Goal: Information Seeking & Learning: Understand process/instructions

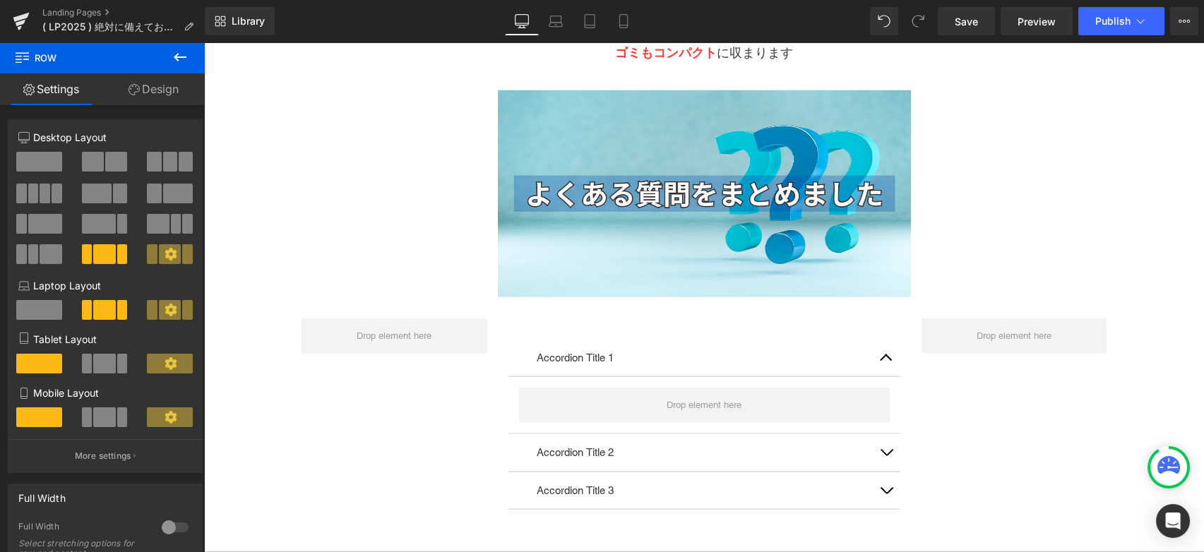
scroll to position [7390, 0]
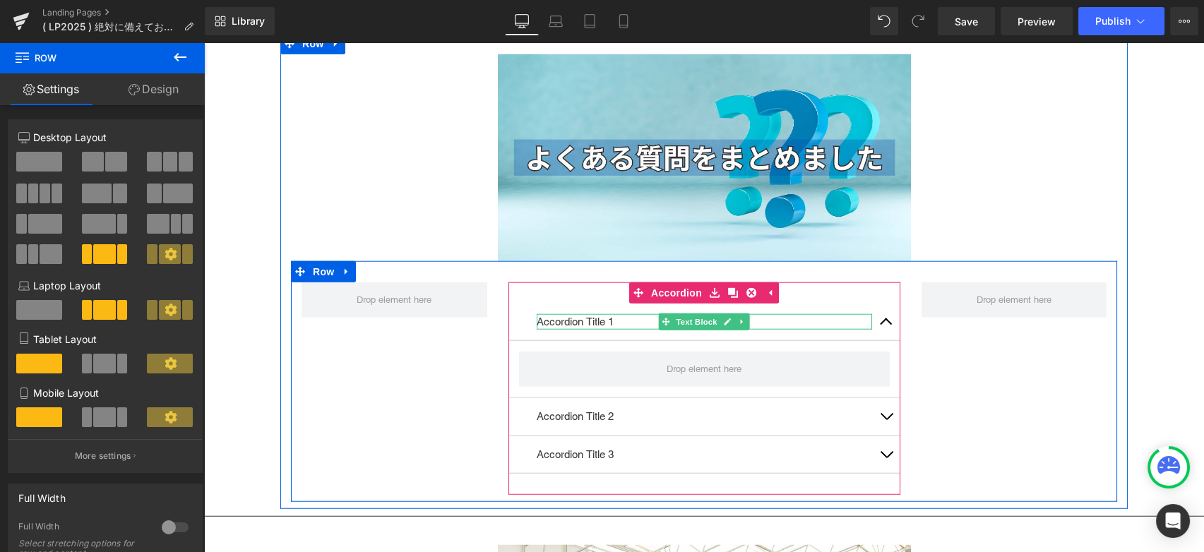
click at [593, 314] on p "Accordion Title 1" at bounding box center [704, 322] width 335 height 16
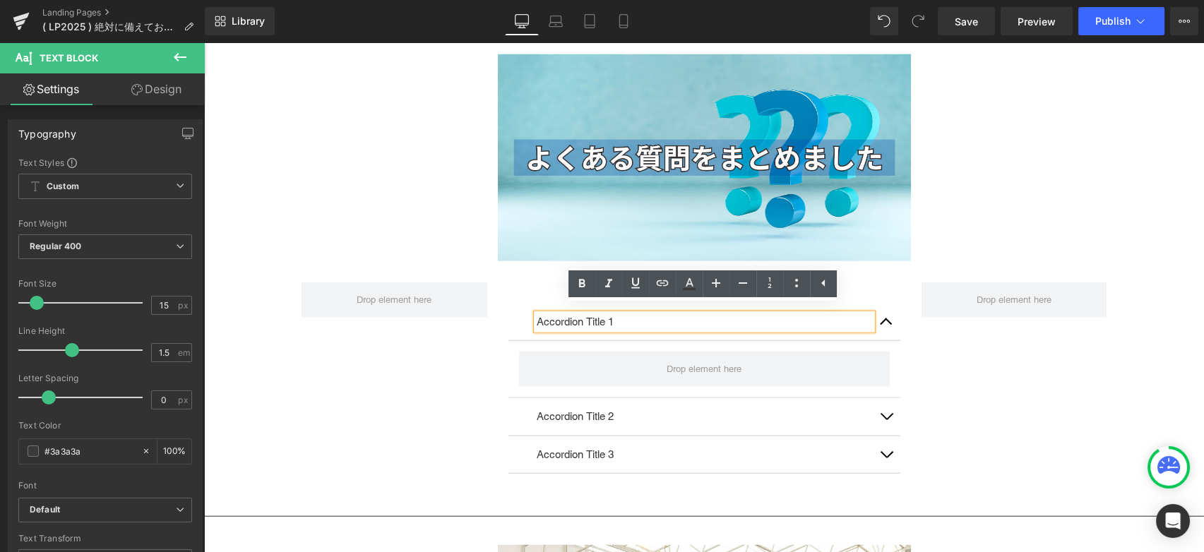
click at [390, 388] on div "Accordion Title 1 Text Block Accordion Title 2 Text Block Accordion Title 3 Tex…" at bounding box center [704, 381] width 826 height 241
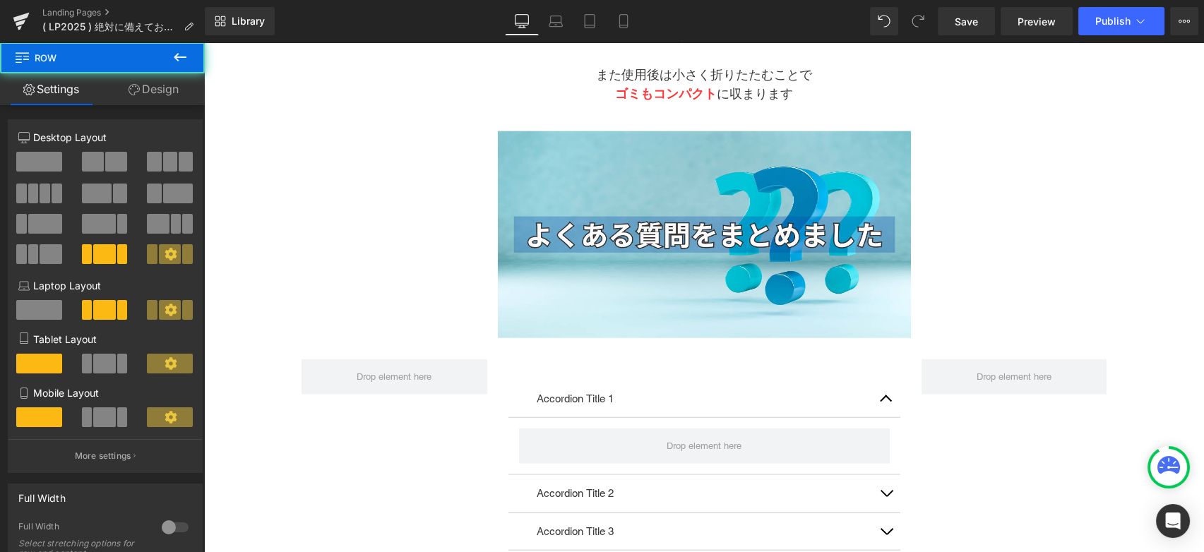
scroll to position [7234, 0]
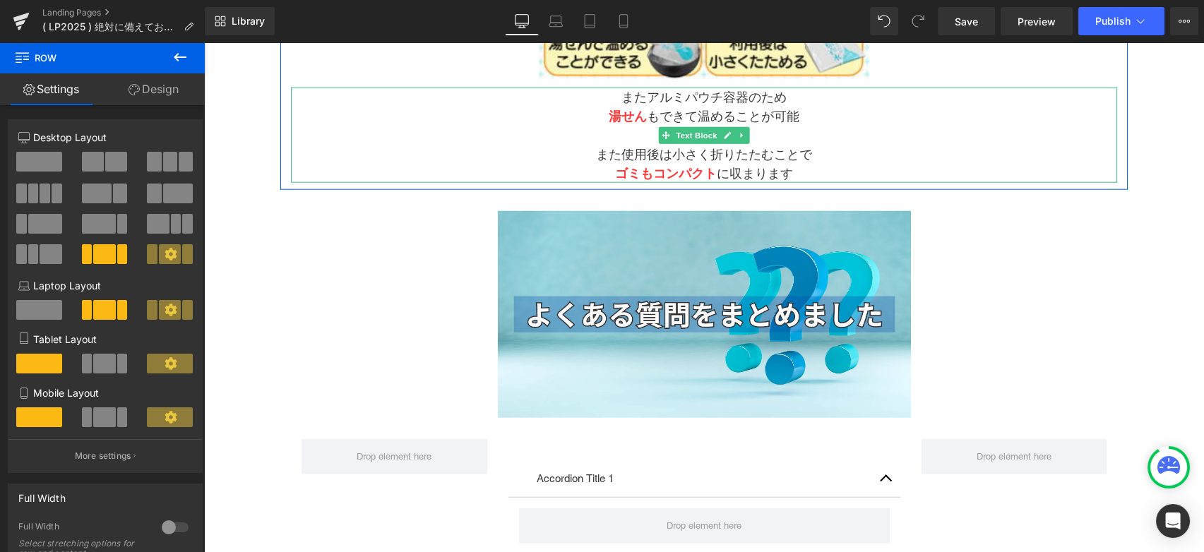
click at [628, 150] on p "また使用後は小さく折りたたむことで" at bounding box center [704, 154] width 826 height 19
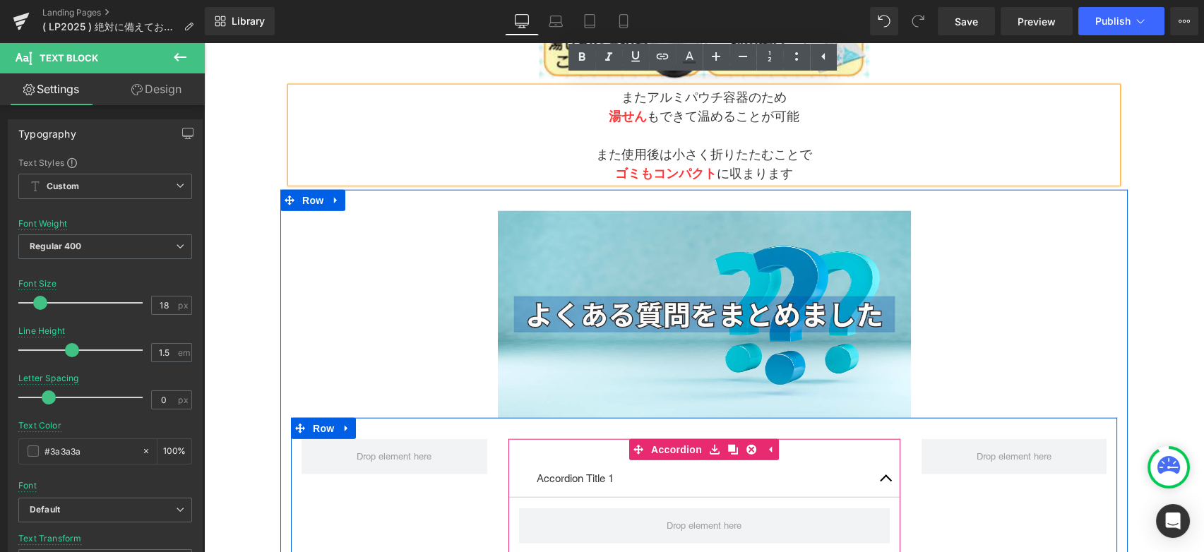
click at [606, 479] on div "Accordion Title 1 Text Block" at bounding box center [704, 479] width 392 height 38
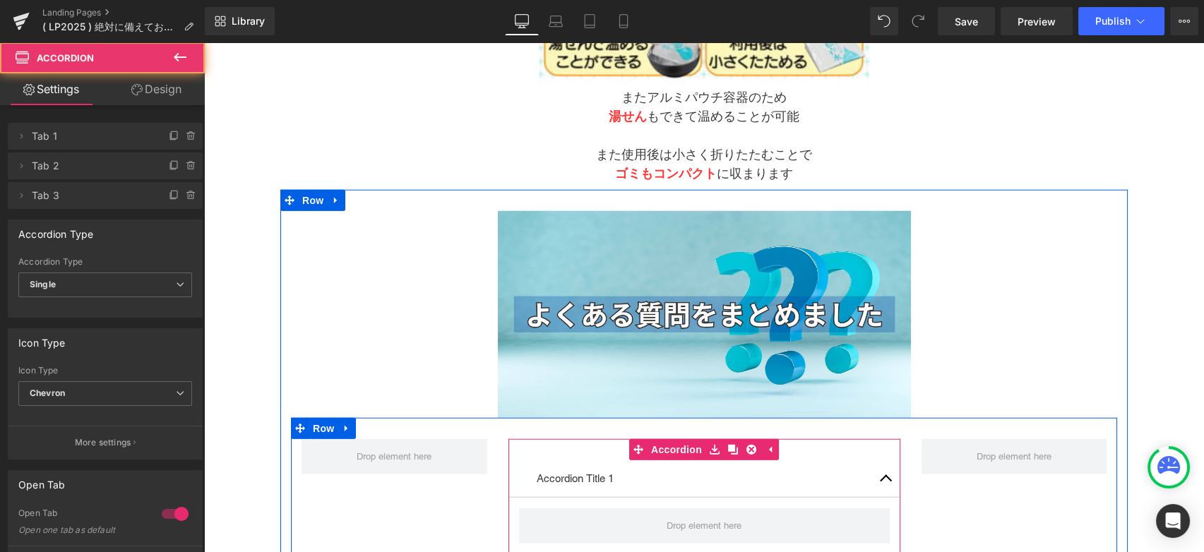
click at [641, 479] on div "Accordion Title 1 Text Block" at bounding box center [704, 479] width 392 height 38
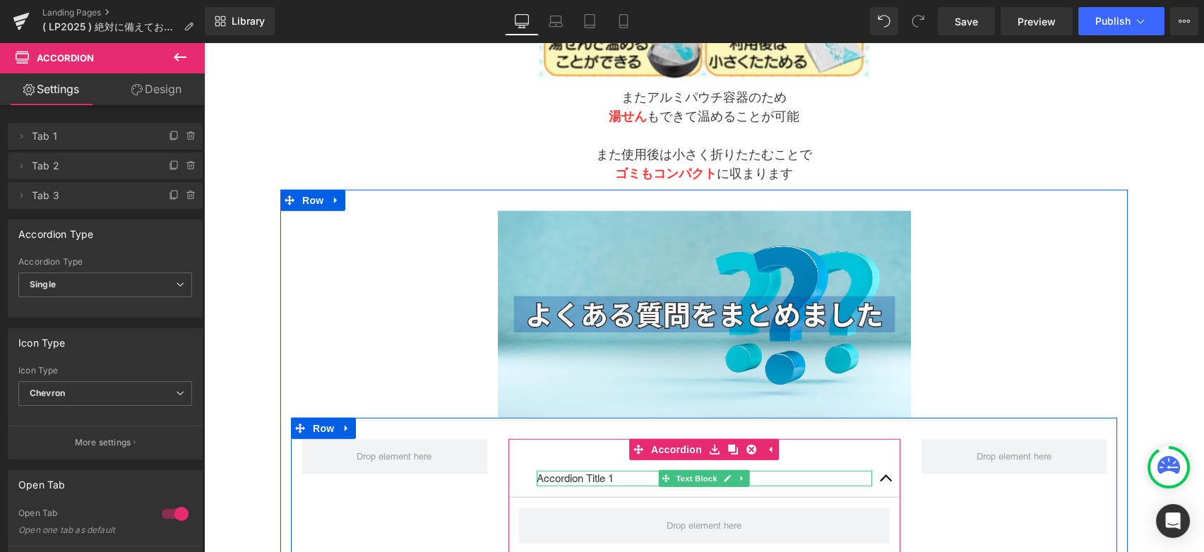
click at [630, 474] on p "Accordion Title 1" at bounding box center [704, 479] width 335 height 16
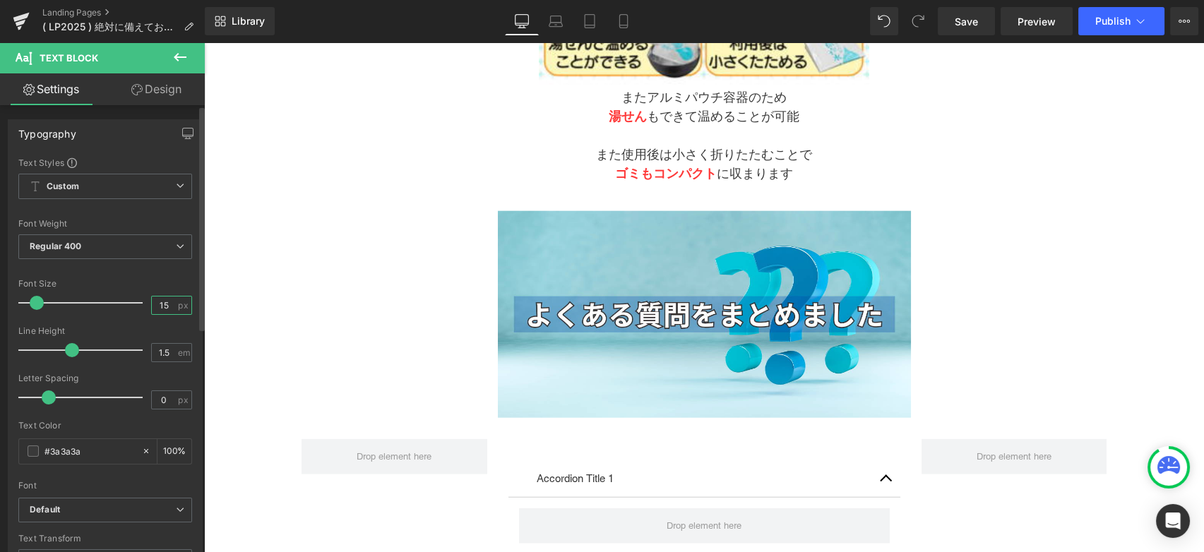
click at [164, 306] on input "15" at bounding box center [164, 306] width 25 height 18
drag, startPoint x: 164, startPoint y: 306, endPoint x: 145, endPoint y: 304, distance: 19.2
click at [151, 304] on div "15 px" at bounding box center [171, 305] width 41 height 19
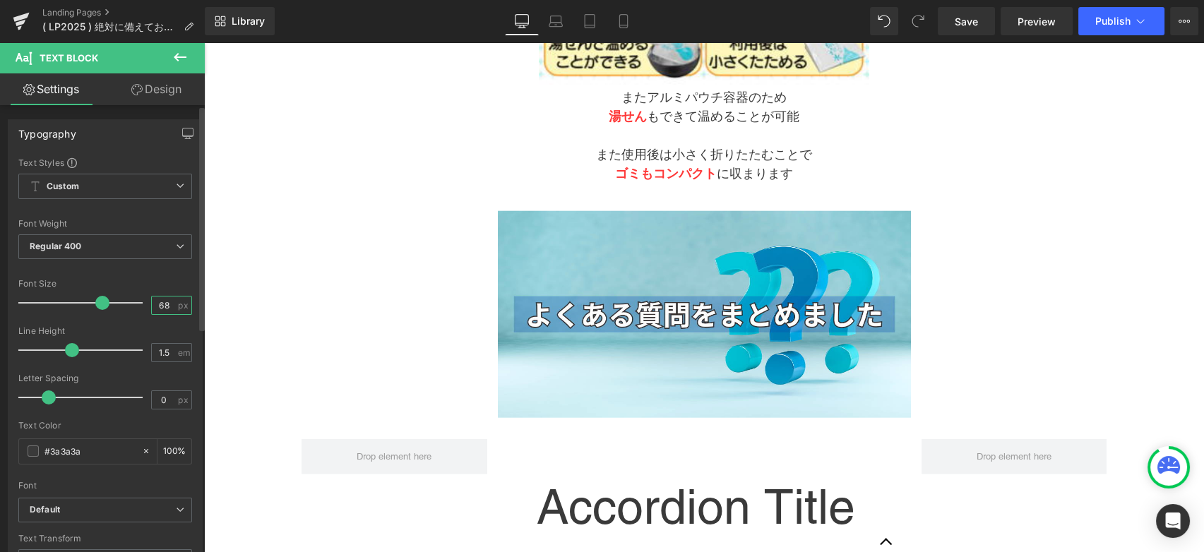
type input "6"
type input "18"
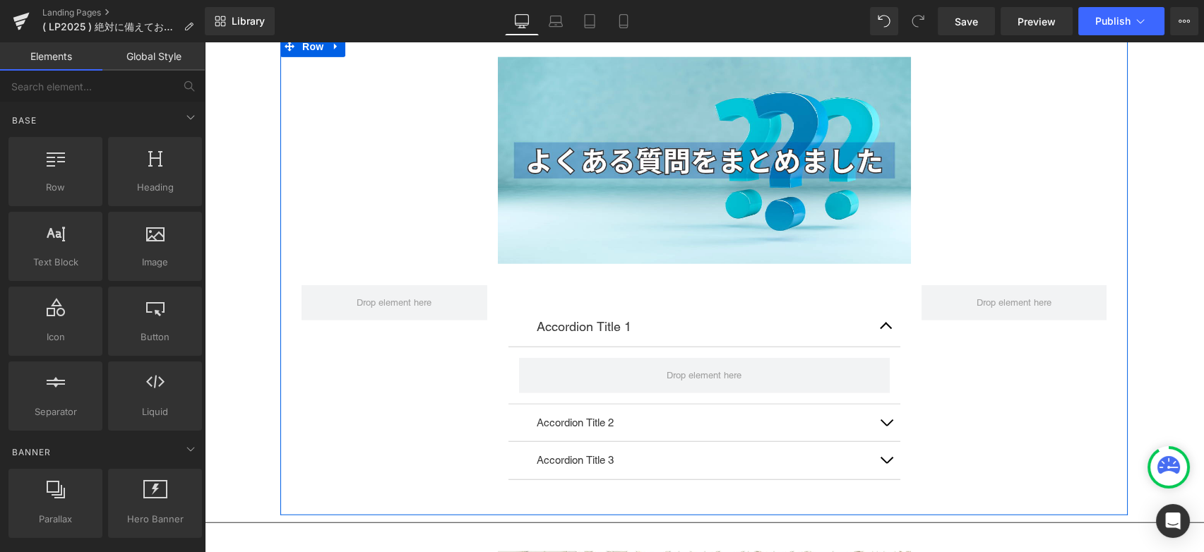
scroll to position [7390, 0]
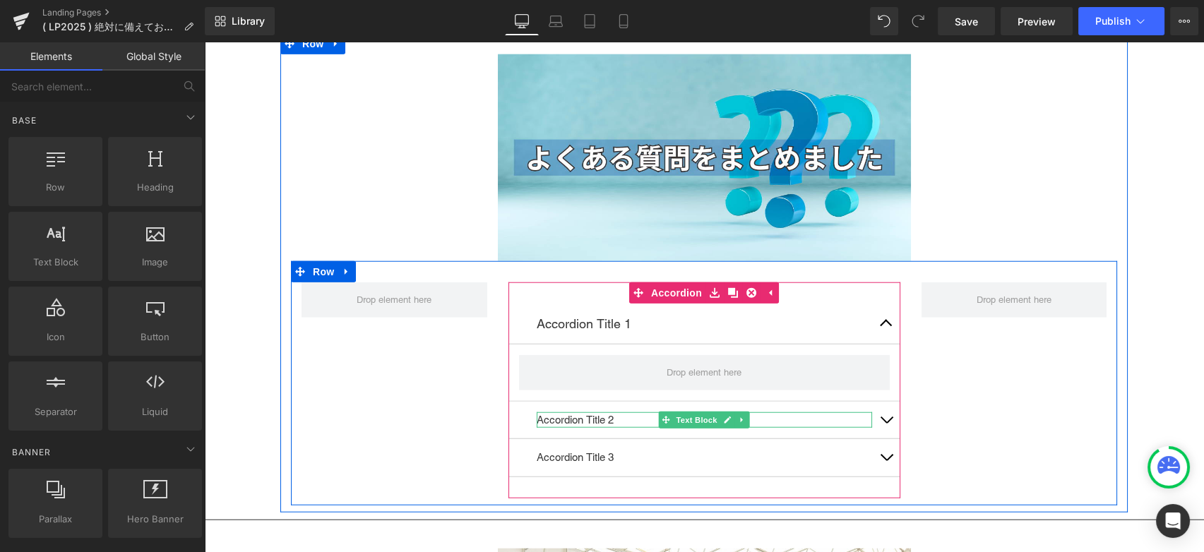
click at [558, 412] on p "Accordion Title 2" at bounding box center [704, 420] width 335 height 16
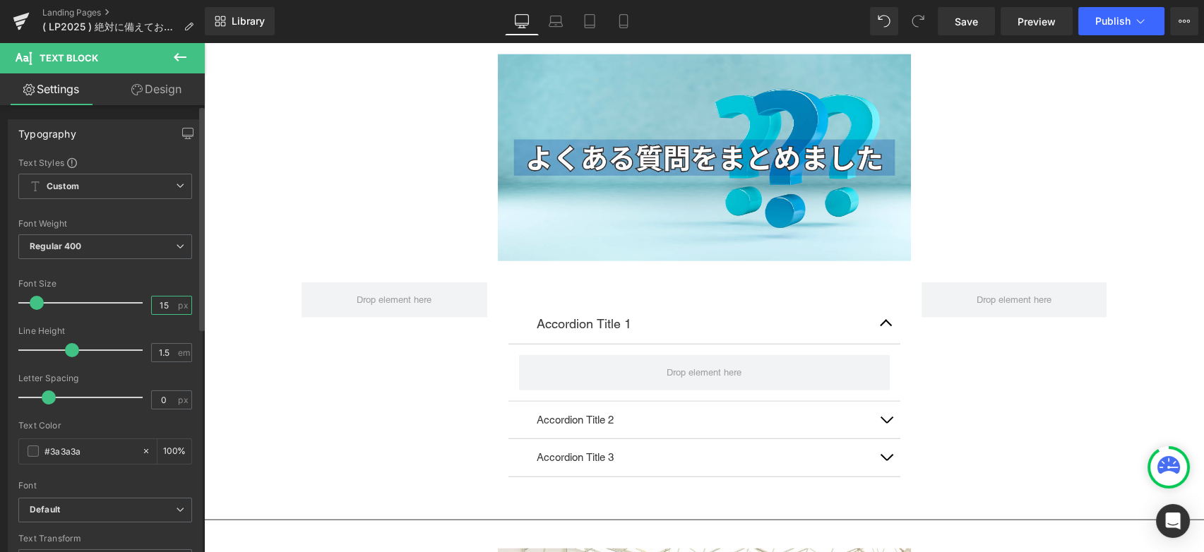
click at [155, 306] on input "15" at bounding box center [164, 306] width 25 height 18
drag, startPoint x: 164, startPoint y: 305, endPoint x: 145, endPoint y: 305, distance: 19.1
click at [152, 305] on input "15" at bounding box center [164, 306] width 25 height 18
type input "18"
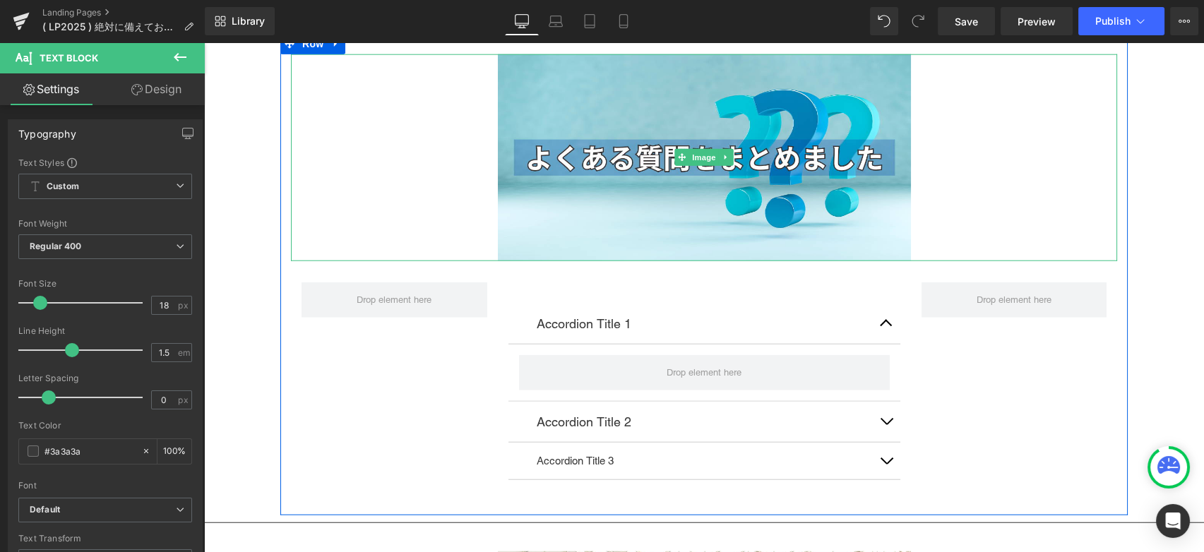
click at [348, 206] on div at bounding box center [704, 157] width 826 height 207
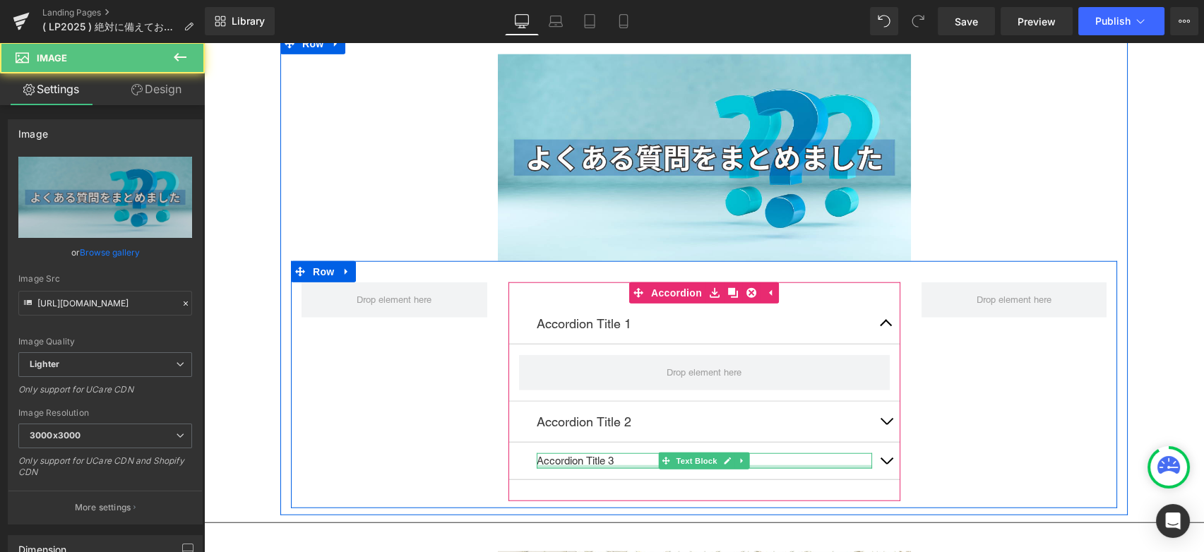
click at [593, 465] on div at bounding box center [704, 467] width 335 height 4
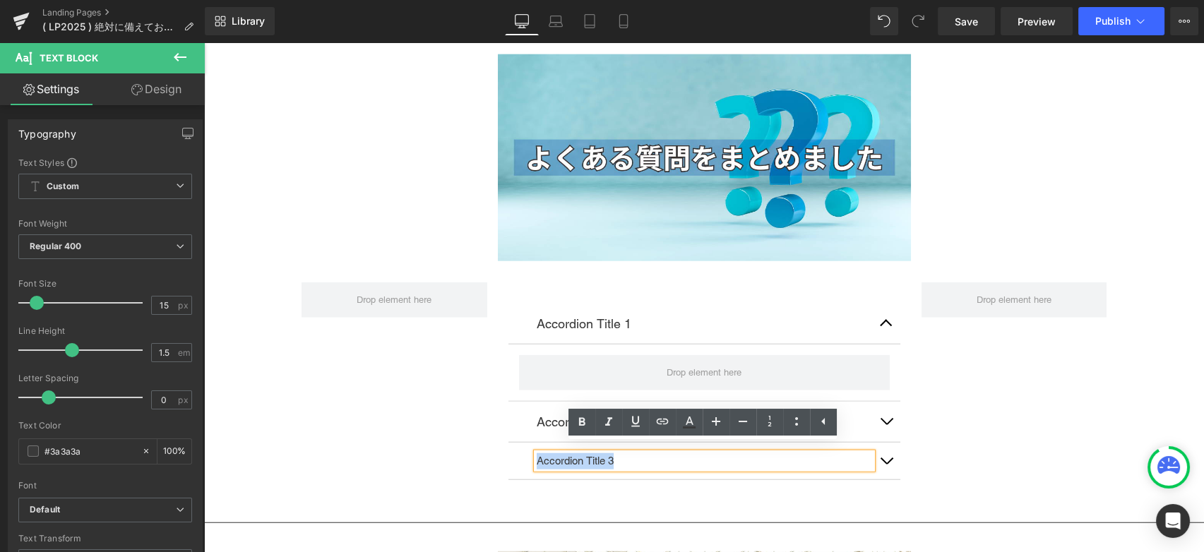
drag, startPoint x: 619, startPoint y: 460, endPoint x: 433, endPoint y: 448, distance: 186.7
click at [487, 454] on div "Accordion Title 1 Text Block Accordion Title 2 Text Block Accordion Title 3 Tex…" at bounding box center [704, 385] width 826 height 248
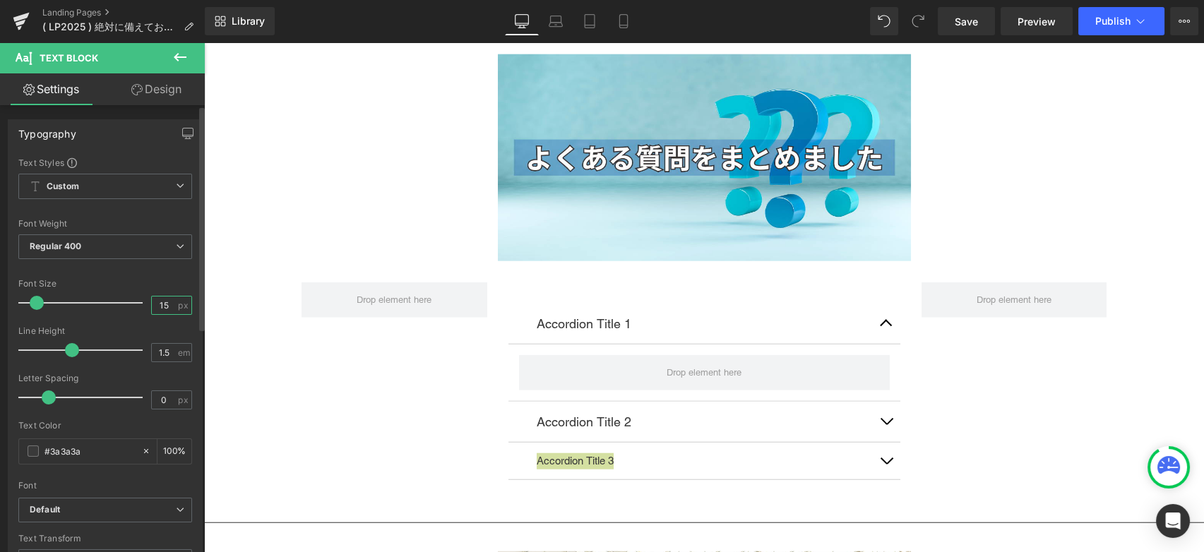
click at [160, 306] on input "15" at bounding box center [164, 306] width 25 height 18
drag, startPoint x: 164, startPoint y: 306, endPoint x: 148, endPoint y: 299, distance: 18.0
click at [152, 306] on input "15" at bounding box center [164, 306] width 25 height 18
type input "18"
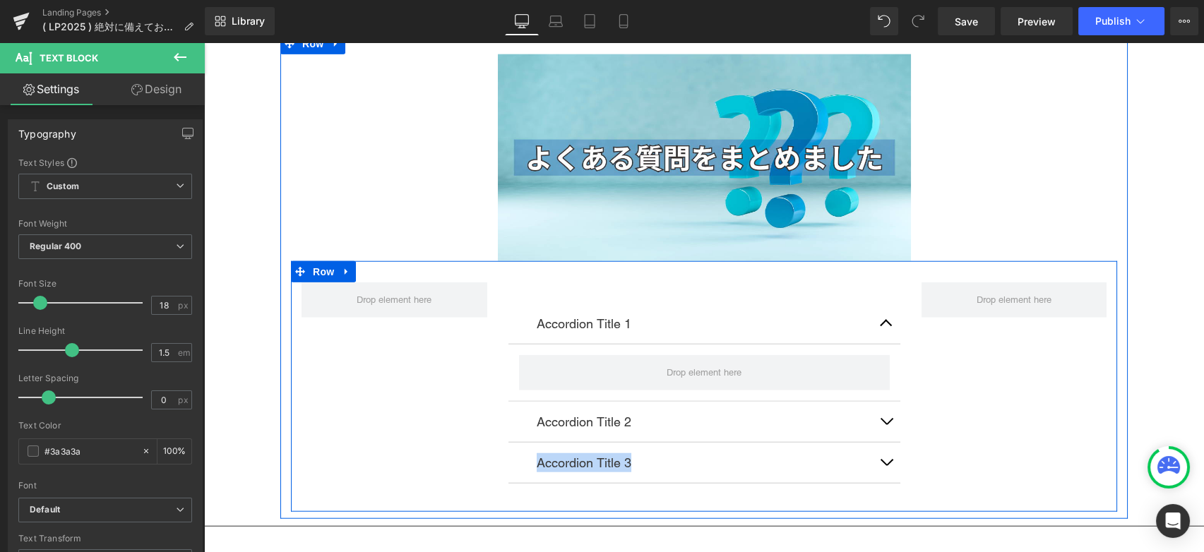
click at [377, 381] on div "Accordion Title 1 Text Block Accordion Title 2 Text Block Accordion Title 3 Tex…" at bounding box center [704, 386] width 826 height 251
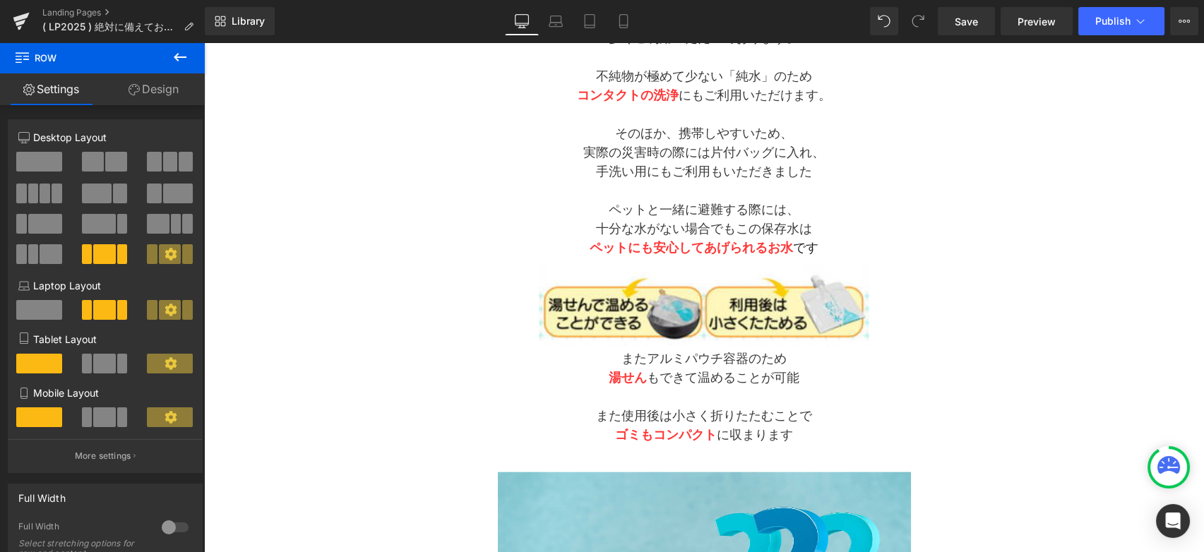
scroll to position [6998, 0]
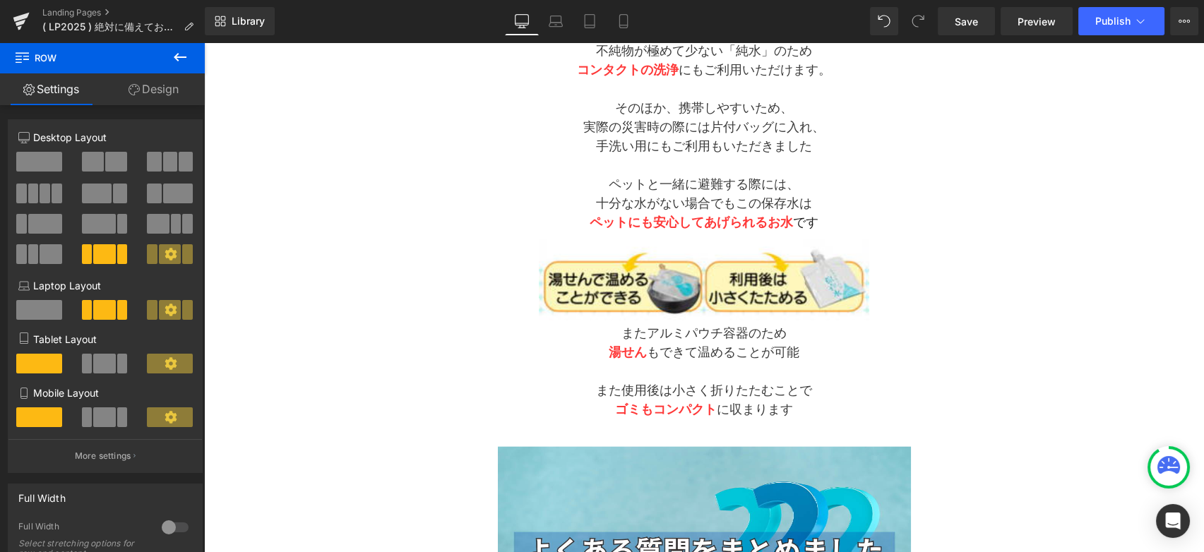
click at [186, 64] on icon at bounding box center [180, 57] width 17 height 17
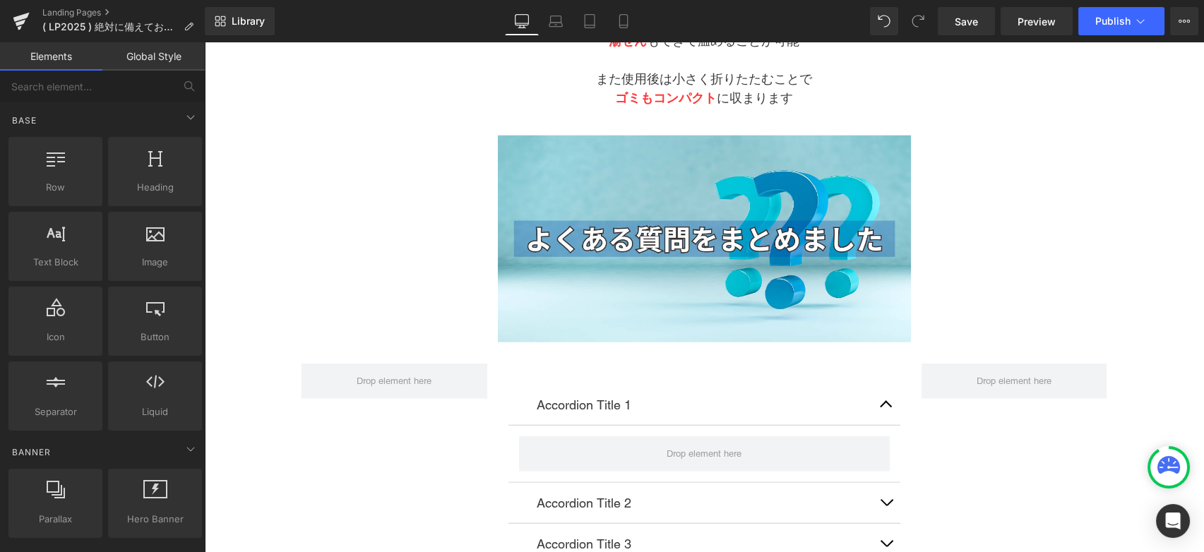
scroll to position [7390, 0]
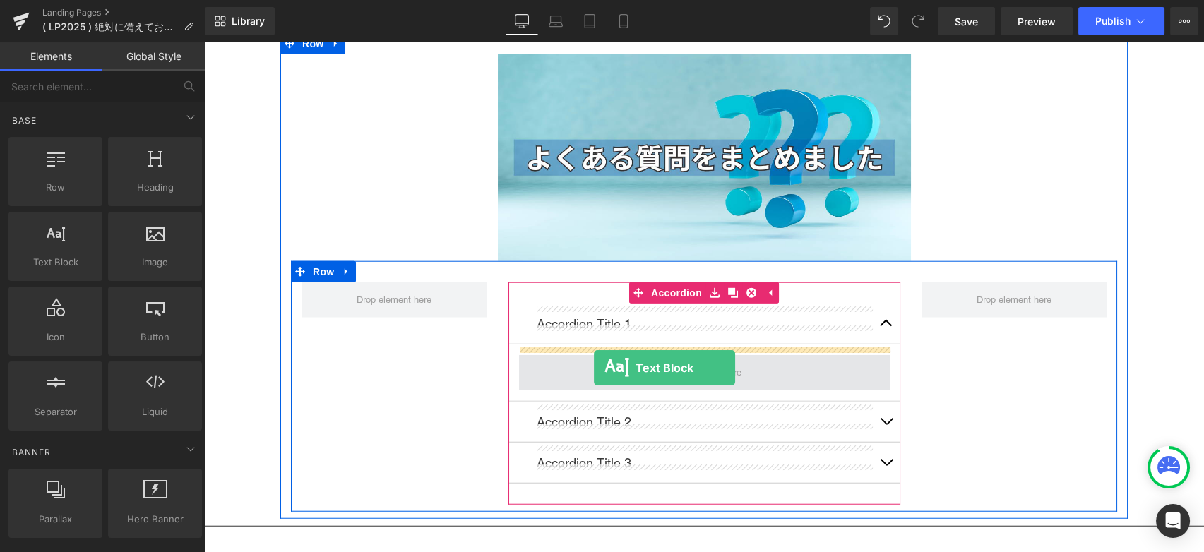
drag, startPoint x: 266, startPoint y: 314, endPoint x: 594, endPoint y: 368, distance: 331.9
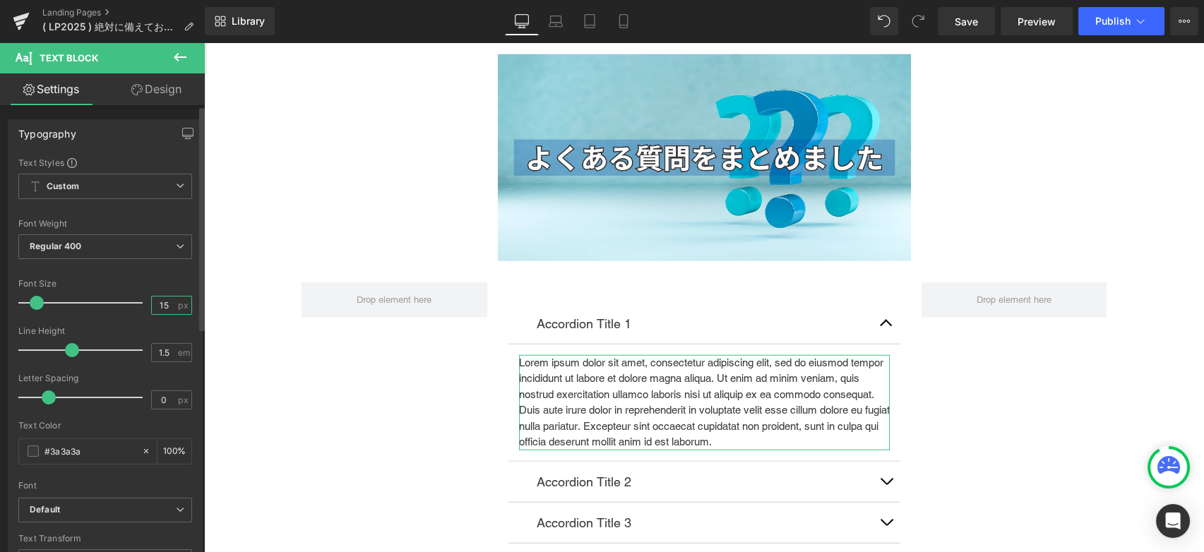
drag, startPoint x: 166, startPoint y: 304, endPoint x: 128, endPoint y: 305, distance: 37.4
click at [128, 305] on div "Font Size 15 px" at bounding box center [105, 302] width 174 height 47
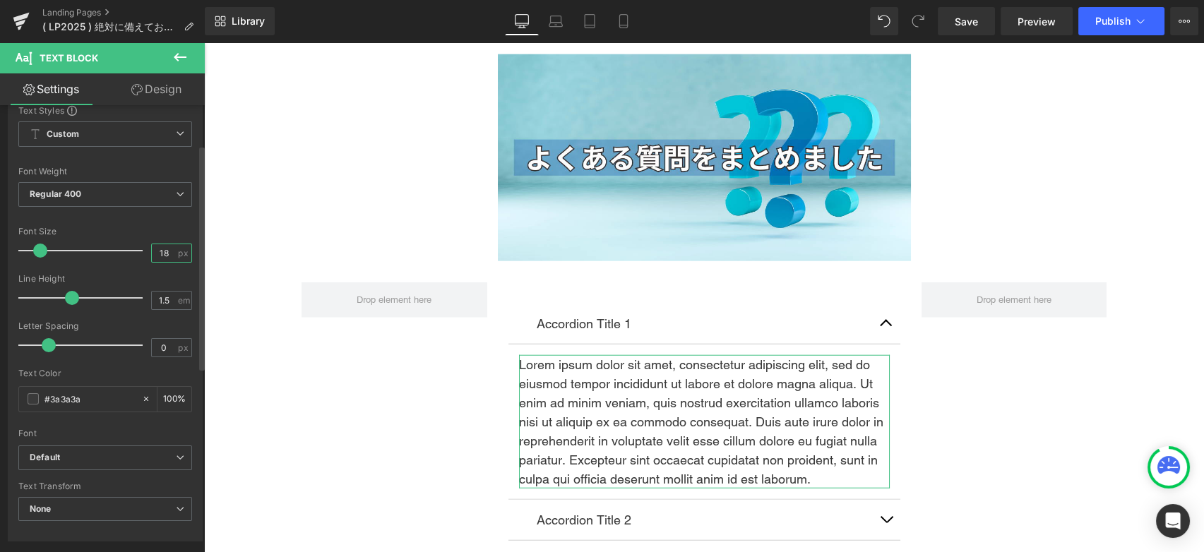
scroll to position [78, 0]
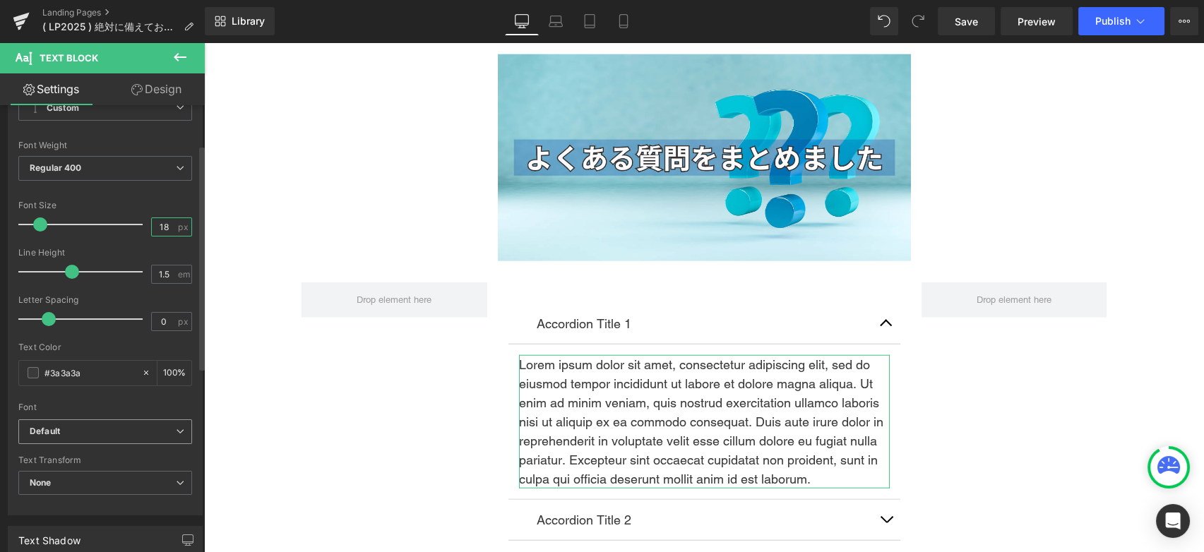
type input "18"
click at [128, 431] on b "Default" at bounding box center [103, 432] width 146 height 12
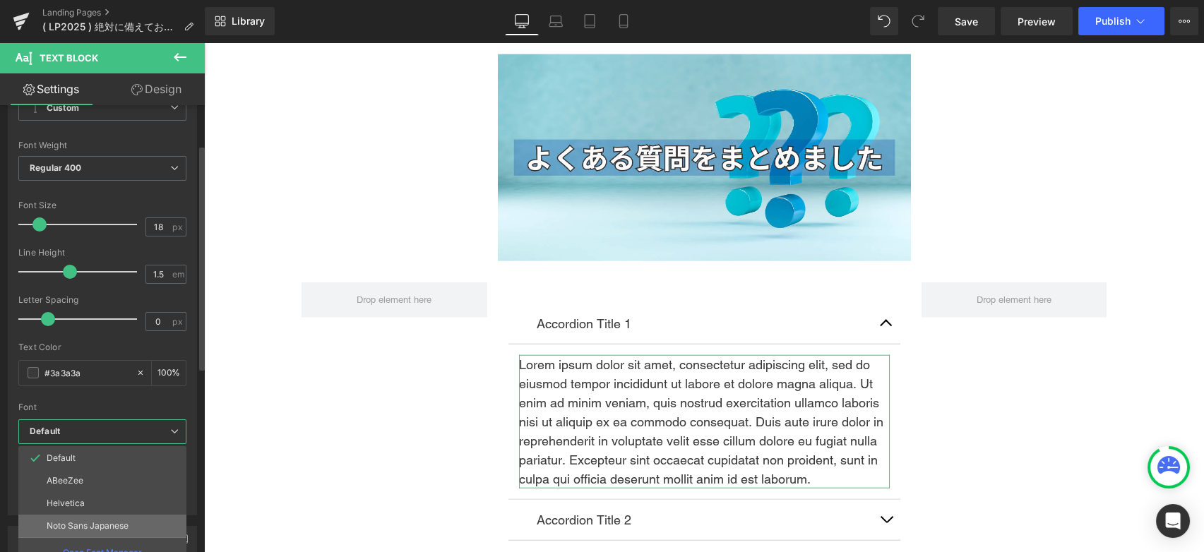
click at [119, 515] on li "Noto Sans Japanese" at bounding box center [102, 526] width 168 height 23
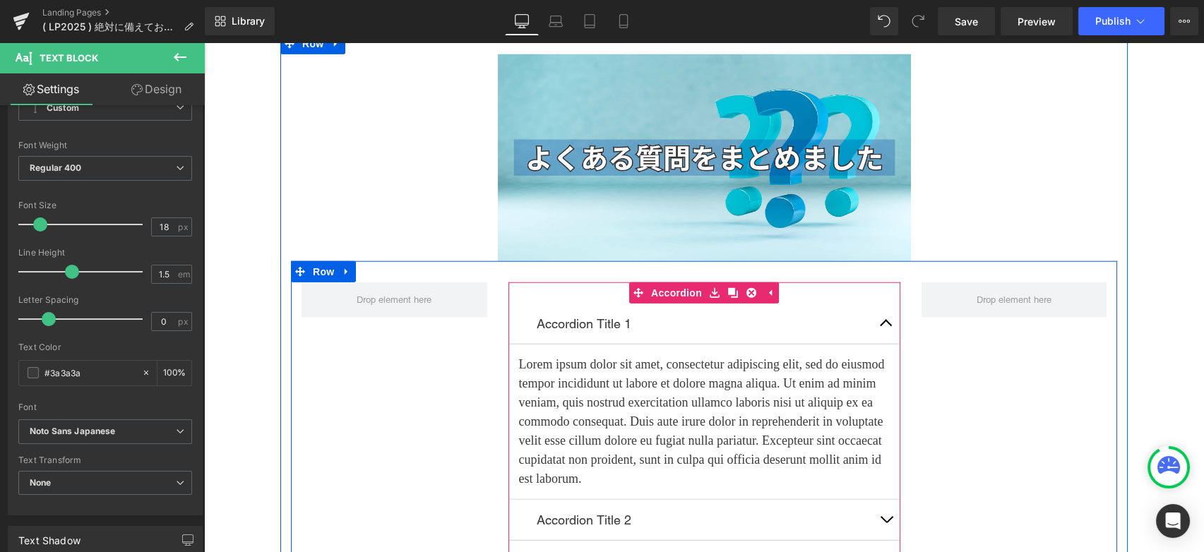
click at [575, 317] on p "Accordion Title 1" at bounding box center [704, 323] width 335 height 19
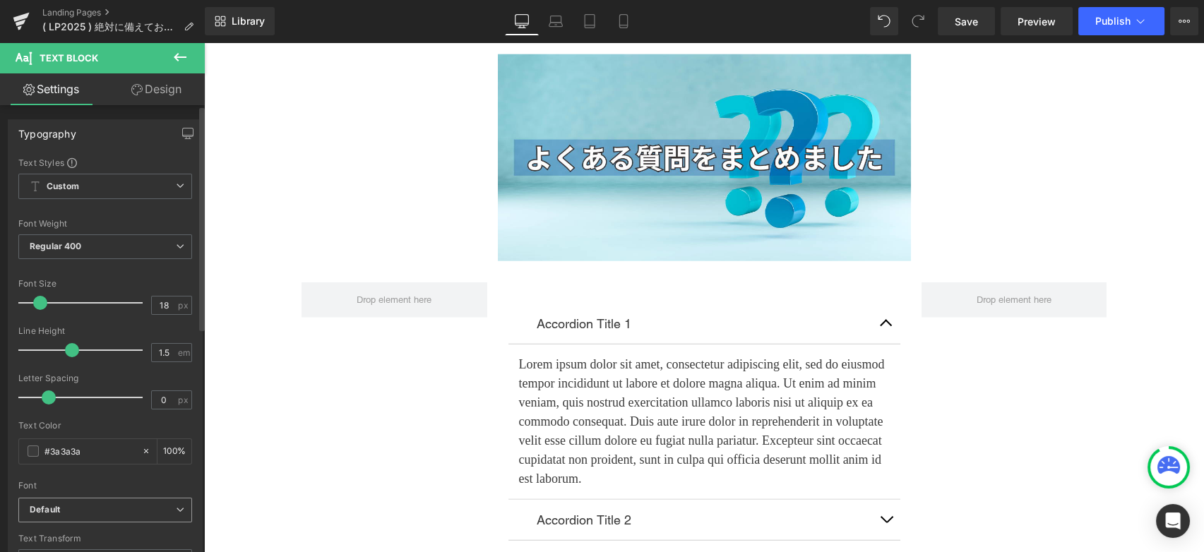
click at [85, 510] on b "Default" at bounding box center [103, 510] width 146 height 12
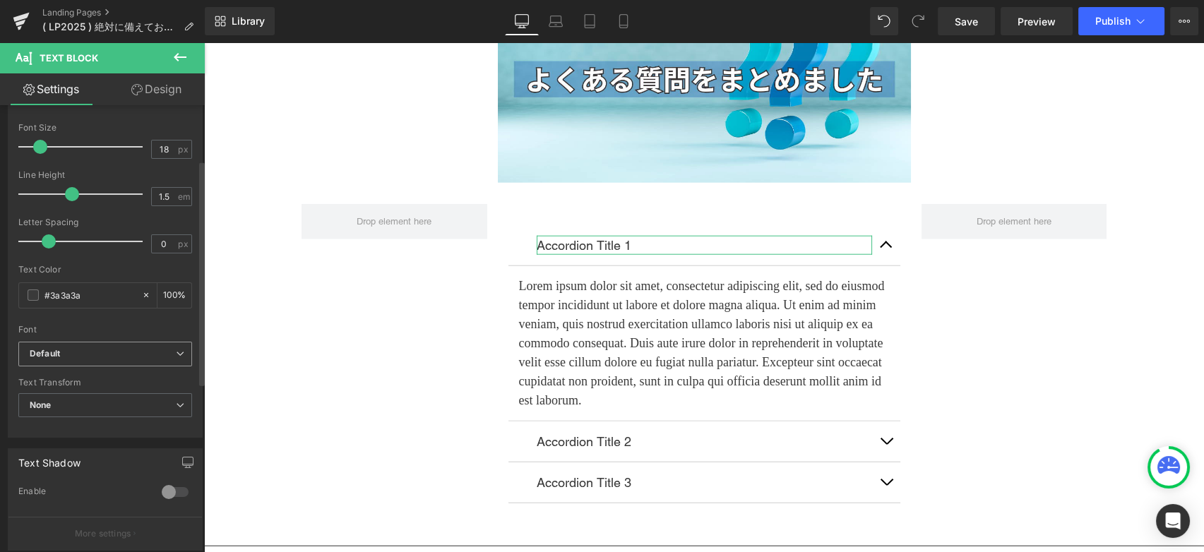
scroll to position [157, 0]
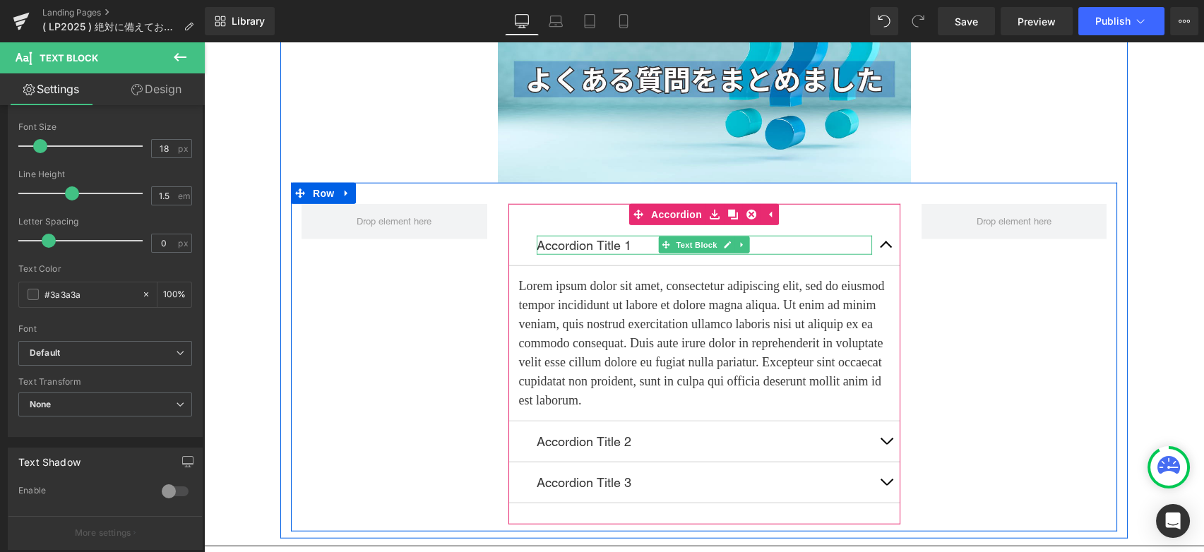
click at [676, 241] on span "Text Block" at bounding box center [696, 245] width 47 height 17
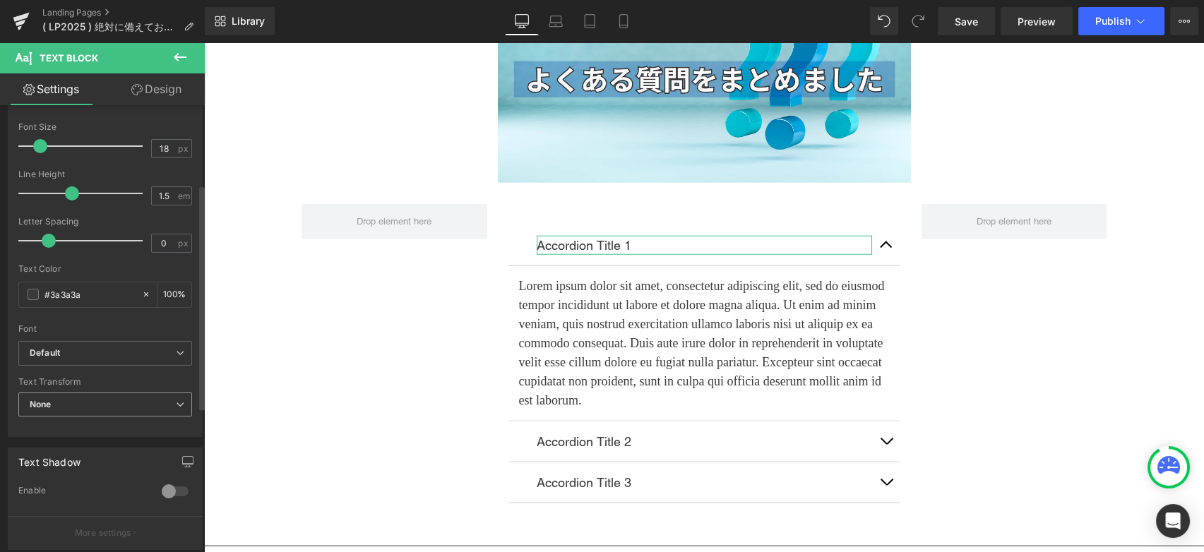
click at [102, 400] on span "None" at bounding box center [105, 405] width 174 height 25
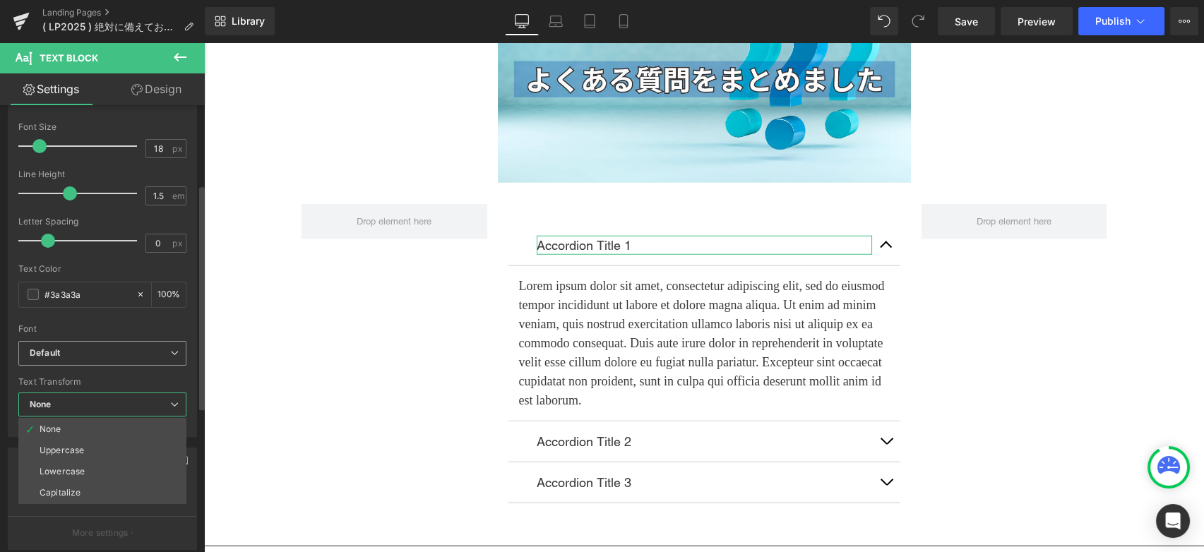
click at [107, 354] on b "Default" at bounding box center [100, 353] width 140 height 12
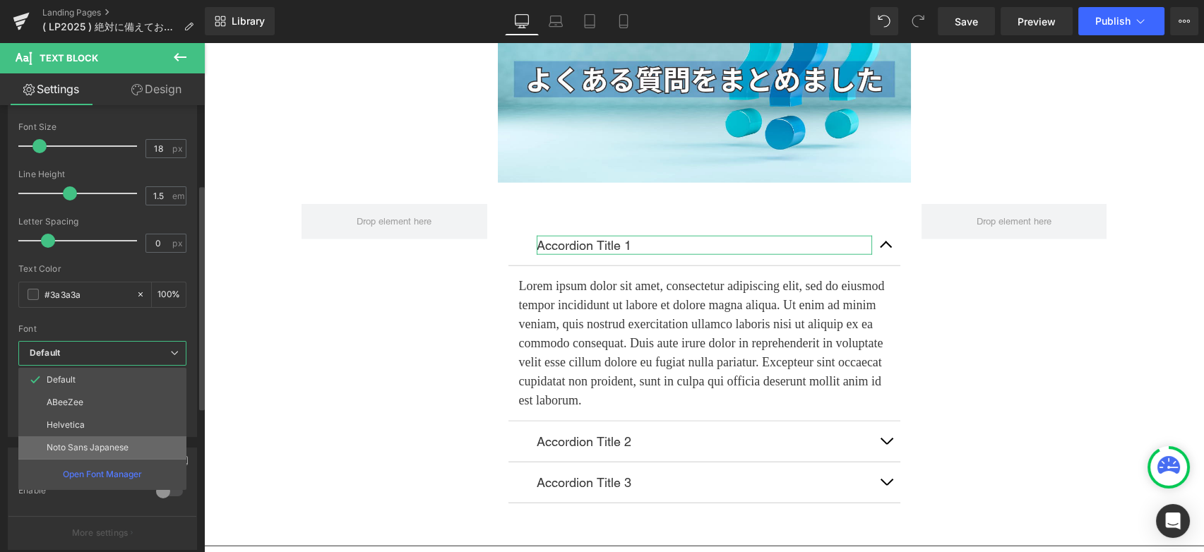
click at [109, 443] on p "Noto Sans Japanese" at bounding box center [88, 448] width 82 height 10
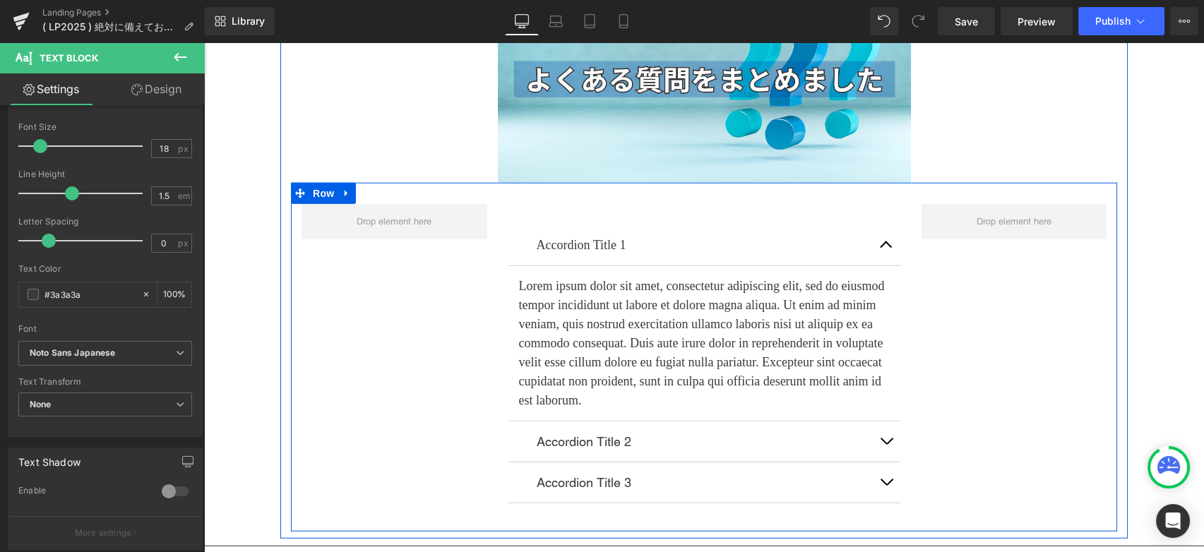
click at [345, 354] on div "Accordion Title 1 Text Block Lorem ipsum dolor sit amet, consectetur adipiscing…" at bounding box center [704, 357] width 826 height 349
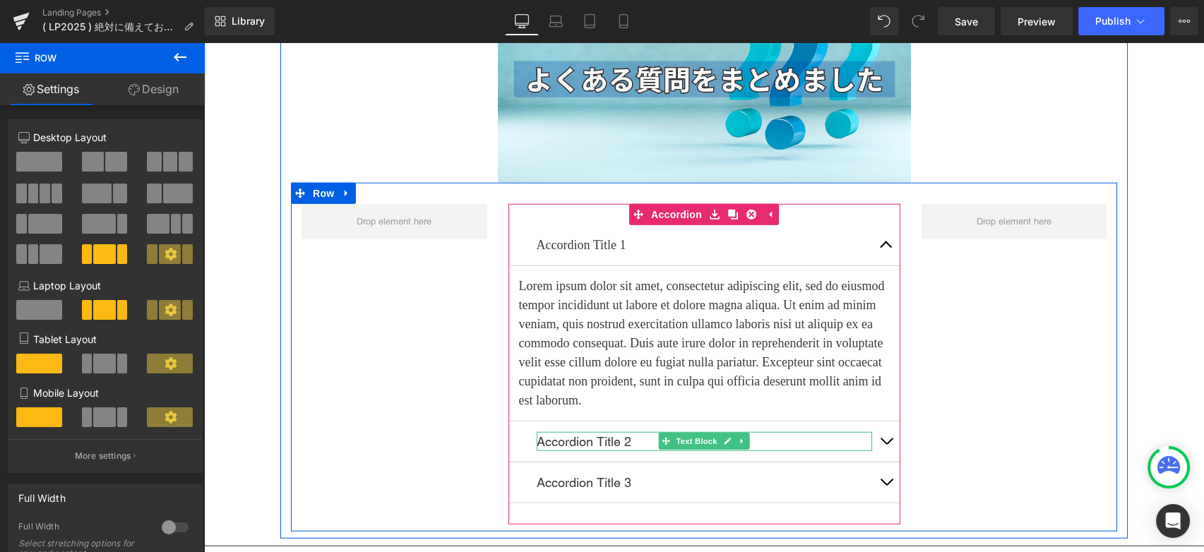
click at [595, 451] on p "Accordion Title 2" at bounding box center [704, 441] width 335 height 19
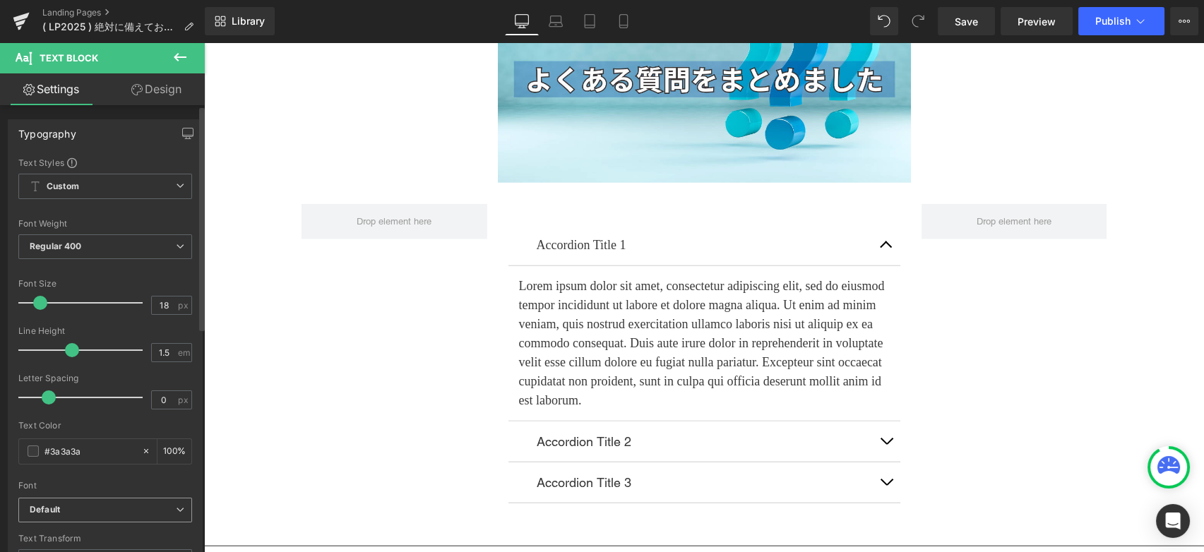
click at [89, 513] on b "Default" at bounding box center [103, 510] width 146 height 12
click at [96, 512] on b "Default" at bounding box center [100, 510] width 140 height 12
click at [311, 405] on div "Accordion Title 1 Text Block Lorem ipsum dolor sit amet, consectetur adipiscing…" at bounding box center [704, 357] width 826 height 349
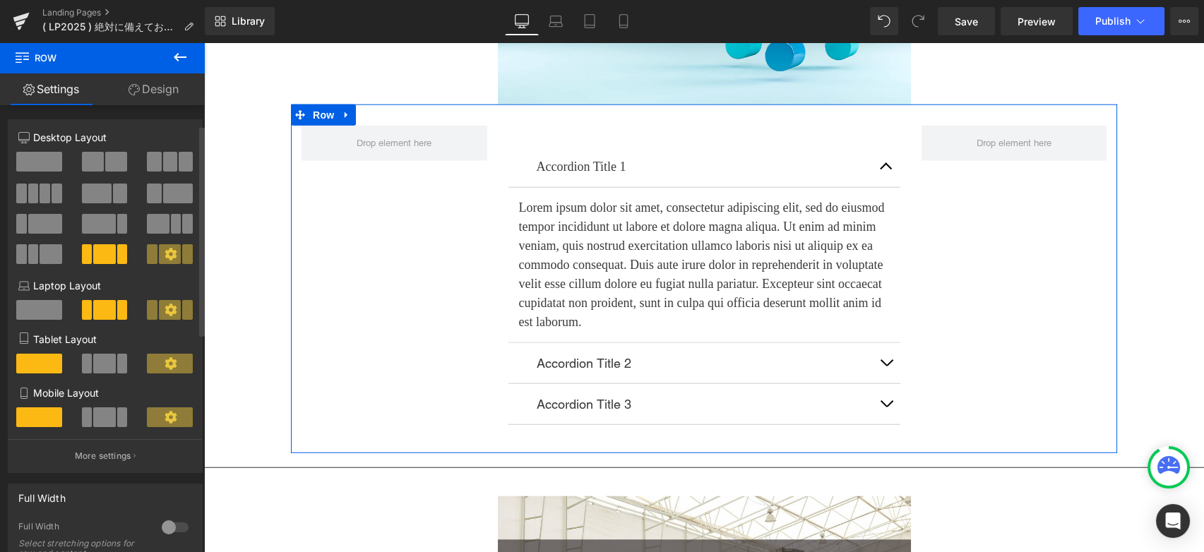
scroll to position [235, 0]
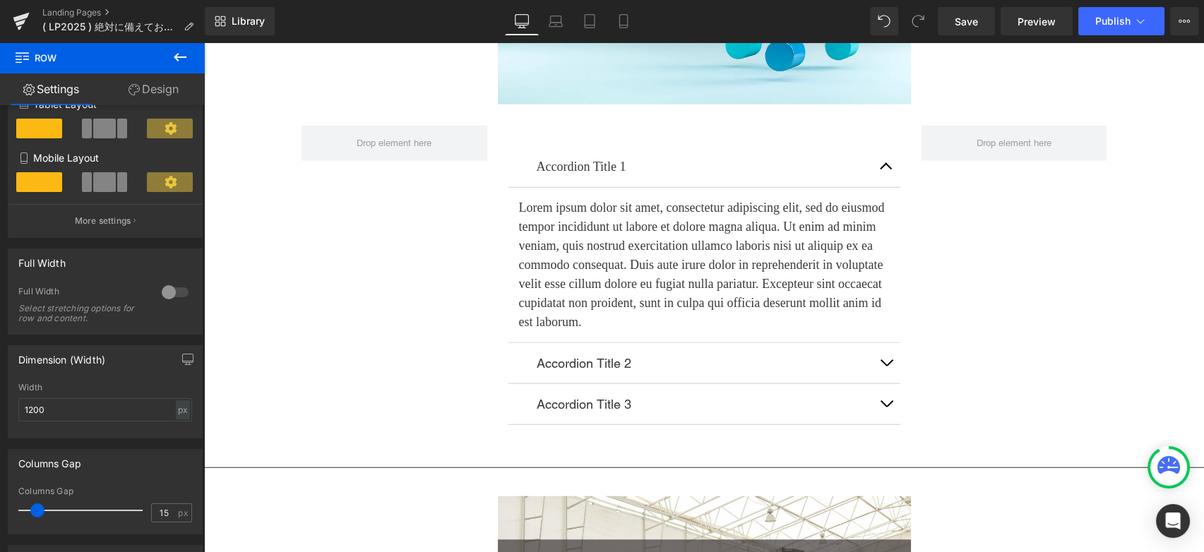
click at [181, 61] on icon at bounding box center [180, 57] width 17 height 17
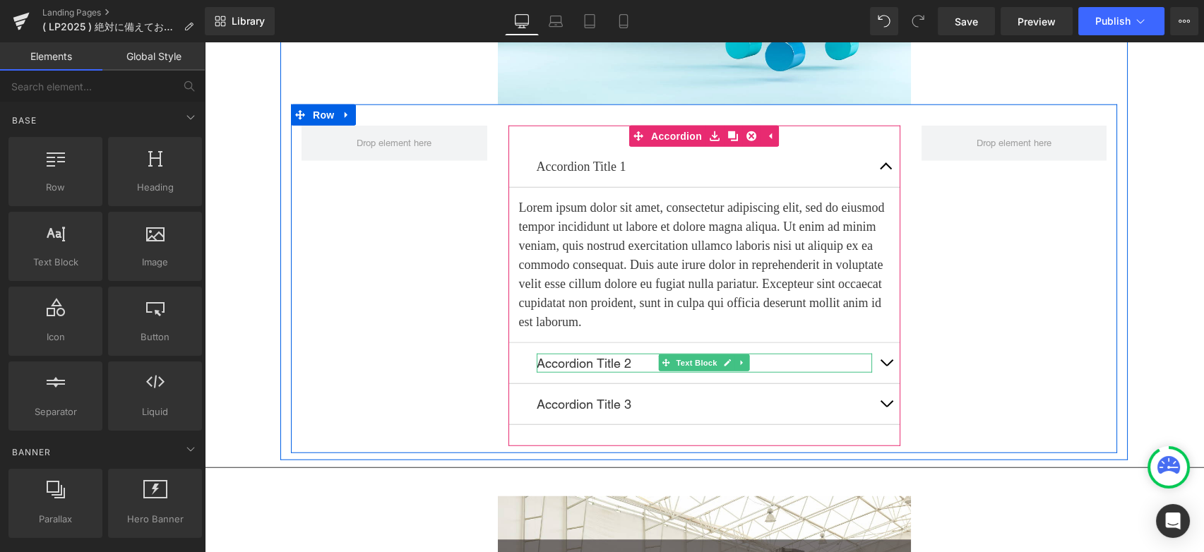
click at [592, 373] on p "Accordion Title 2" at bounding box center [704, 363] width 335 height 19
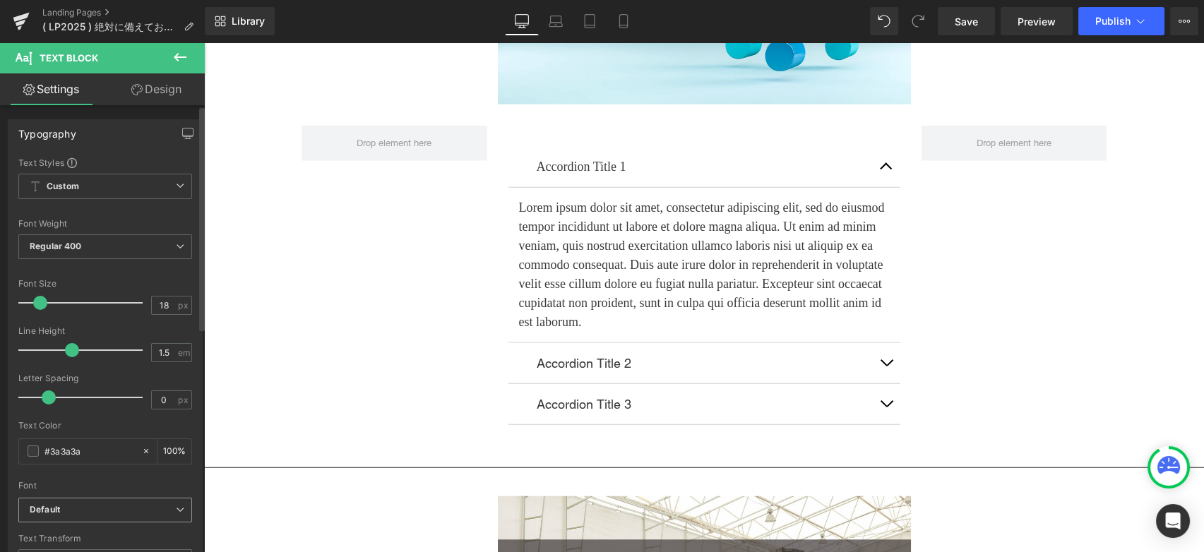
click at [93, 505] on b "Default" at bounding box center [103, 510] width 146 height 12
click at [93, 505] on b "Default" at bounding box center [100, 510] width 140 height 12
click at [328, 367] on div "Accordion Title 1 Text Block Lorem ipsum dolor sit amet, consectetur adipiscing…" at bounding box center [704, 278] width 826 height 349
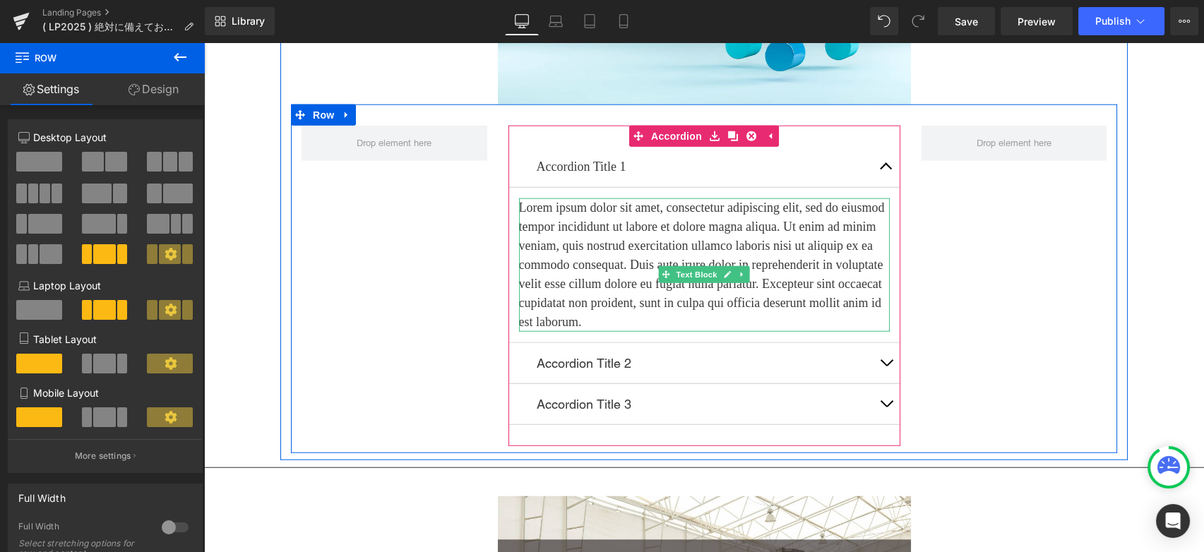
click at [618, 272] on p "Lorem ipsum dolor sit amet, consectetur adipiscing elit, sed do eiusmod tempor …" at bounding box center [704, 264] width 371 height 133
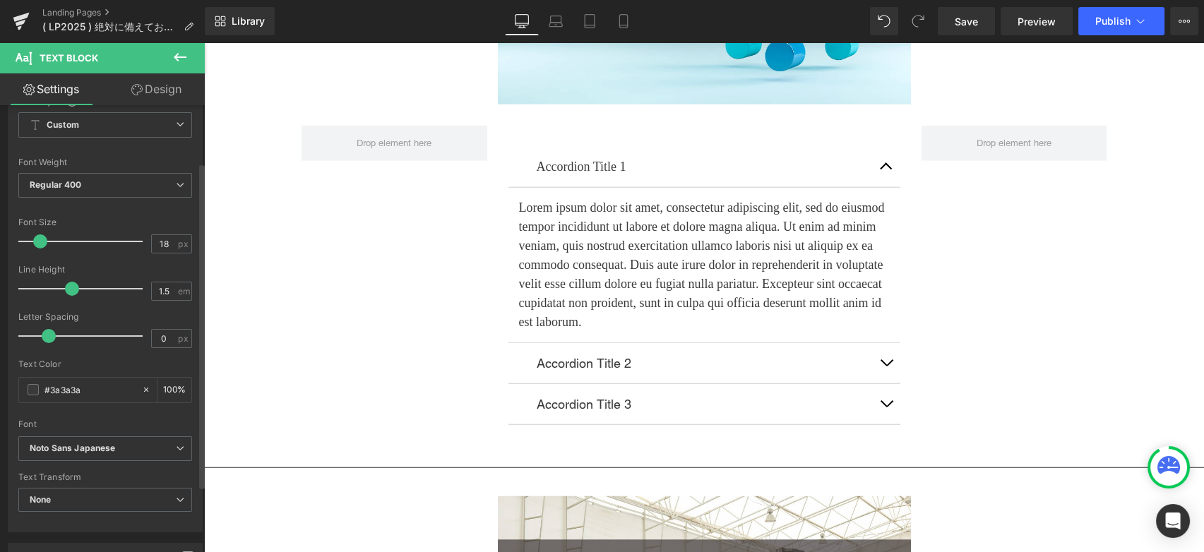
scroll to position [78, 0]
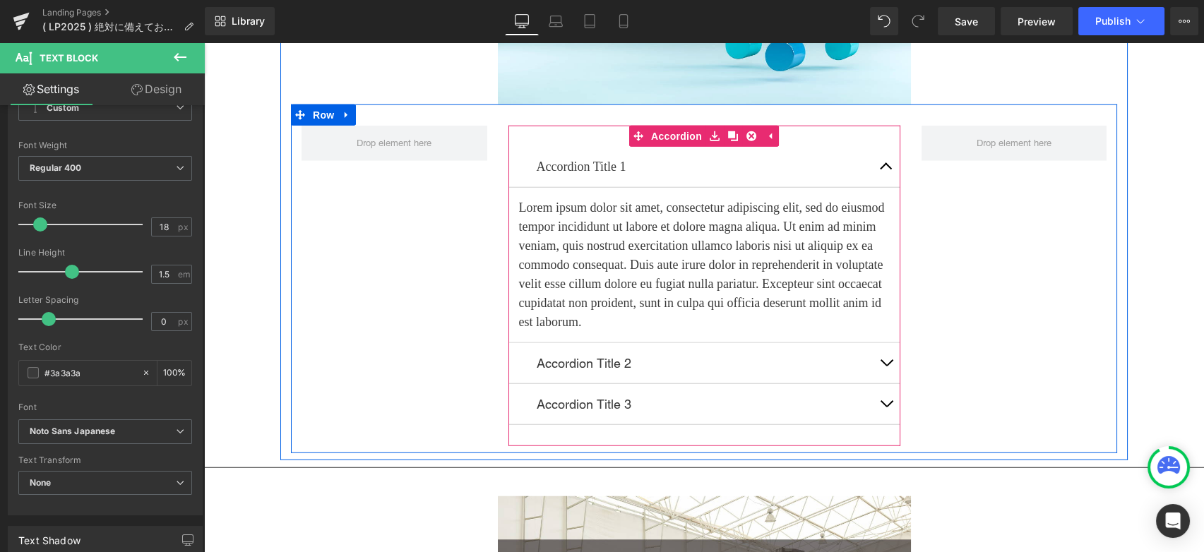
click at [204, 42] on div at bounding box center [204, 42] width 0 height 0
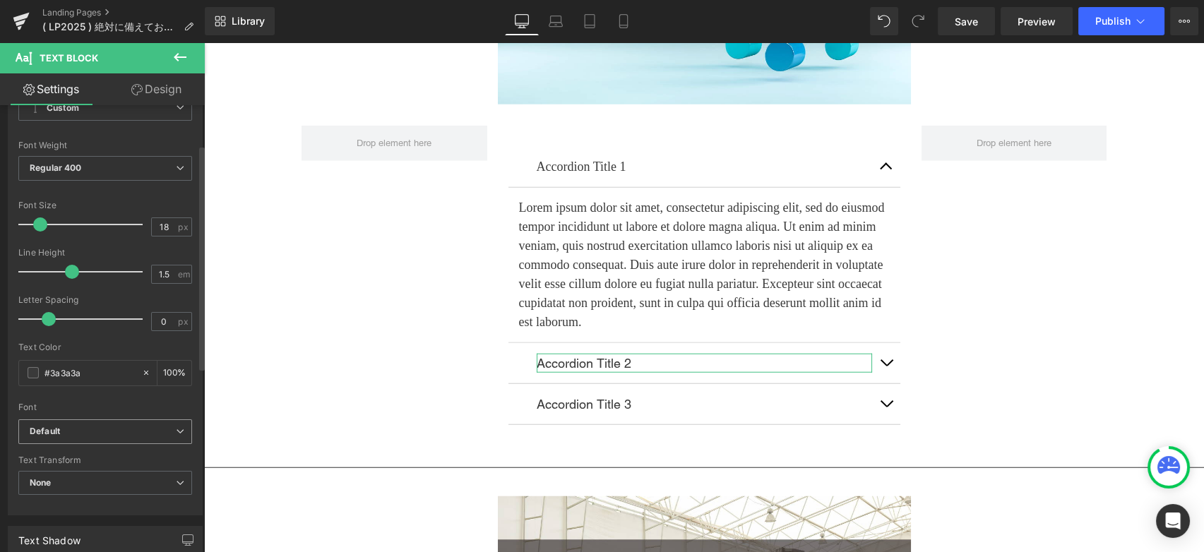
click at [114, 431] on b "Default" at bounding box center [103, 432] width 146 height 12
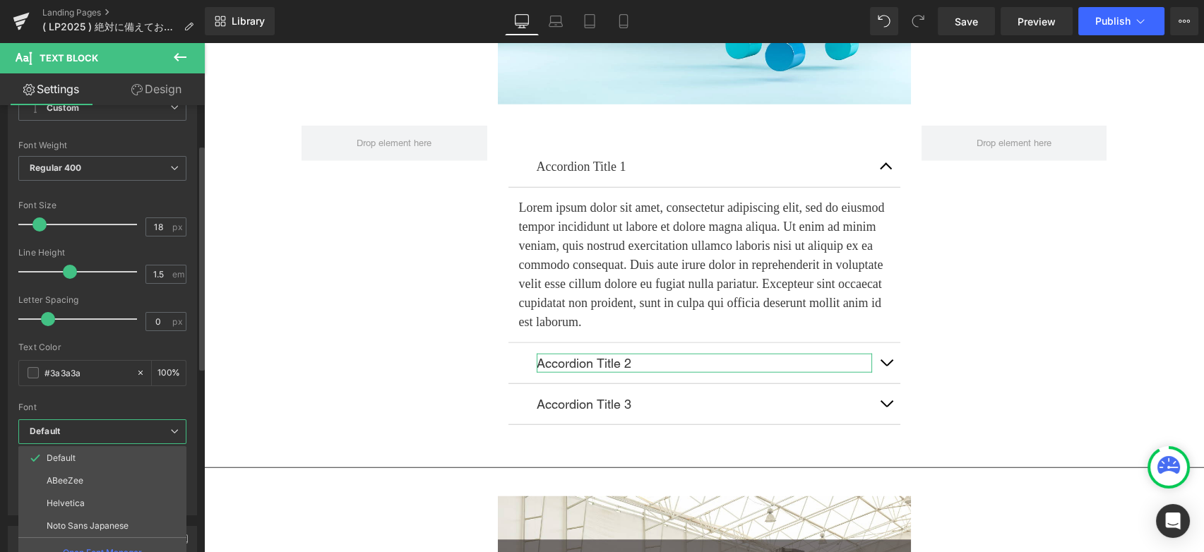
drag, startPoint x: 95, startPoint y: 522, endPoint x: 117, endPoint y: 501, distance: 30.5
click at [95, 521] on p "Noto Sans Japanese" at bounding box center [88, 526] width 82 height 10
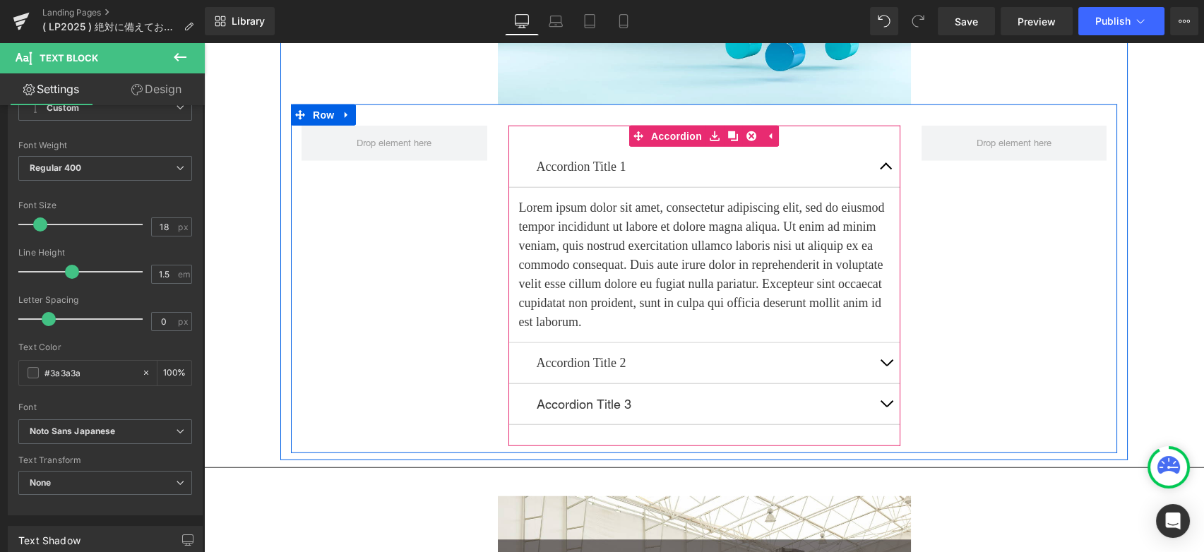
click at [570, 412] on p "Accordion Title 3" at bounding box center [704, 404] width 335 height 19
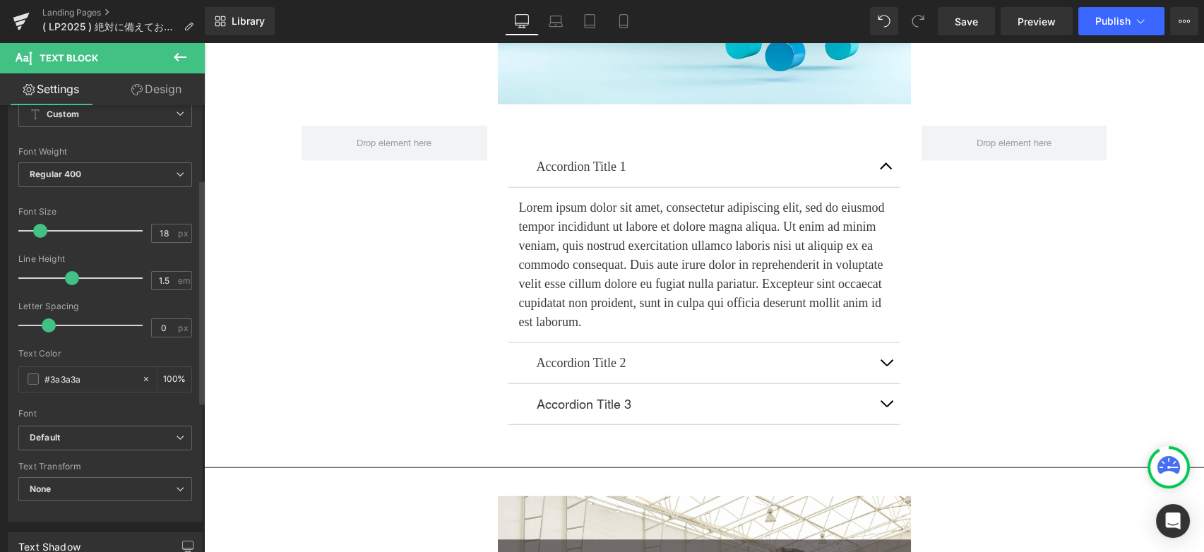
scroll to position [157, 0]
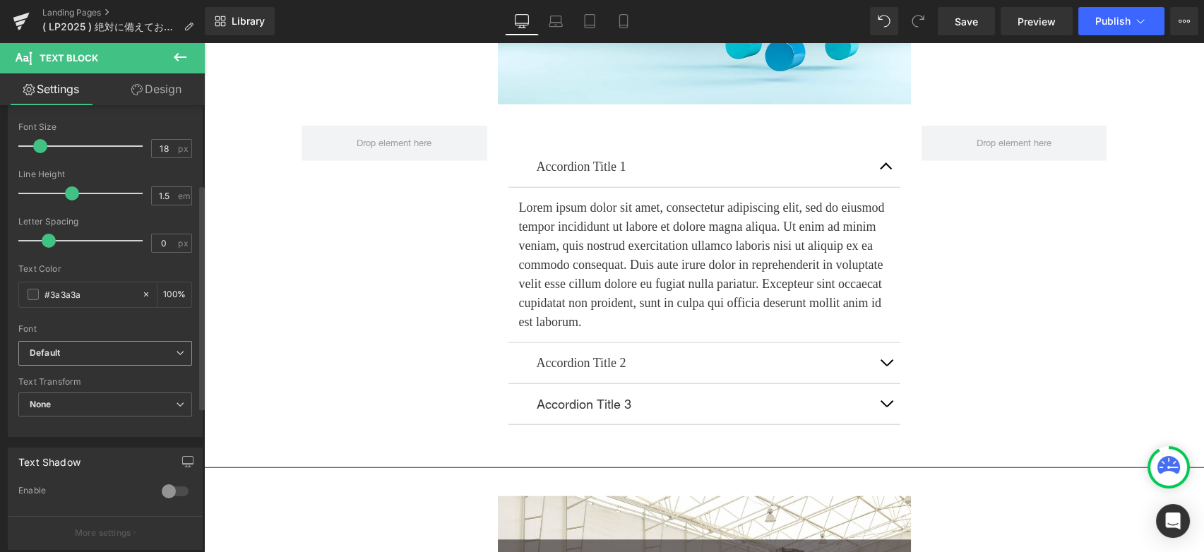
click at [89, 352] on b "Default" at bounding box center [103, 353] width 146 height 12
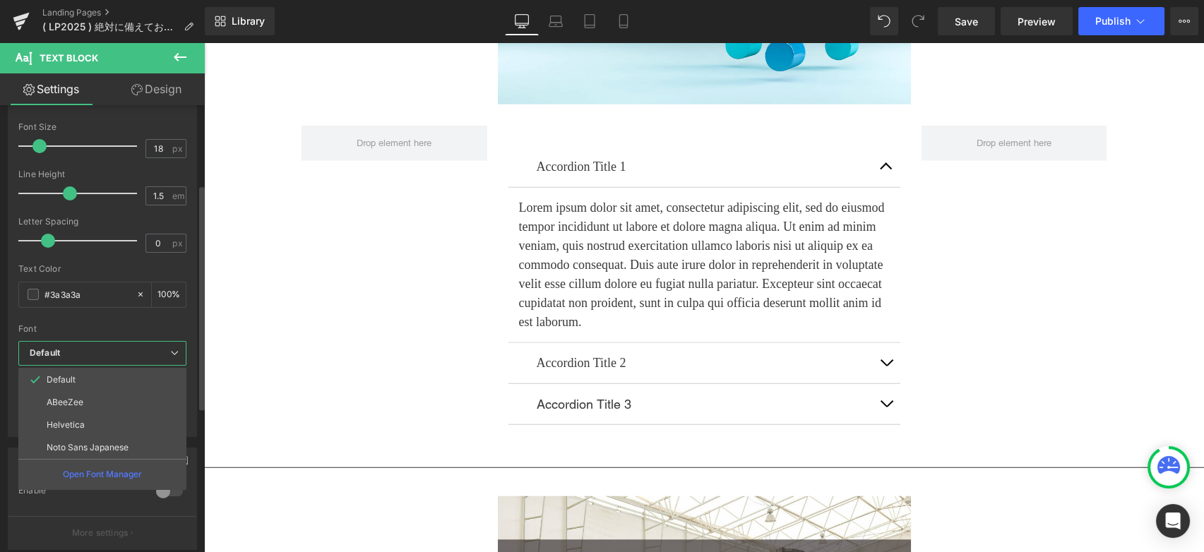
click at [96, 441] on li "Noto Sans Japanese" at bounding box center [102, 447] width 168 height 23
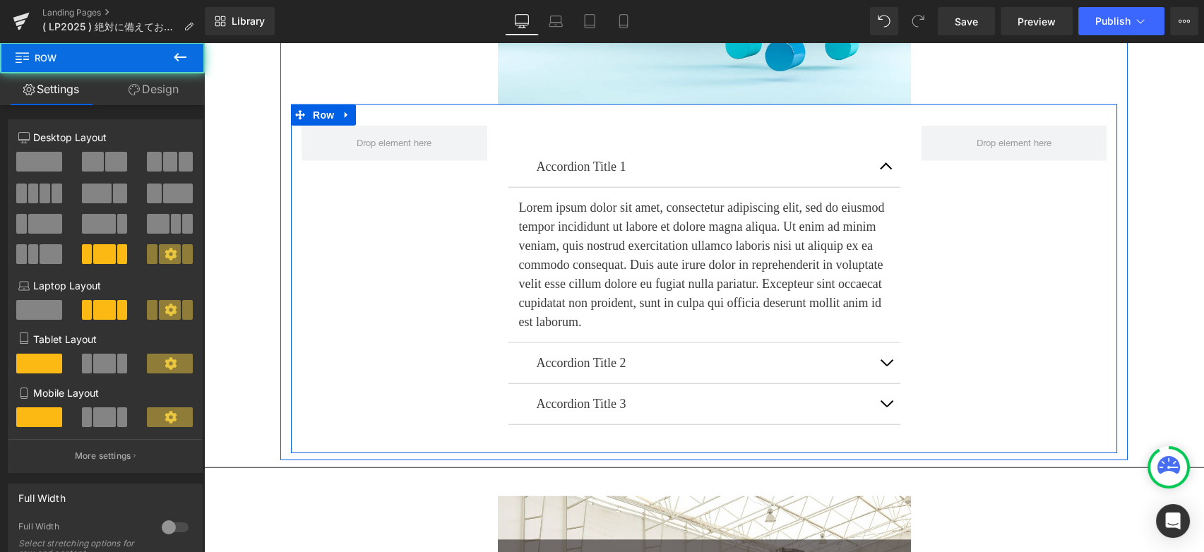
click at [380, 337] on div "Accordion Title 1 Text Block Lorem ipsum dolor sit amet, consectetur adipiscing…" at bounding box center [704, 278] width 826 height 349
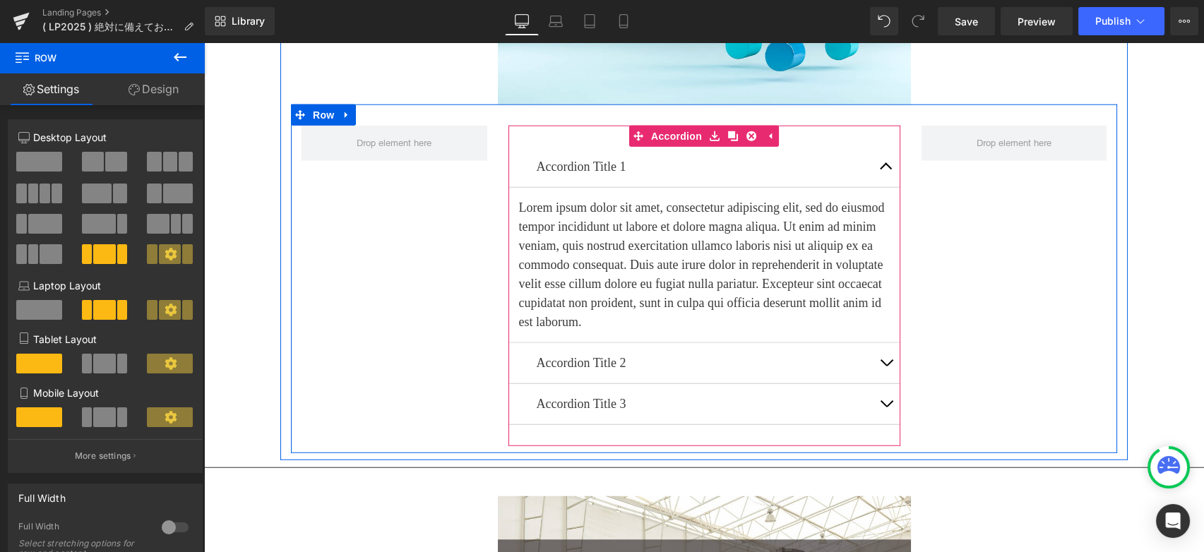
click at [875, 158] on button "button" at bounding box center [886, 167] width 28 height 40
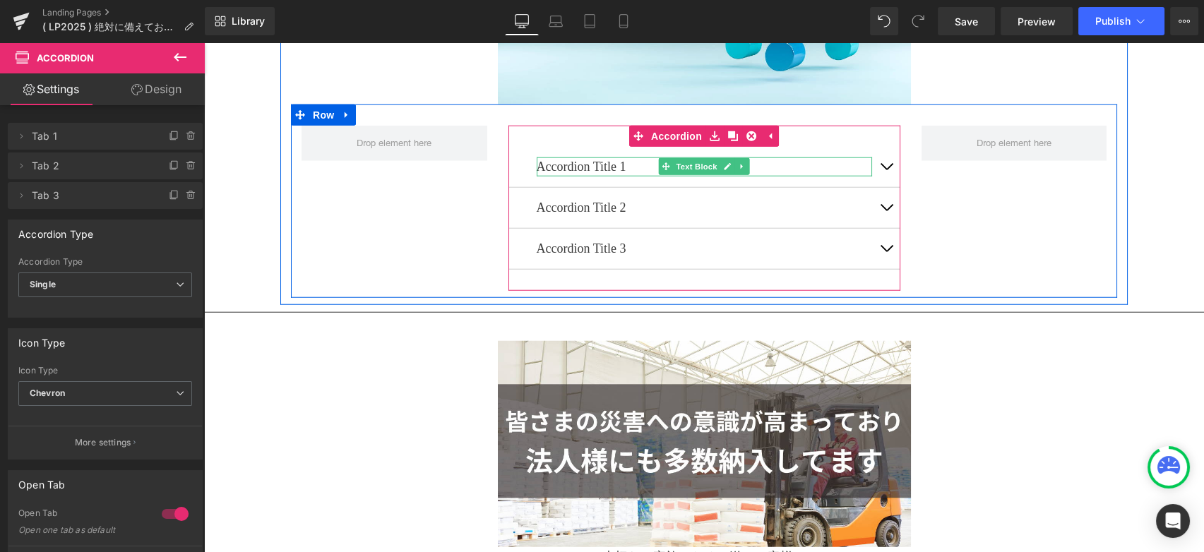
click at [582, 160] on p "Accordion Title 1" at bounding box center [704, 166] width 335 height 19
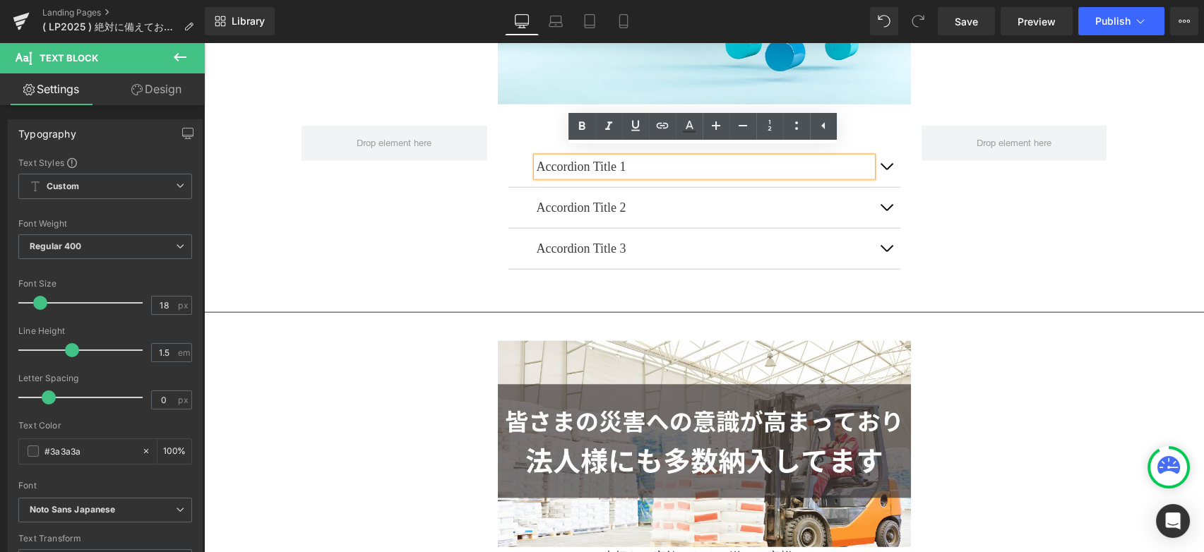
click at [946, 234] on div "Accordion Title 1 Text Block Lorem ipsum dolor sit amet, consectetur adipiscing…" at bounding box center [704, 200] width 826 height 193
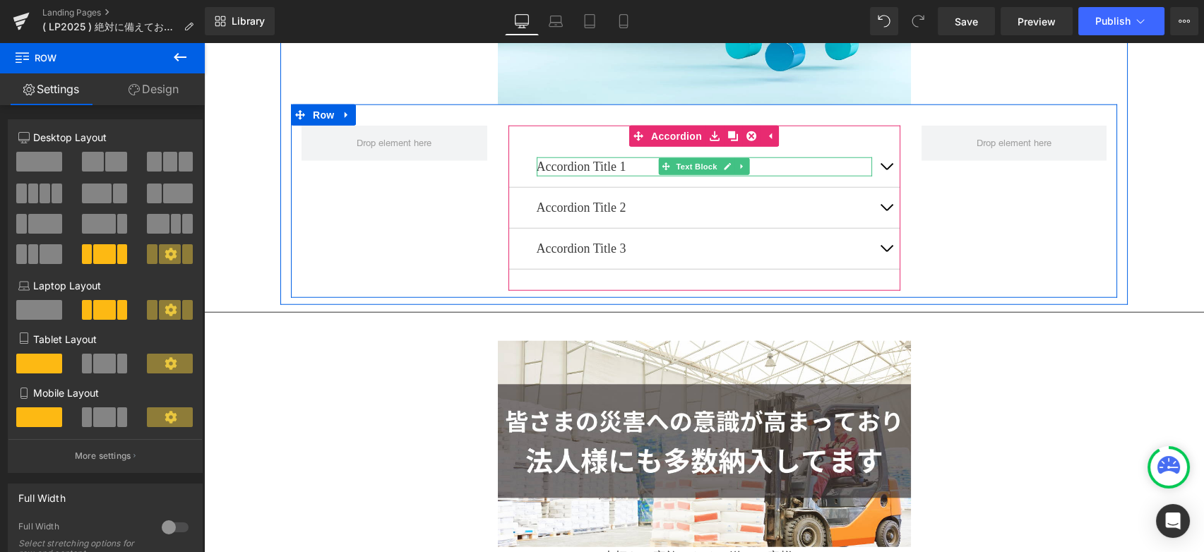
click at [638, 157] on p "Accordion Title 1" at bounding box center [704, 166] width 335 height 19
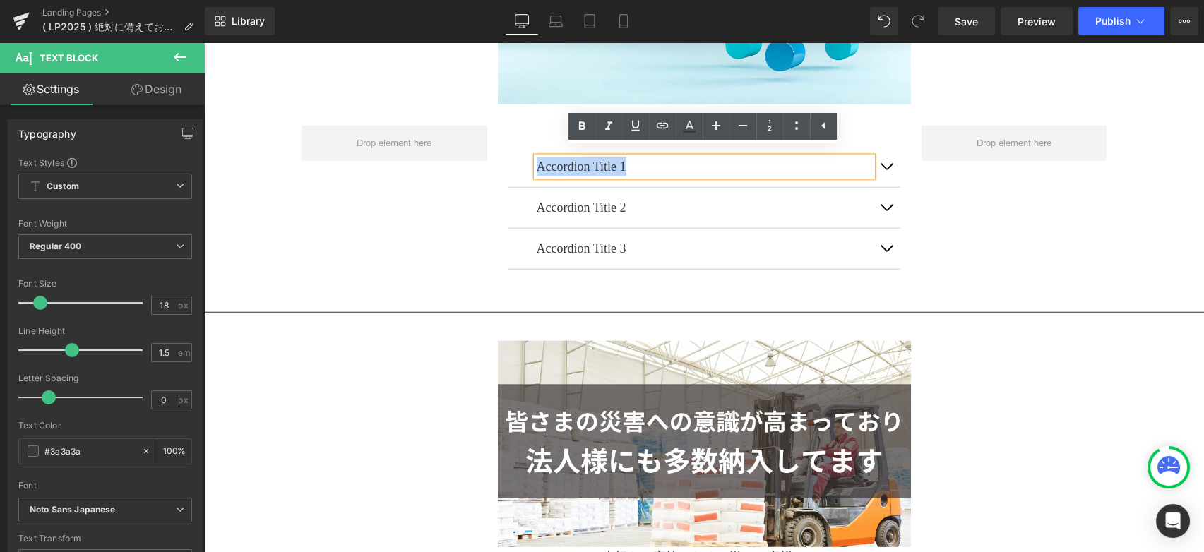
drag, startPoint x: 638, startPoint y: 157, endPoint x: 522, endPoint y: 156, distance: 115.8
click at [522, 156] on div "Accordion Title 1 Text Block" at bounding box center [704, 167] width 392 height 41
paste div
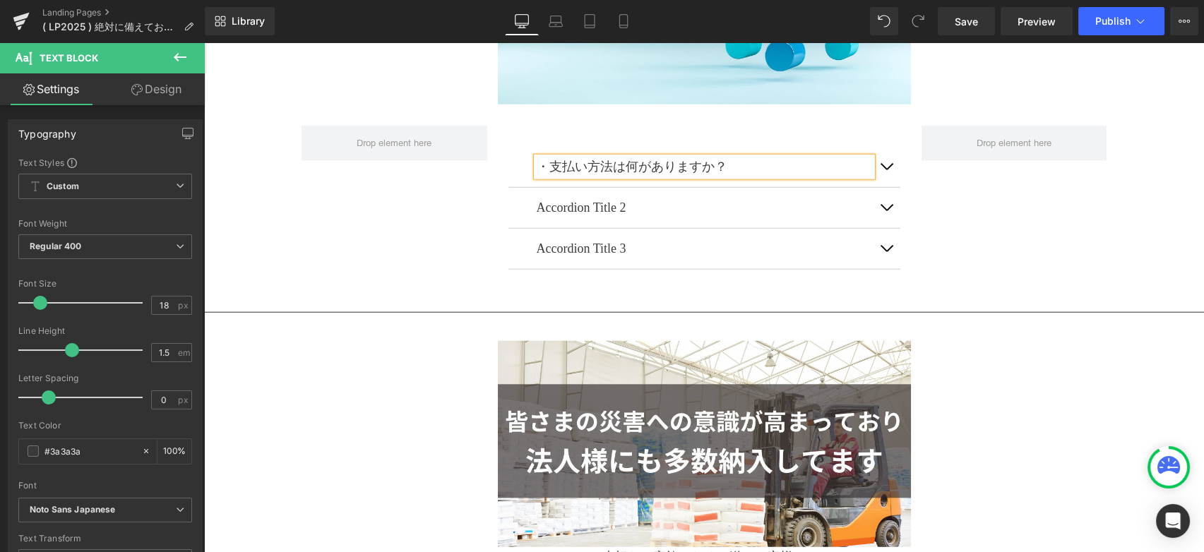
click at [886, 170] on span "button" at bounding box center [886, 170] width 0 height 0
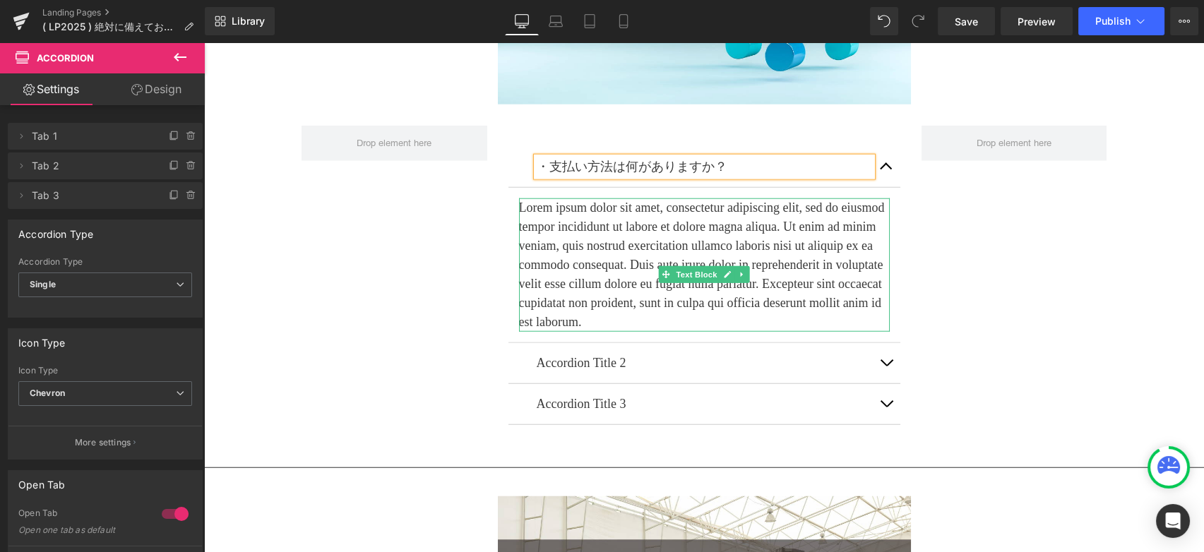
click at [690, 332] on p "Lorem ipsum dolor sit amet, consectetur adipiscing elit, sed do eiusmod tempor …" at bounding box center [704, 264] width 371 height 133
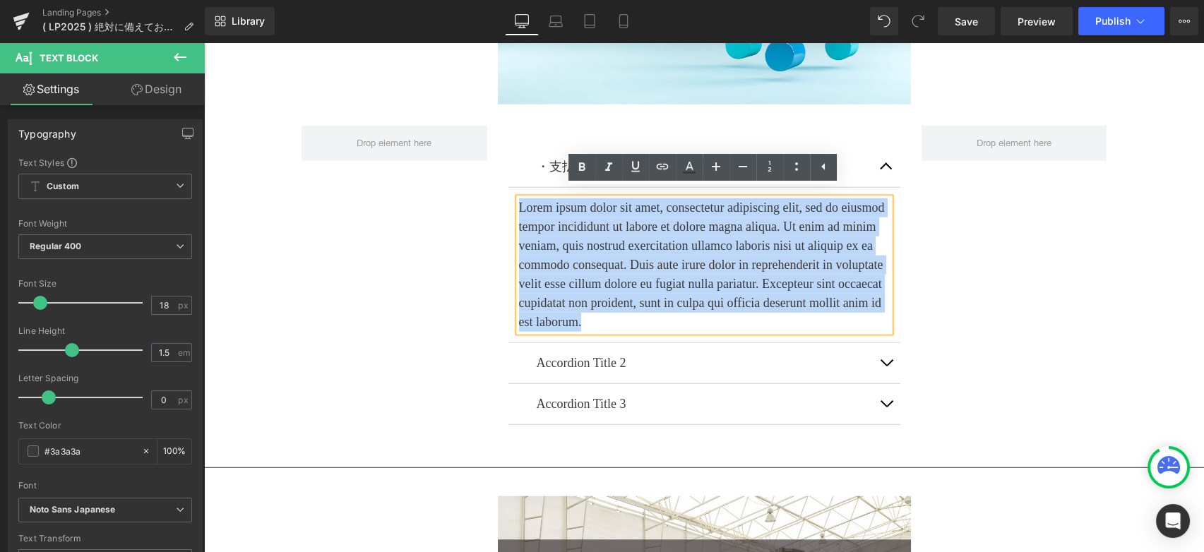
drag, startPoint x: 693, startPoint y: 334, endPoint x: 501, endPoint y: 194, distance: 237.5
click at [501, 194] on div "・支払い方法は何がありますか？ Text Block Lorem ipsum dolor sit amet, consectetur adipiscing e…" at bounding box center [704, 286] width 413 height 321
paste div
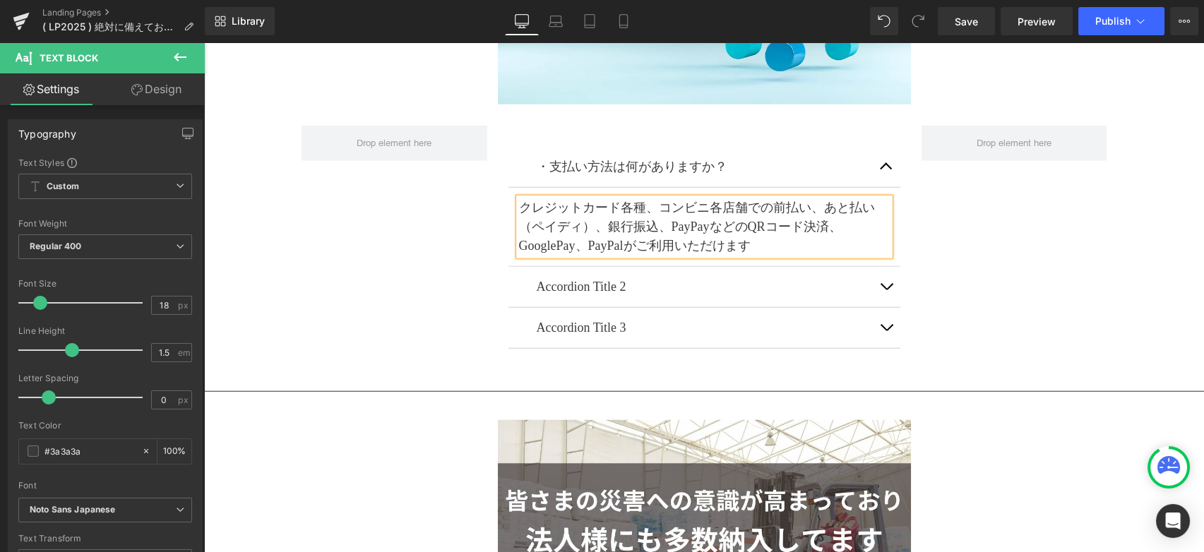
click at [424, 234] on div "・支払い方法は何がありますか？ Text Block クレジットカード各種、コンビニ各店舗での前払い、あと払い（ペイディ）、銀行振込、PayPayなどのQRコ…" at bounding box center [704, 240] width 826 height 273
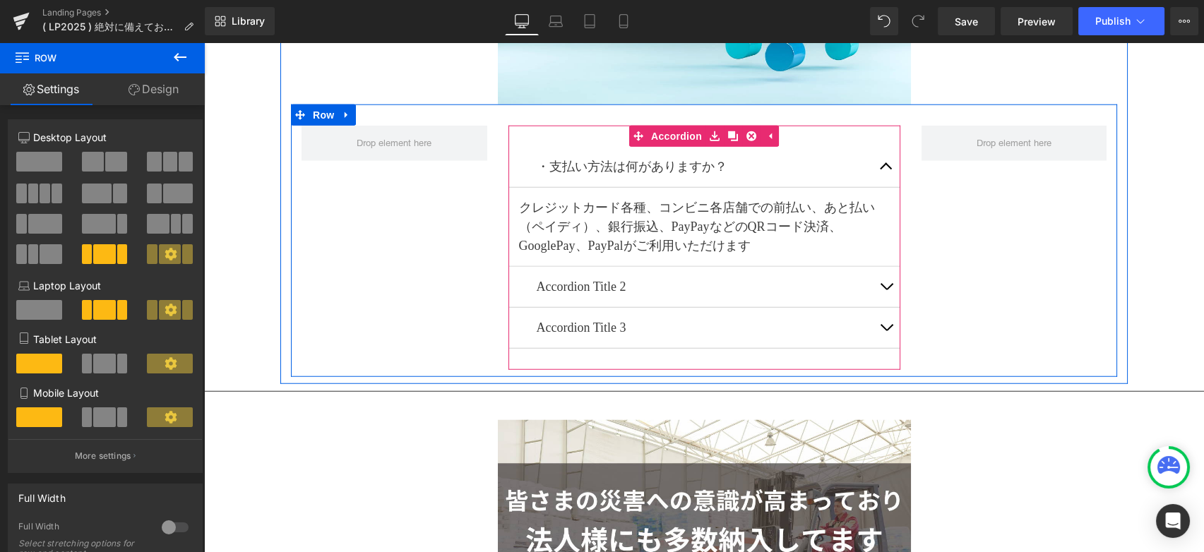
click at [881, 162] on button "button" at bounding box center [886, 167] width 28 height 40
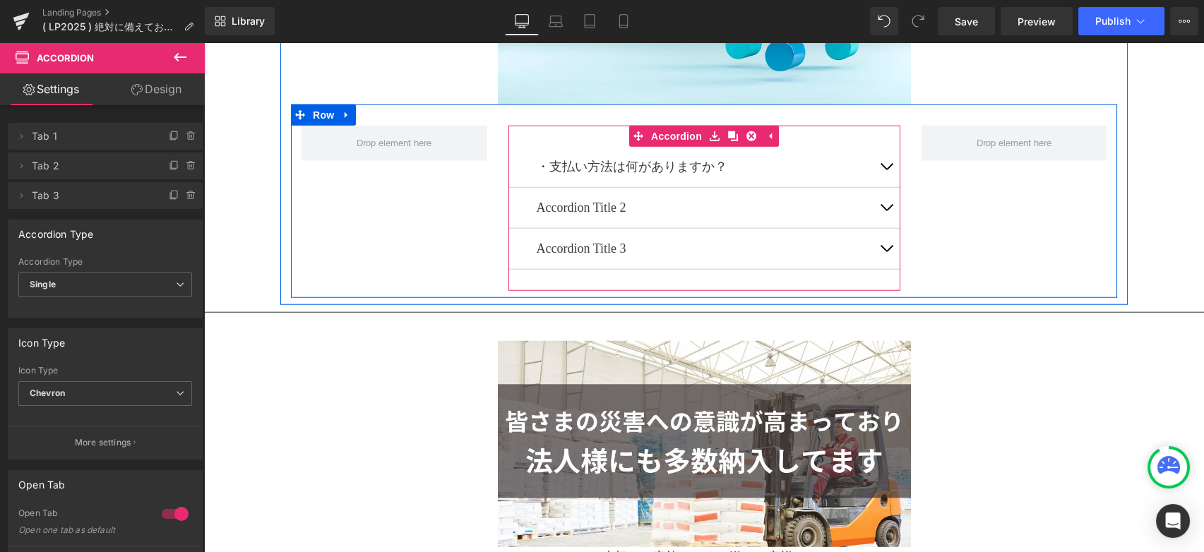
click at [880, 202] on button "button" at bounding box center [886, 208] width 28 height 40
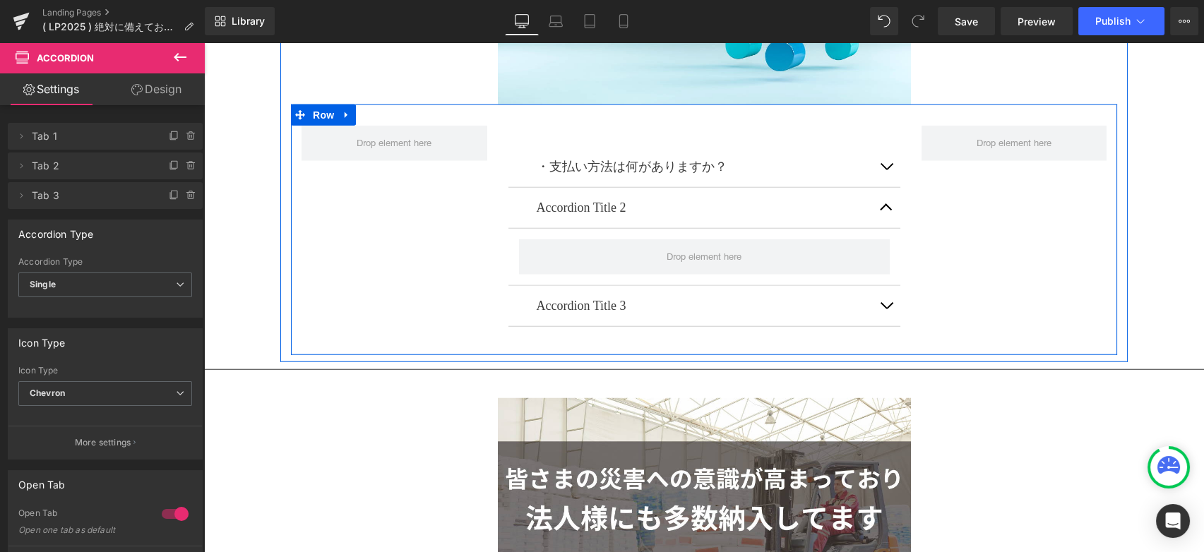
click at [595, 163] on p "・支払い方法は何がありますか？" at bounding box center [704, 166] width 335 height 19
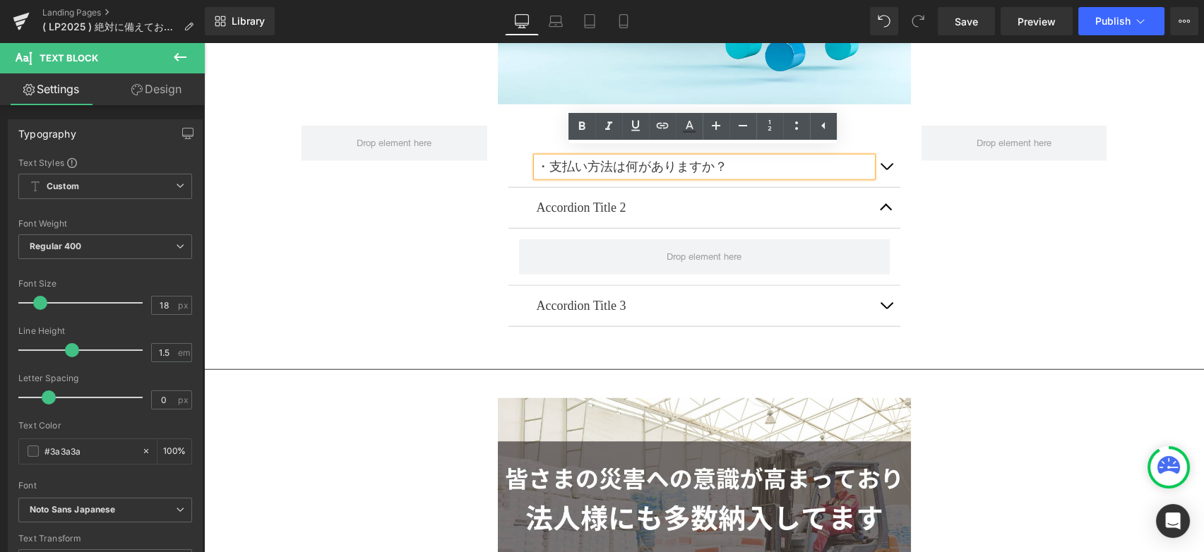
click at [882, 161] on button "button" at bounding box center [886, 167] width 28 height 40
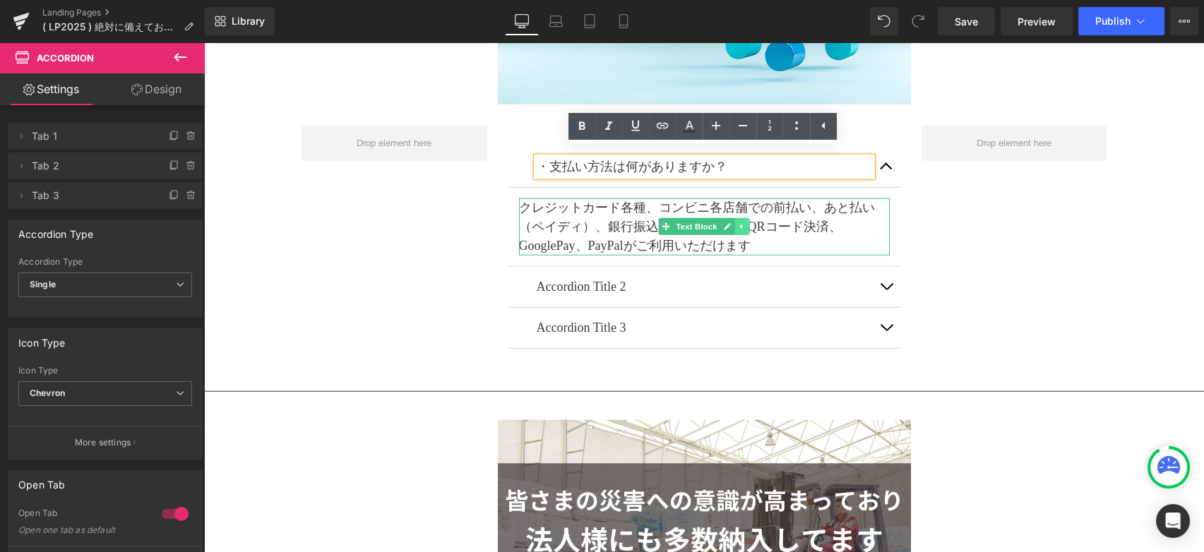
click at [741, 222] on icon at bounding box center [742, 226] width 8 height 8
click at [731, 222] on icon at bounding box center [735, 226] width 8 height 8
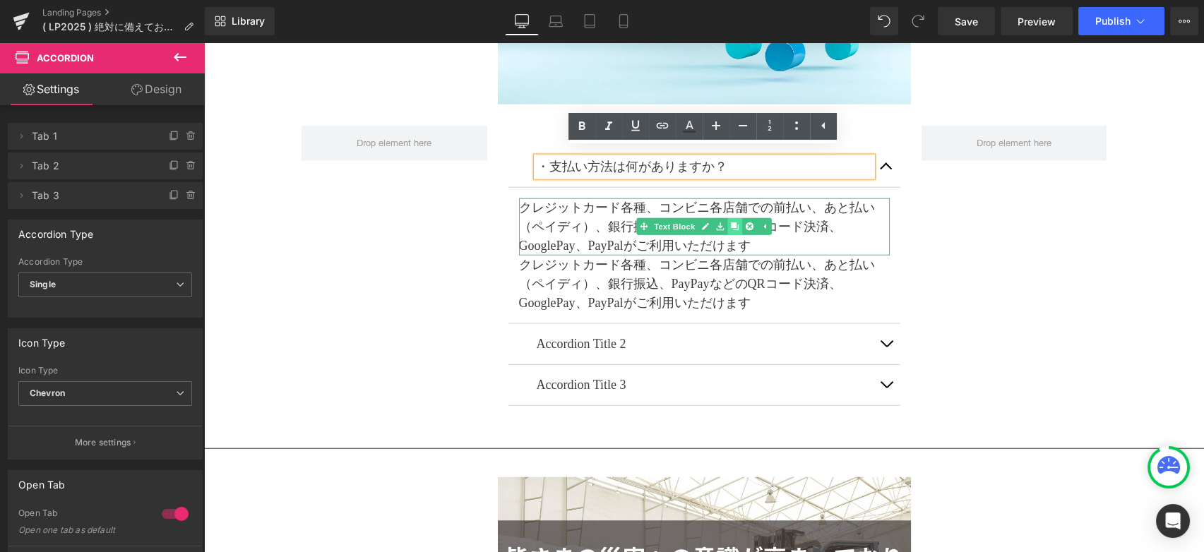
click at [734, 222] on icon at bounding box center [735, 226] width 8 height 8
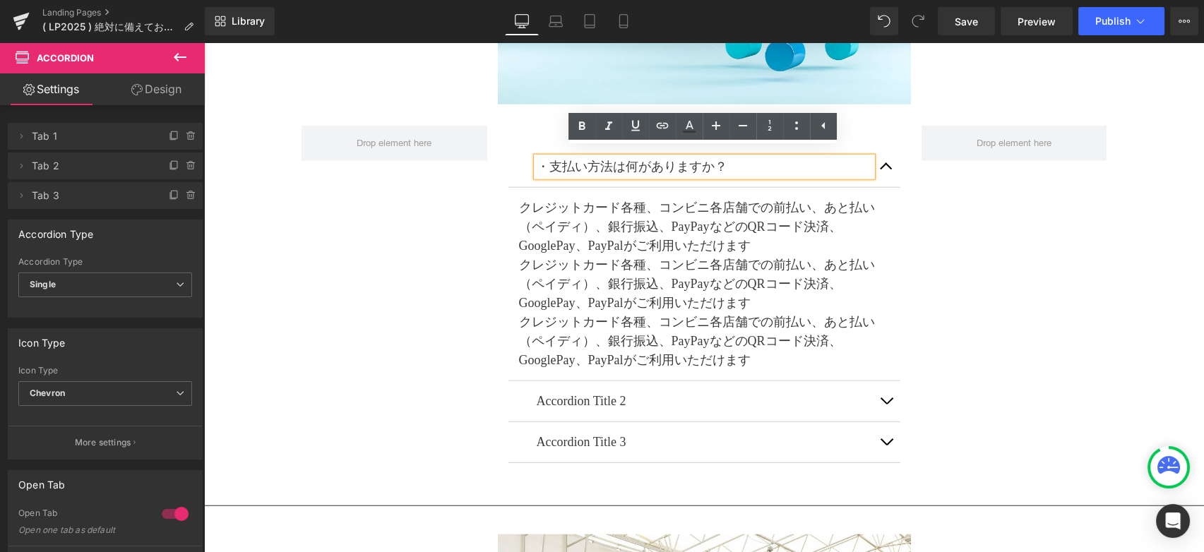
click at [887, 436] on button "button" at bounding box center [886, 442] width 28 height 40
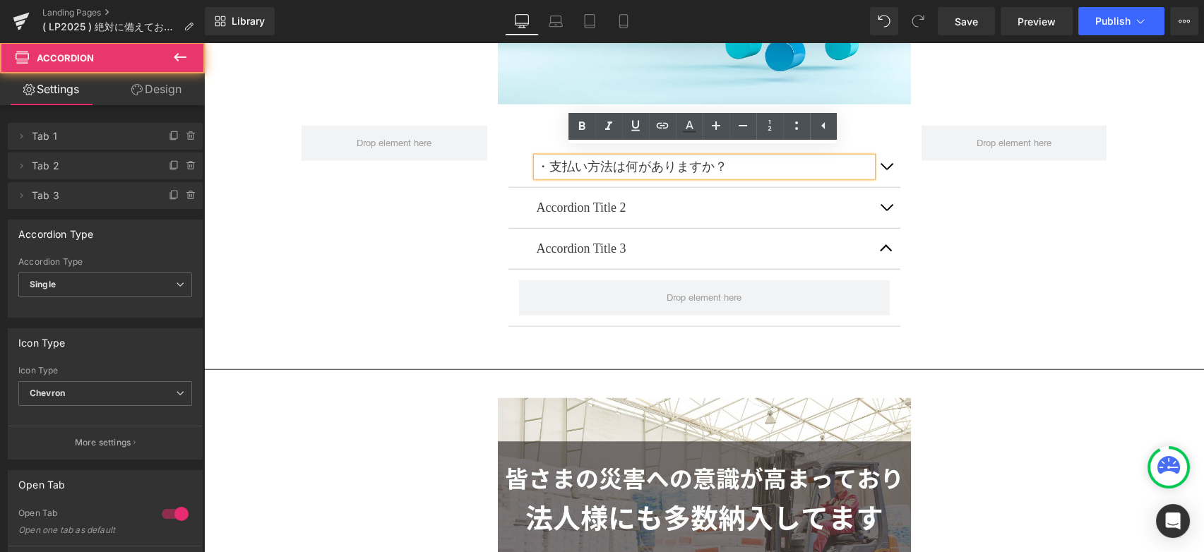
click at [878, 162] on button "button" at bounding box center [886, 167] width 28 height 40
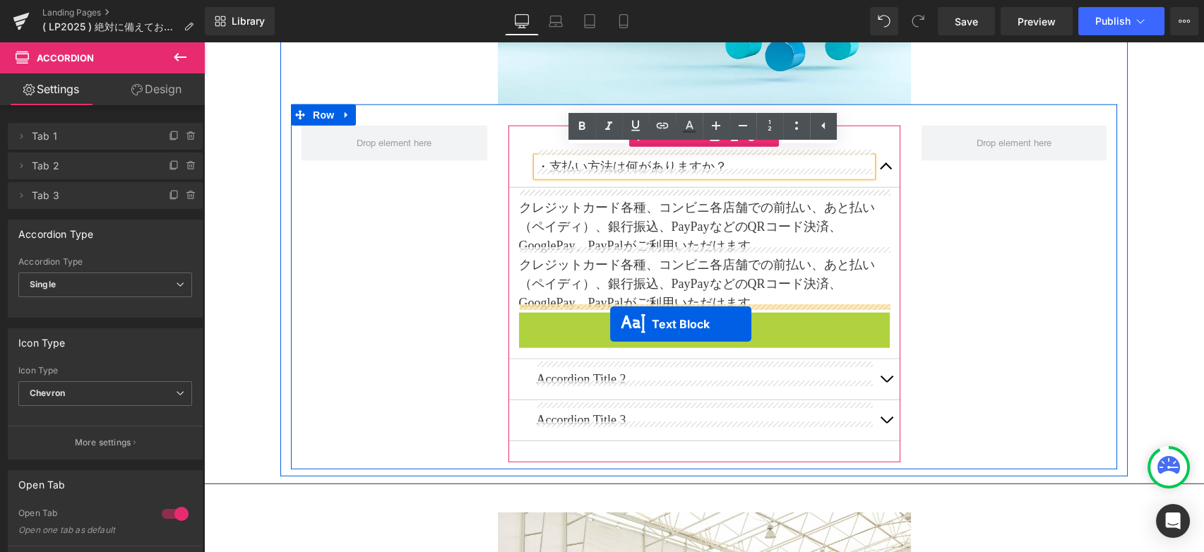
drag, startPoint x: 670, startPoint y: 334, endPoint x: 610, endPoint y: 324, distance: 60.8
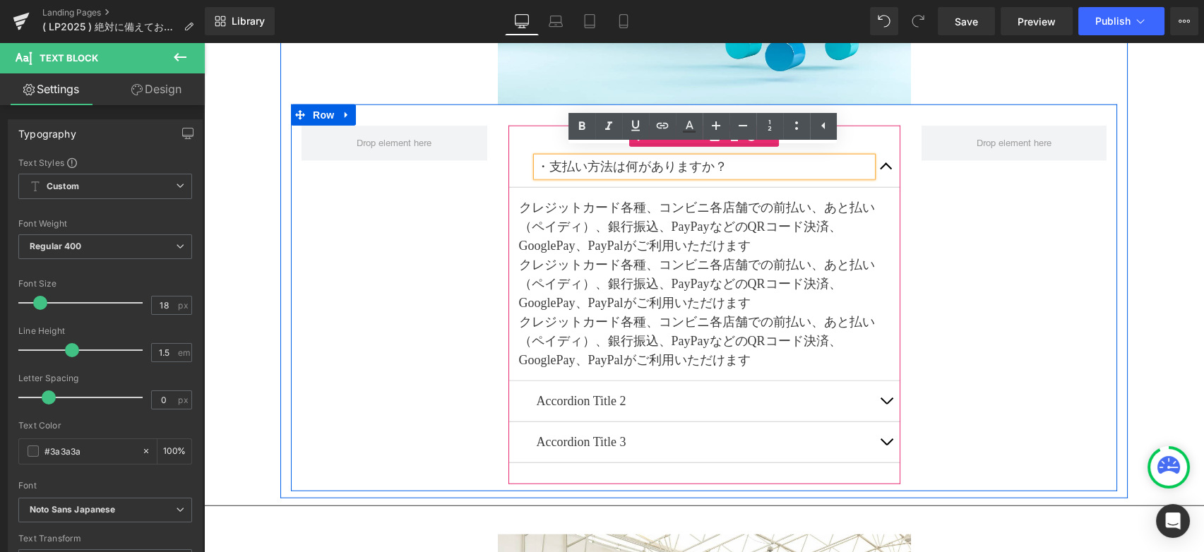
click at [885, 391] on button "button" at bounding box center [886, 401] width 28 height 40
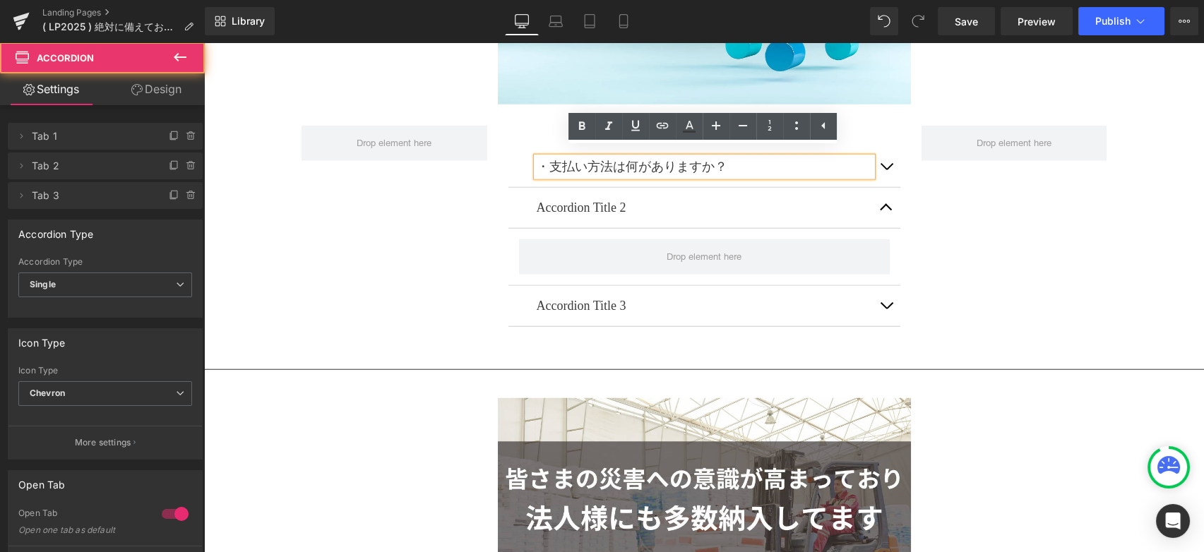
click at [880, 160] on button "button" at bounding box center [886, 167] width 28 height 40
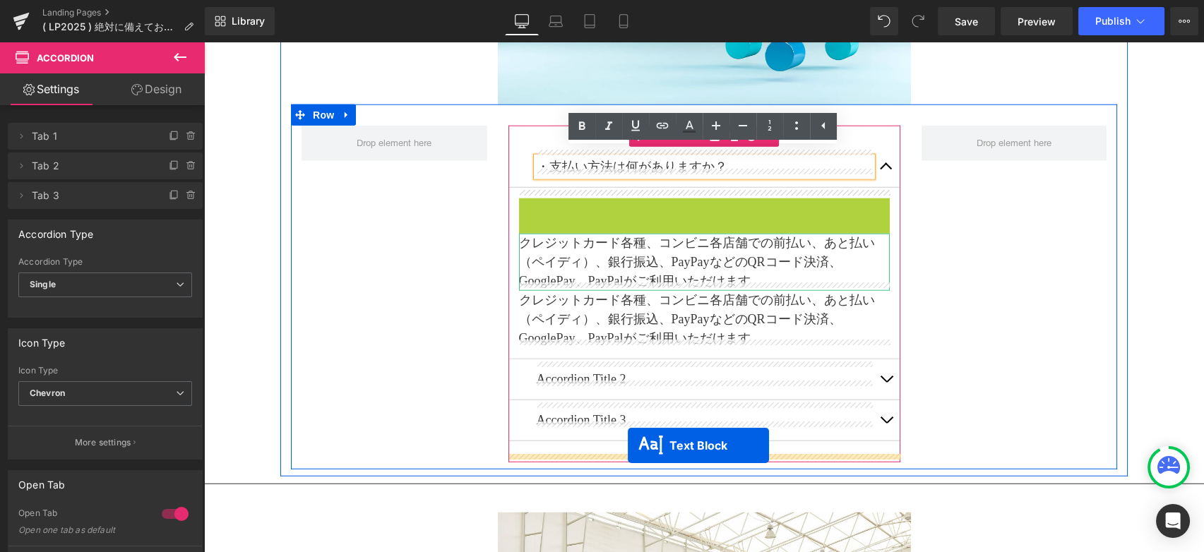
drag, startPoint x: 643, startPoint y: 223, endPoint x: 628, endPoint y: 446, distance: 223.6
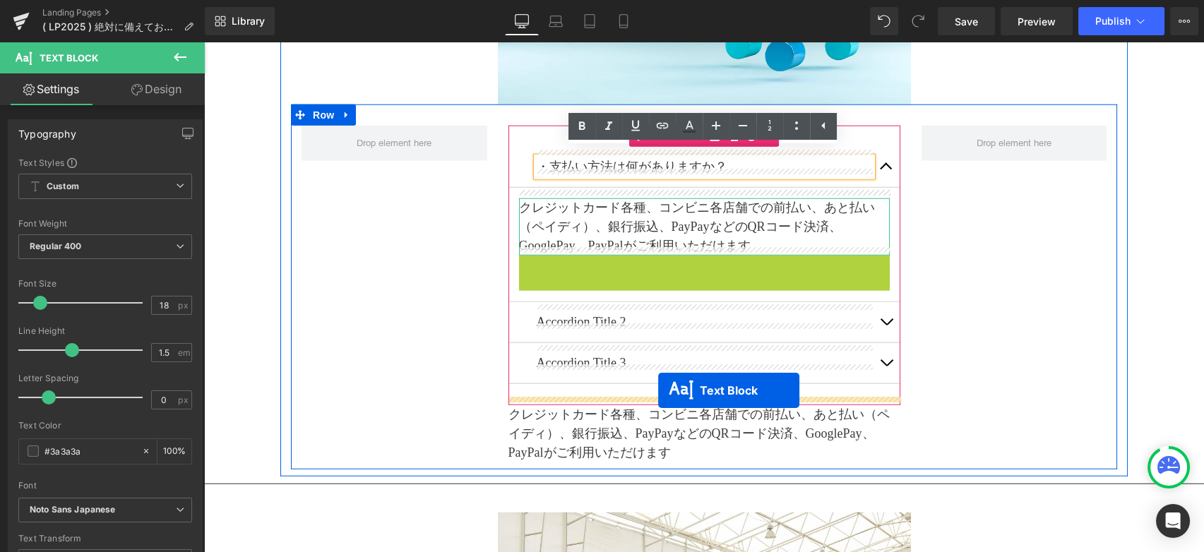
drag, startPoint x: 668, startPoint y: 280, endPoint x: 658, endPoint y: 391, distance: 111.3
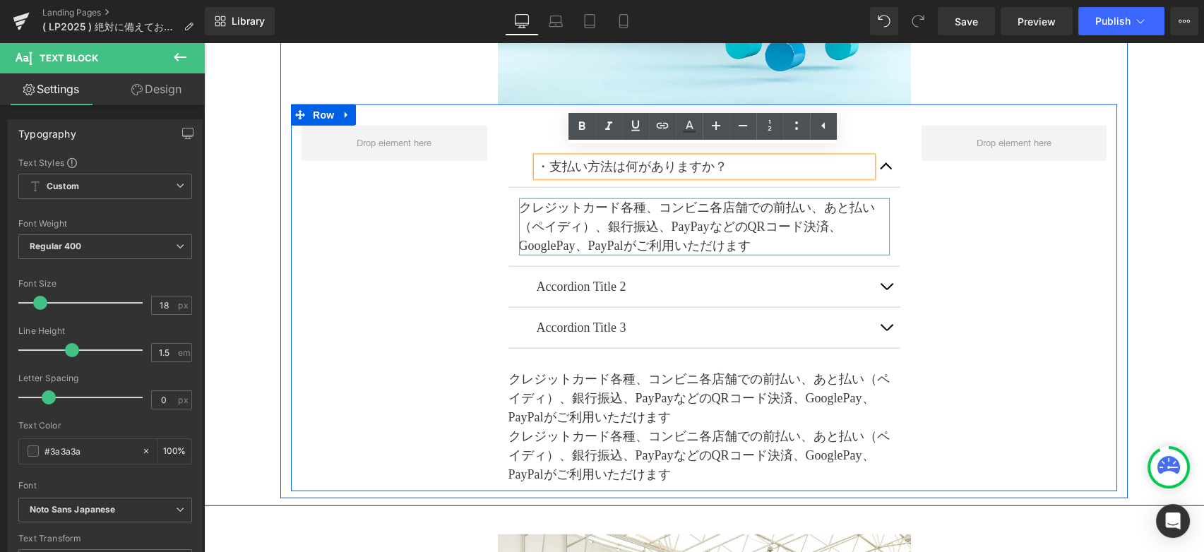
click at [886, 272] on button "button" at bounding box center [886, 287] width 28 height 40
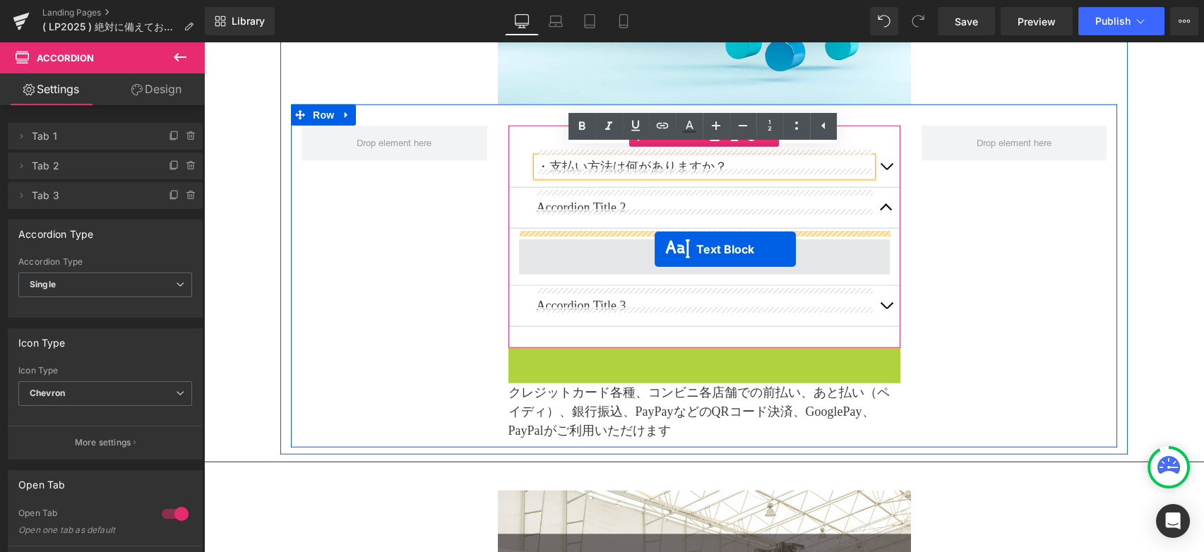
drag, startPoint x: 667, startPoint y: 370, endPoint x: 654, endPoint y: 250, distance: 120.7
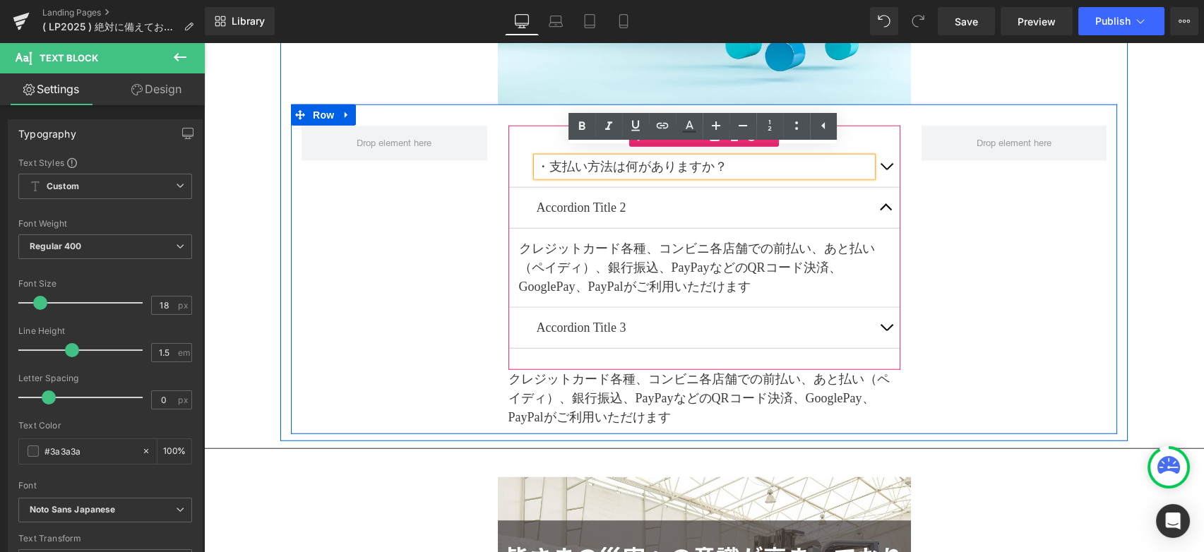
click at [880, 321] on button "button" at bounding box center [886, 328] width 28 height 40
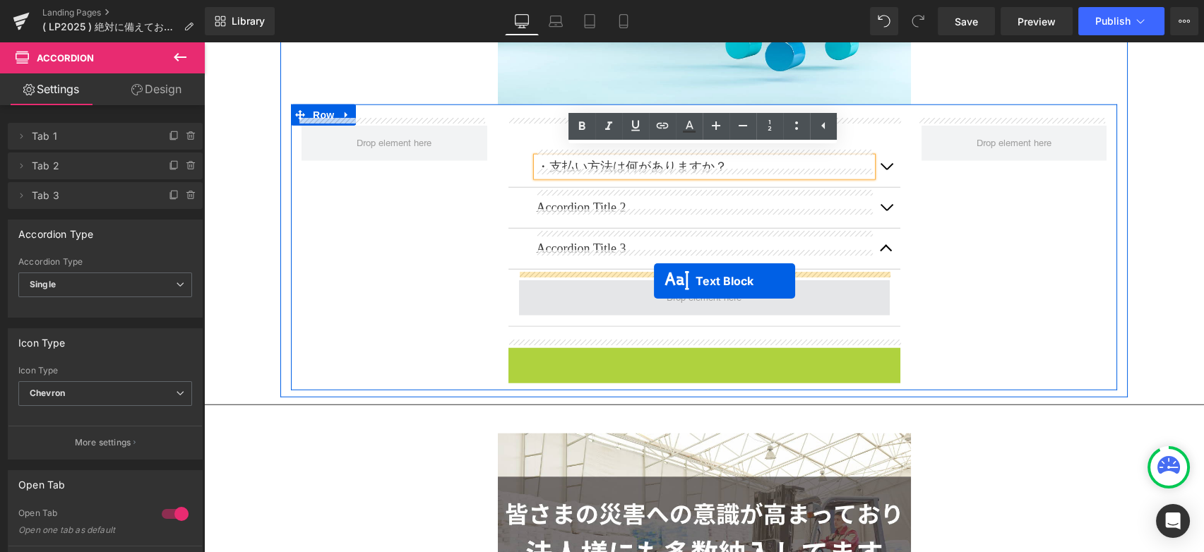
drag, startPoint x: 670, startPoint y: 369, endPoint x: 654, endPoint y: 281, distance: 89.7
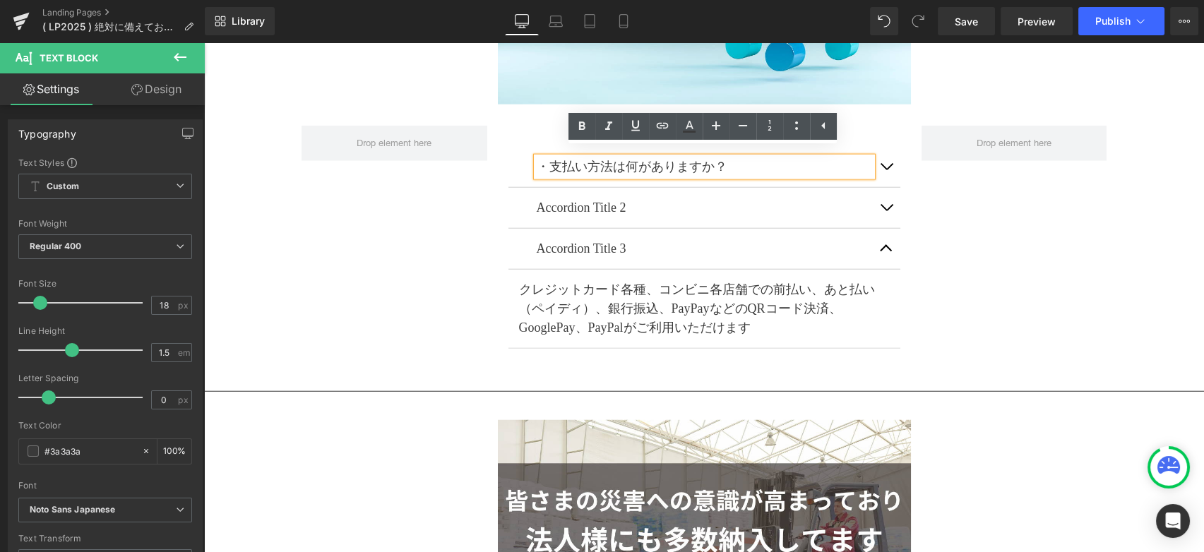
click at [647, 198] on p "Accordion Title 2" at bounding box center [704, 207] width 335 height 19
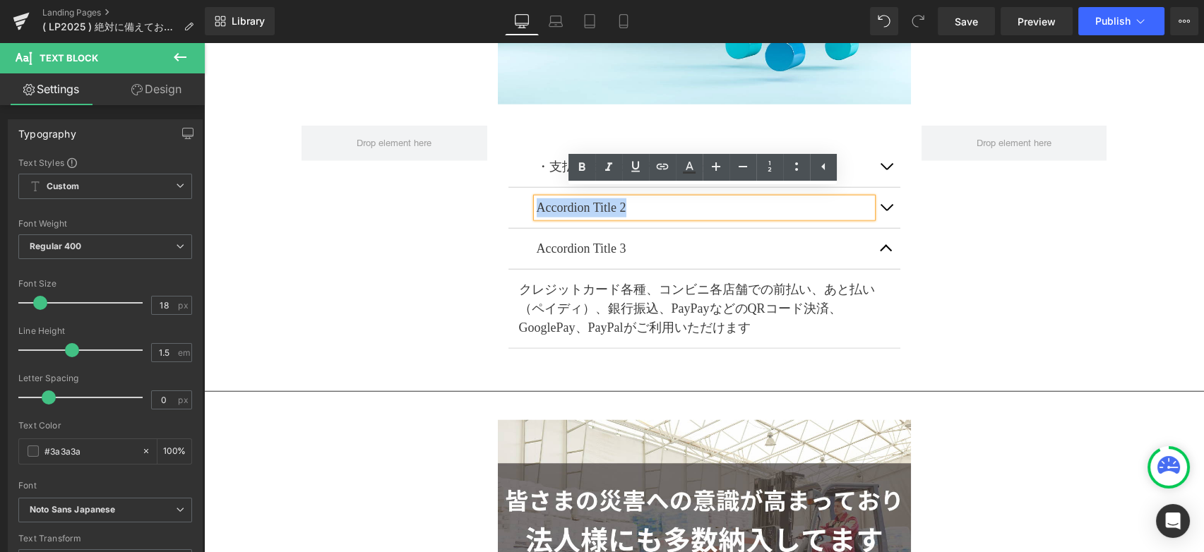
drag, startPoint x: 643, startPoint y: 201, endPoint x: 530, endPoint y: 205, distance: 113.0
click at [530, 205] on div "Accordion Title 2 Text Block" at bounding box center [704, 208] width 392 height 41
paste div
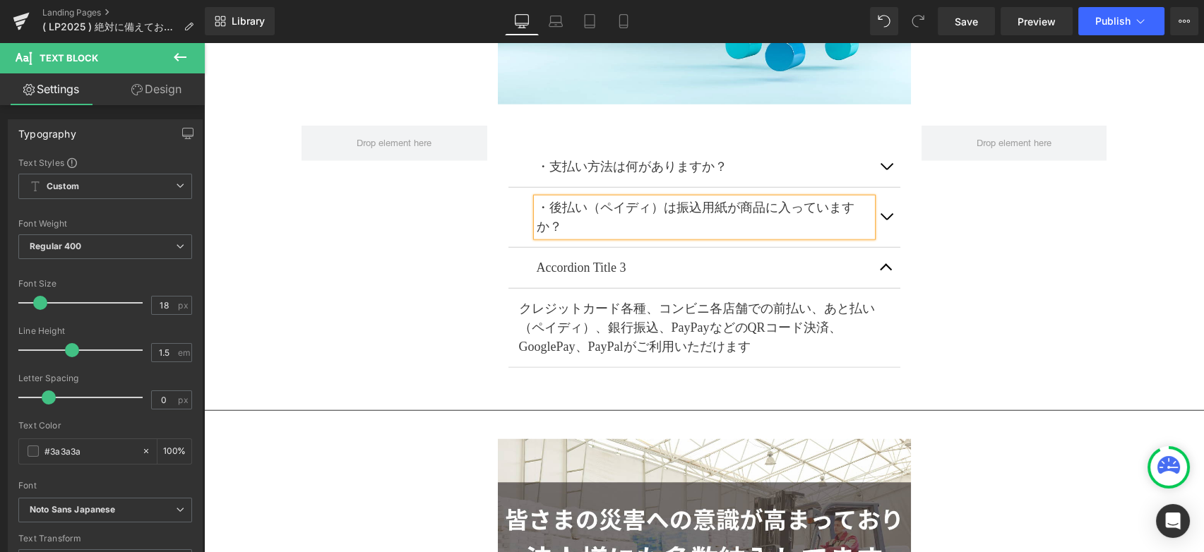
drag, startPoint x: 874, startPoint y: 208, endPoint x: 796, endPoint y: 237, distance: 83.5
click at [875, 208] on button "button" at bounding box center [886, 217] width 28 height 59
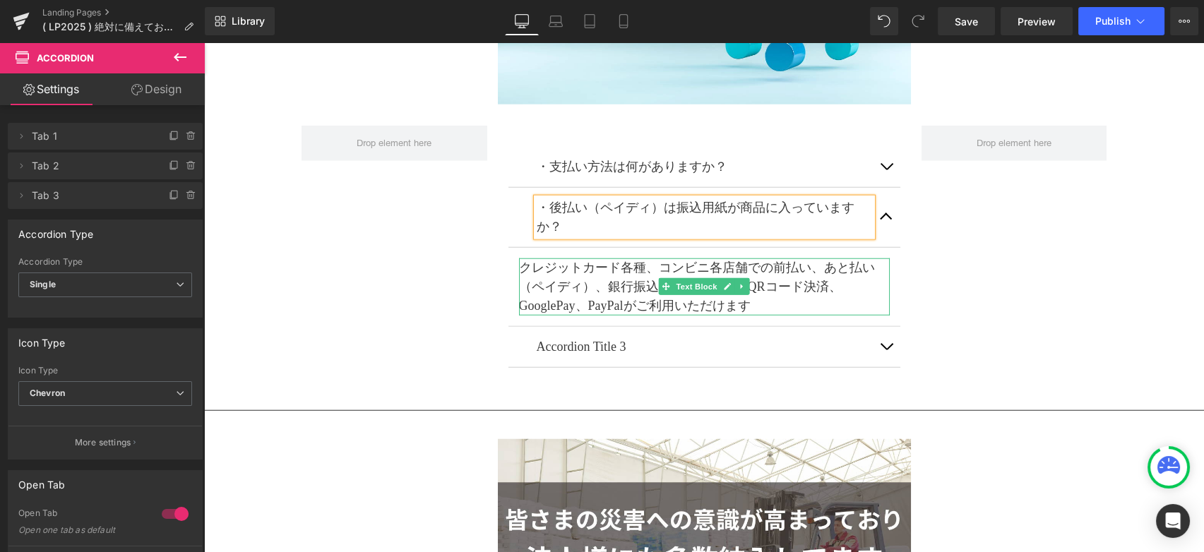
click at [788, 301] on p "クレジットカード各種、コンビニ各店舗での前払い、あと払い（ペイディ）、銀行振込、PayPayなどのQRコード決済、GooglePay、PayPalがご利用いた…" at bounding box center [704, 286] width 371 height 57
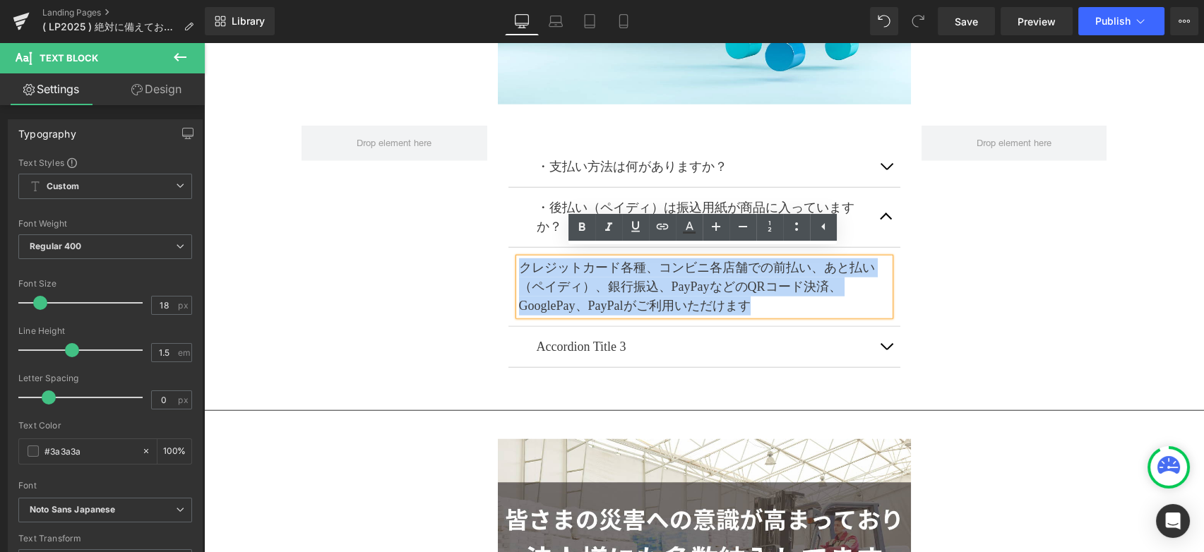
drag, startPoint x: 786, startPoint y: 294, endPoint x: 501, endPoint y: 263, distance: 286.3
click at [501, 263] on div "・支払い方法は何がありますか？ Text Block クレジットカード各種、コンビニ各店舗での前払い、あと払い（ペイディ）、銀行振込、PayPayなどのQRコ…" at bounding box center [704, 257] width 413 height 263
paste div
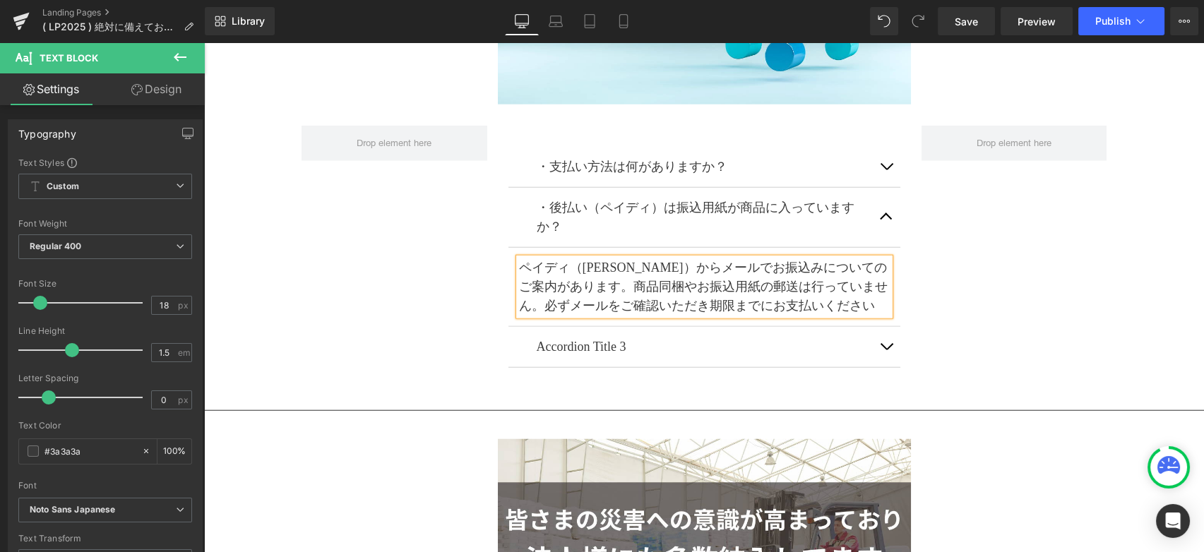
click at [1068, 250] on div "・支払い方法は何がありますか？ Text Block クレジットカード各種、コンビニ各店舗での前払い、あと払い（ペイディ）、銀行振込、PayPayなどのQRコ…" at bounding box center [704, 250] width 826 height 292
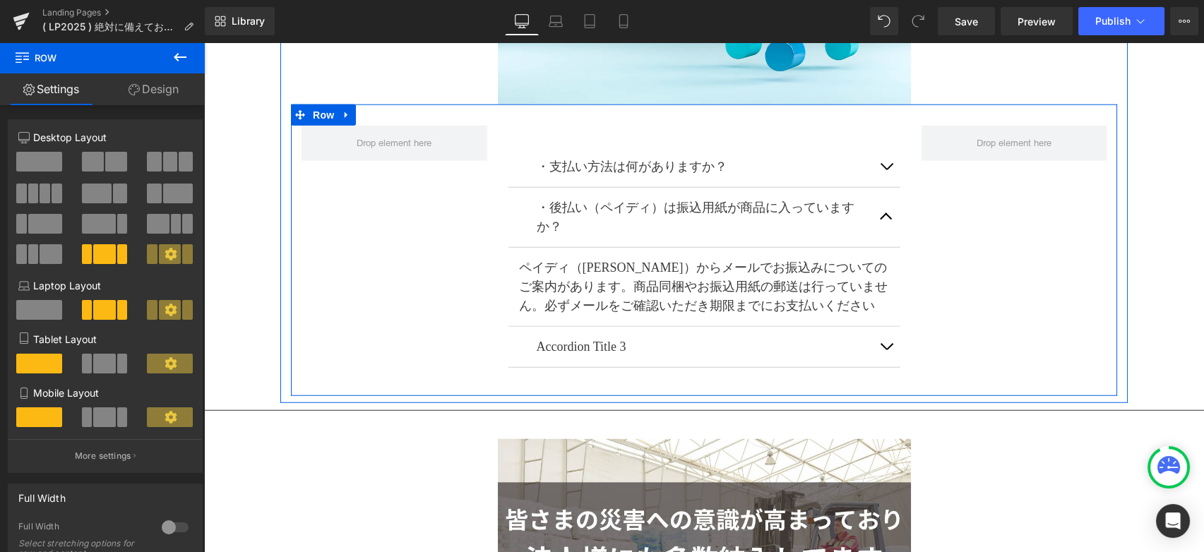
click at [878, 209] on button "button" at bounding box center [886, 217] width 28 height 59
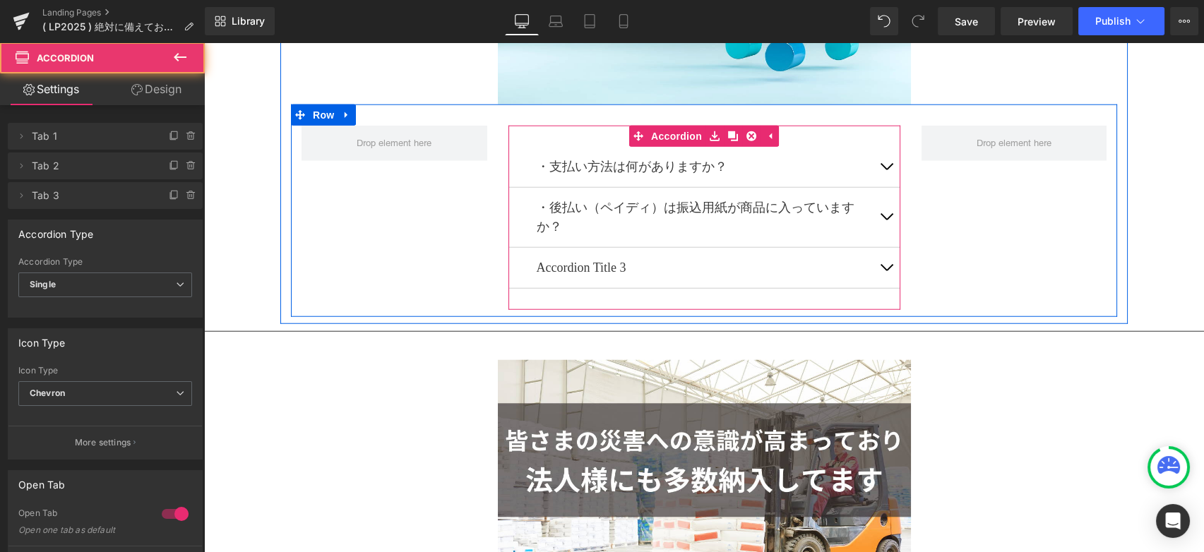
click at [882, 256] on button "button" at bounding box center [886, 268] width 28 height 40
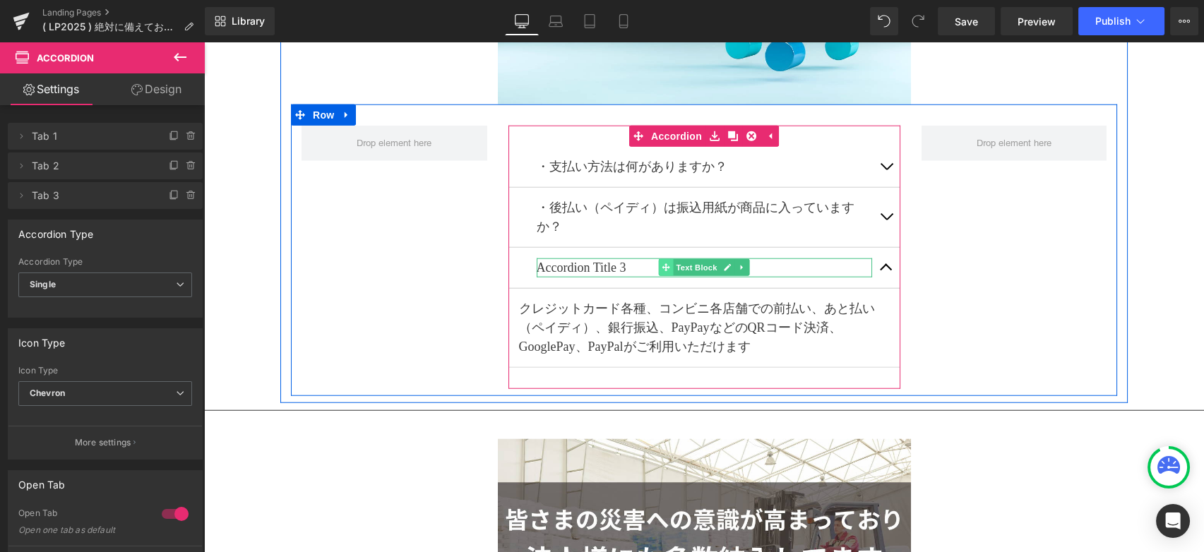
click at [670, 259] on span at bounding box center [666, 267] width 15 height 17
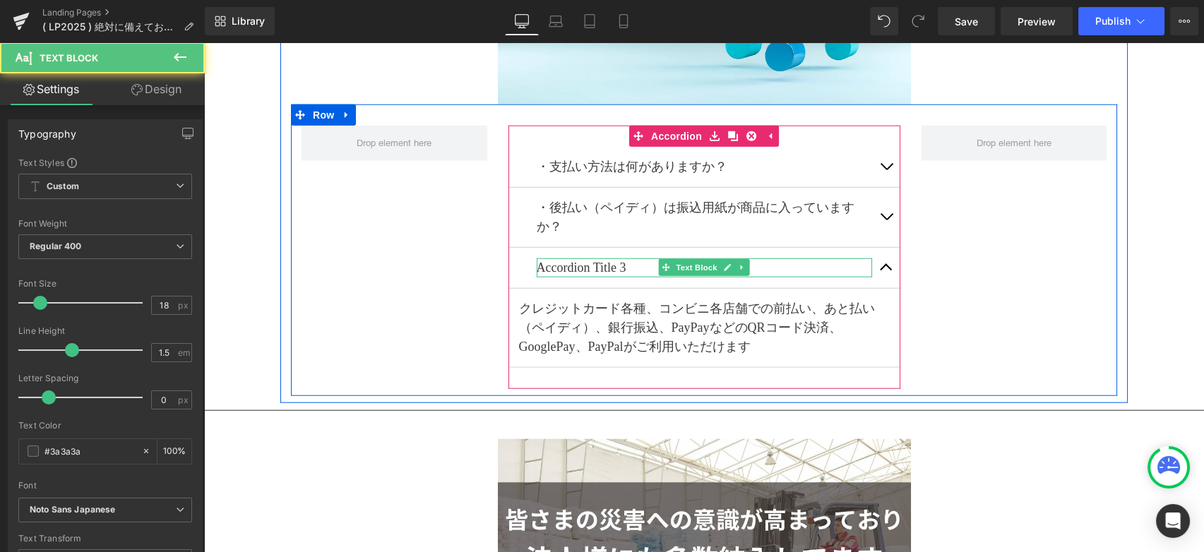
click at [644, 258] on p "Accordion Title 3" at bounding box center [704, 267] width 335 height 19
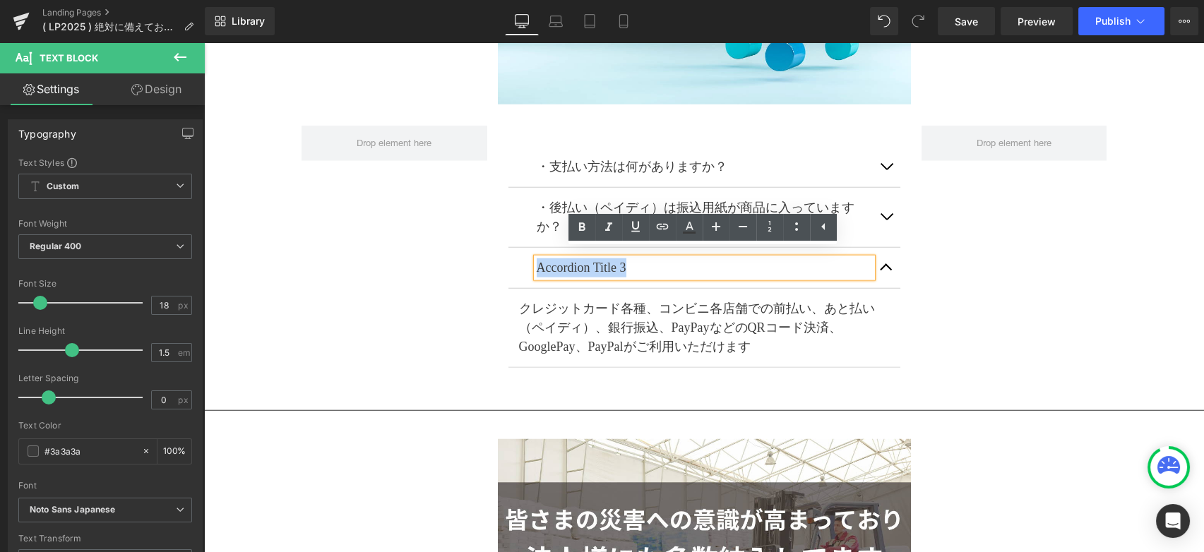
drag, startPoint x: 644, startPoint y: 257, endPoint x: 515, endPoint y: 262, distance: 129.3
click at [515, 262] on div "Accordion Title 3 Text Block" at bounding box center [704, 268] width 392 height 41
paste div
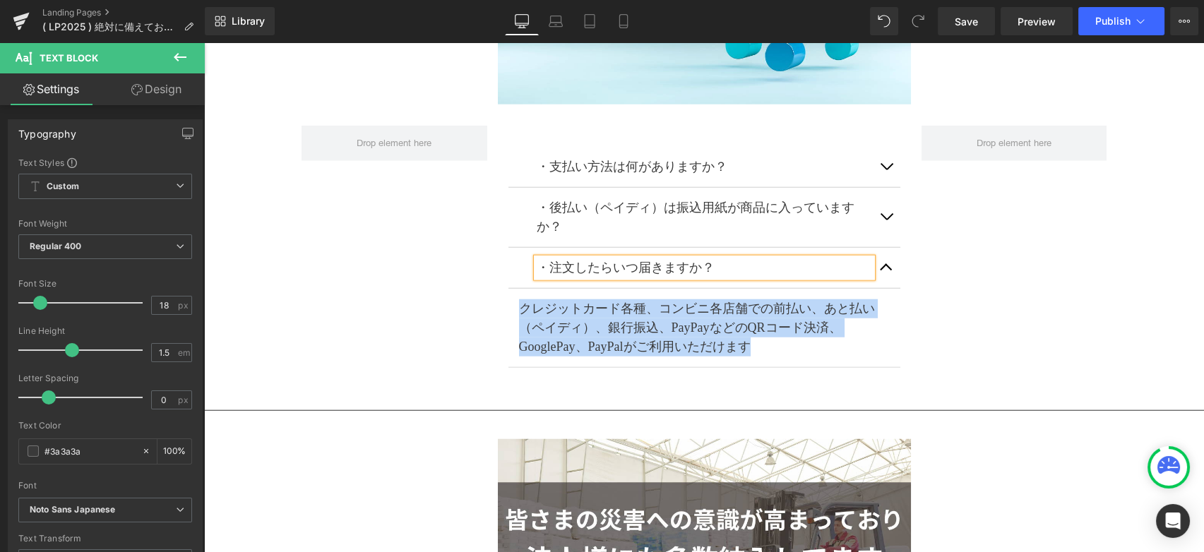
paste div
drag, startPoint x: 768, startPoint y: 338, endPoint x: 510, endPoint y: 296, distance: 261.8
click at [510, 296] on article "クレジットカード各種、コンビニ各店舗での前払い、あと払い（ペイディ）、銀行振込、PayPayなどのQRコード決済、GooglePay、PayPalがご利用いた…" at bounding box center [704, 328] width 392 height 79
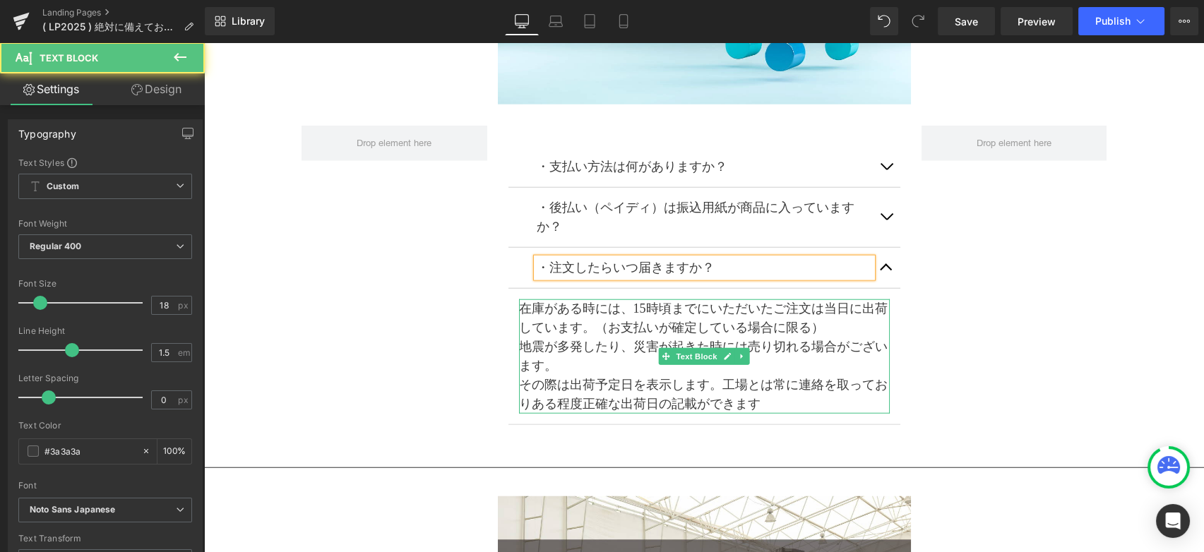
click at [630, 300] on p "在庫がある時には、15時頃までにいただいたご注文は当日に出荷しています。（お支払いが確定している場合に限る）" at bounding box center [704, 318] width 371 height 38
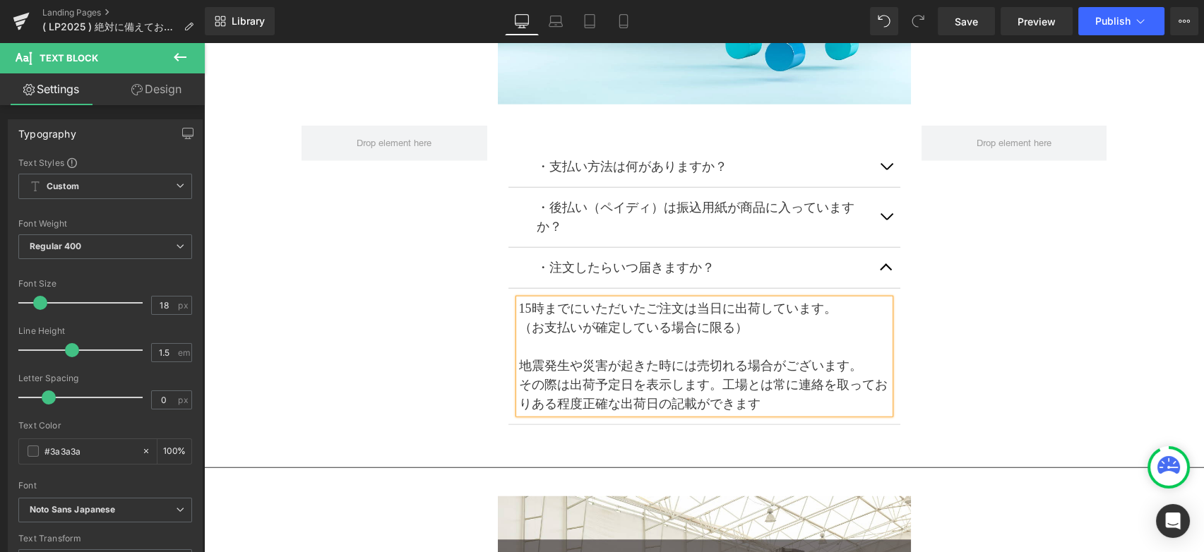
click at [863, 364] on p "地震発生や災害が起きた時には売切れる場合がございます。" at bounding box center [704, 366] width 371 height 19
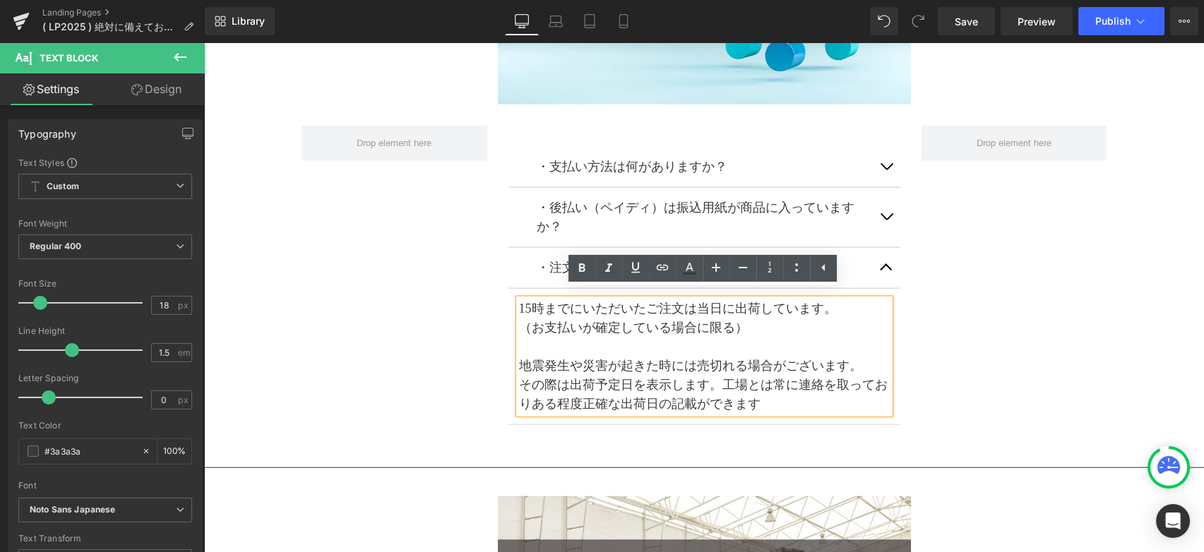
click at [865, 361] on p "地震発生や災害が起きた時には売切れる場合がございます。" at bounding box center [704, 366] width 371 height 19
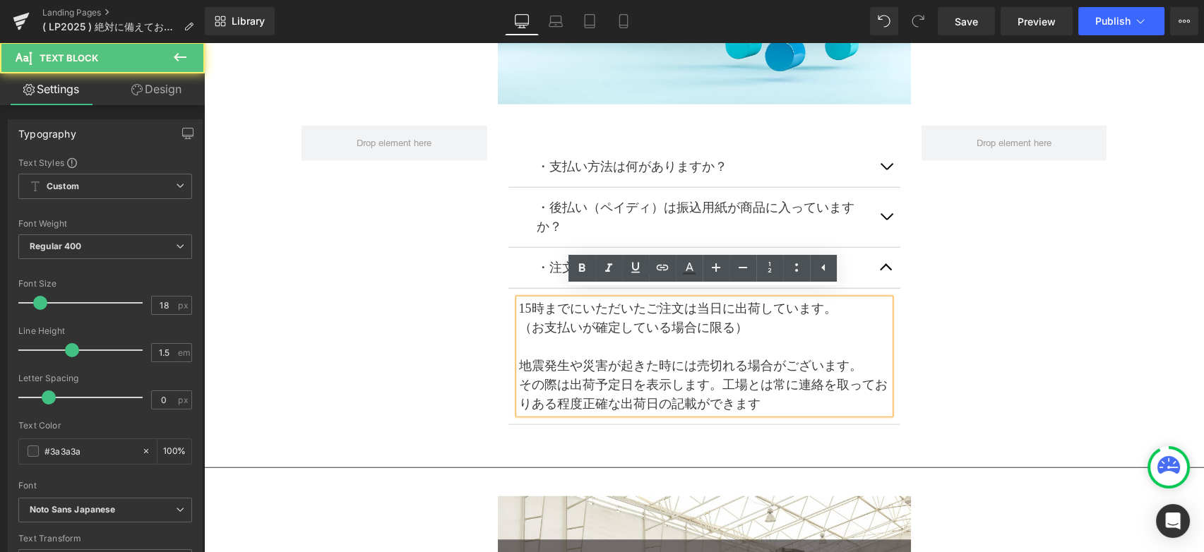
click at [722, 380] on p "その際は出荷予定日を表示します。工場とは常に連絡を取っておりある程度正確な出荷日の記載ができます" at bounding box center [704, 395] width 371 height 38
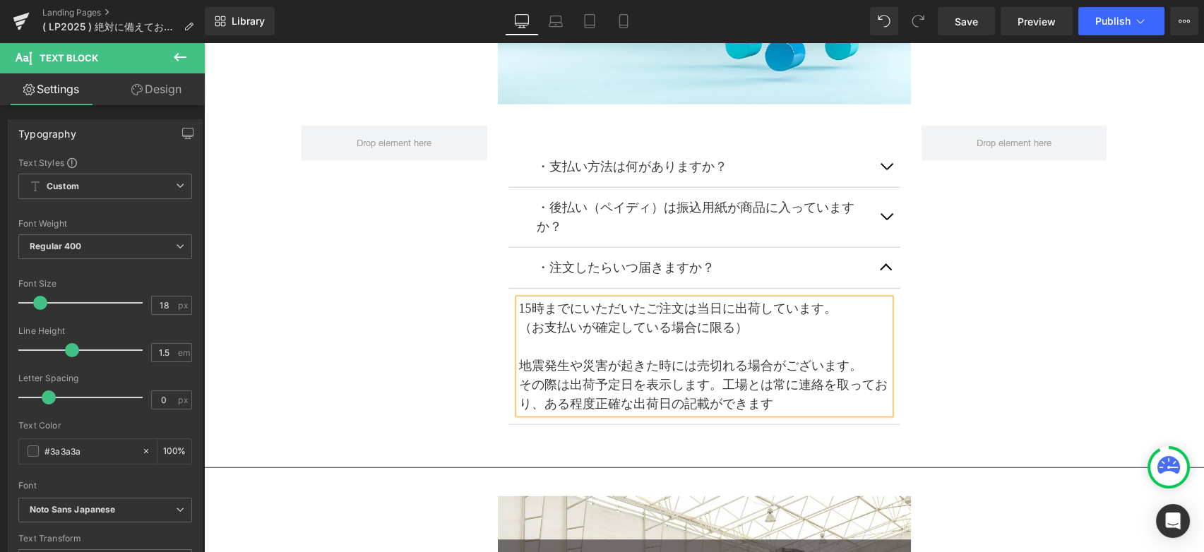
click at [1024, 340] on div "・支払い方法は何がありますか？ Text Block クレジットカード各種、コンビニ各店舗での前払い、あと払い（ペイディ）、銀行振込、PayPayなどのQRコ…" at bounding box center [704, 278] width 826 height 349
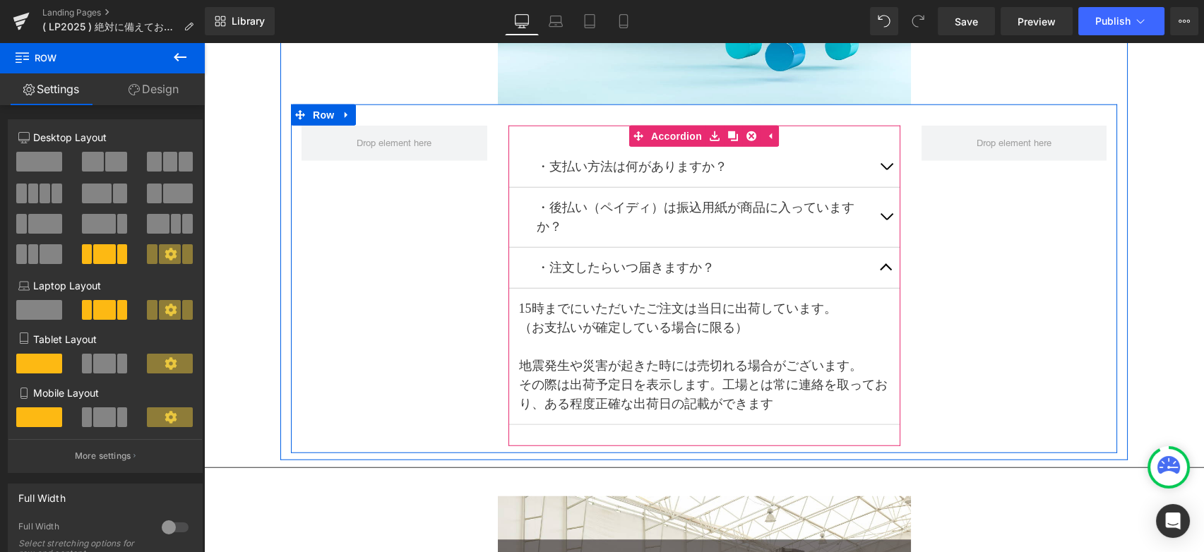
click at [882, 262] on button "button" at bounding box center [886, 268] width 28 height 40
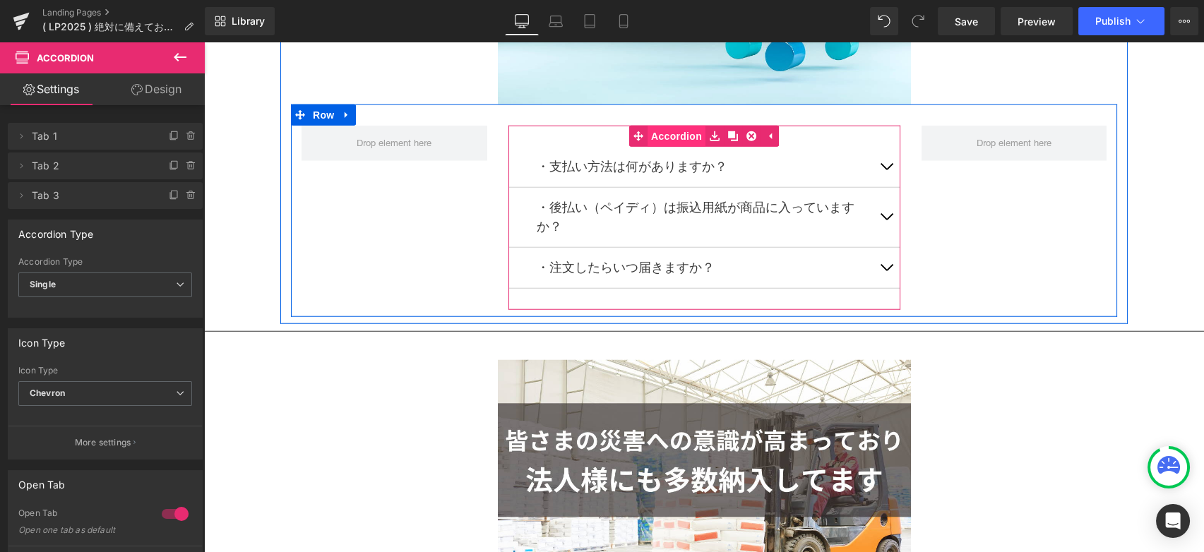
click at [683, 136] on span "Accordion" at bounding box center [676, 136] width 58 height 21
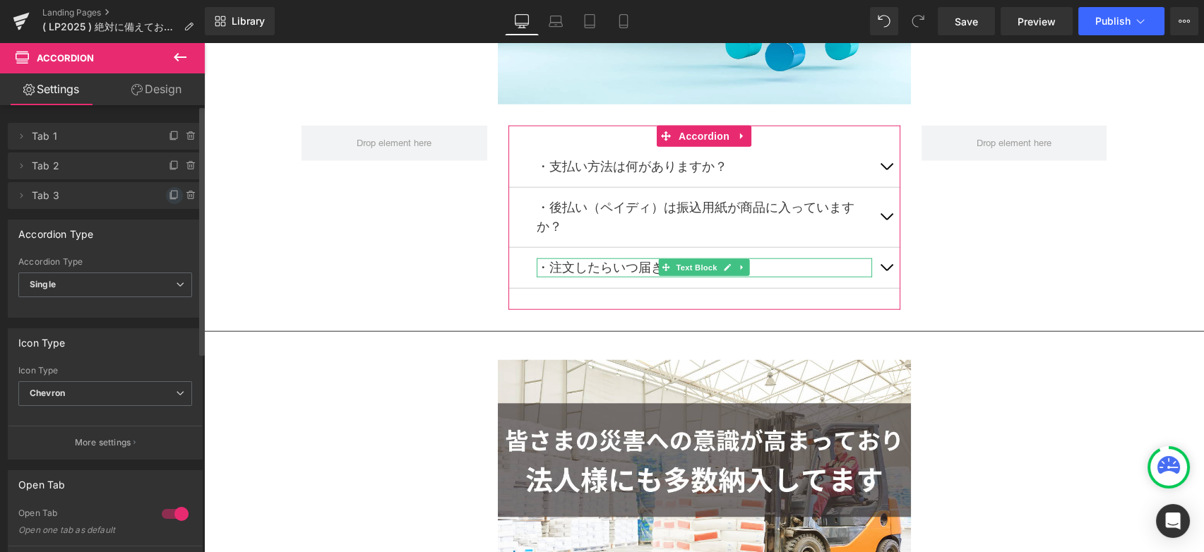
click at [169, 193] on icon at bounding box center [174, 195] width 11 height 11
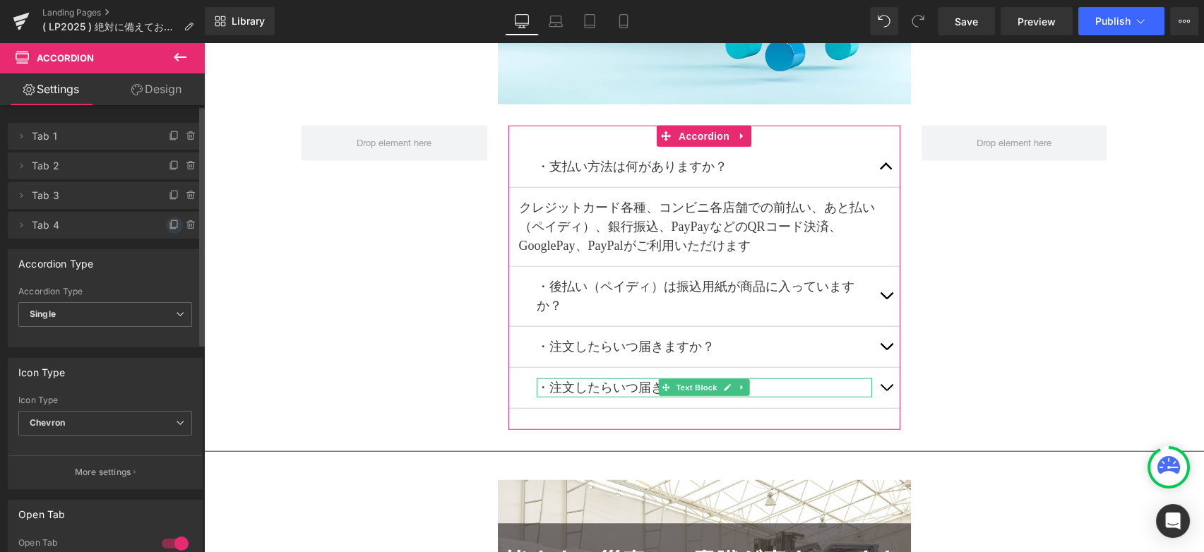
click at [169, 225] on icon at bounding box center [174, 225] width 11 height 11
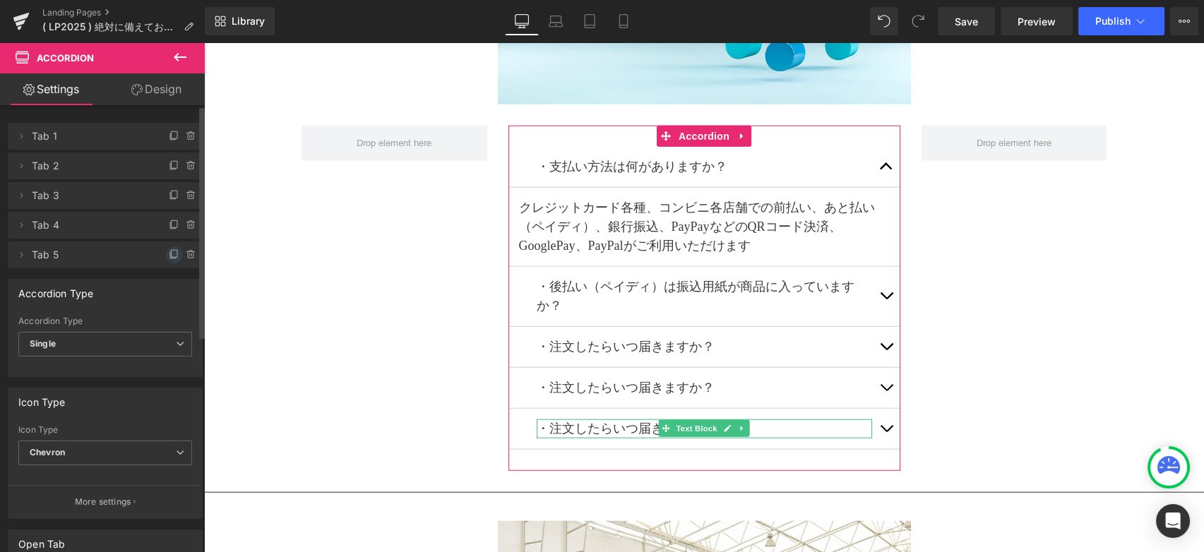
click at [169, 253] on icon at bounding box center [174, 254] width 11 height 11
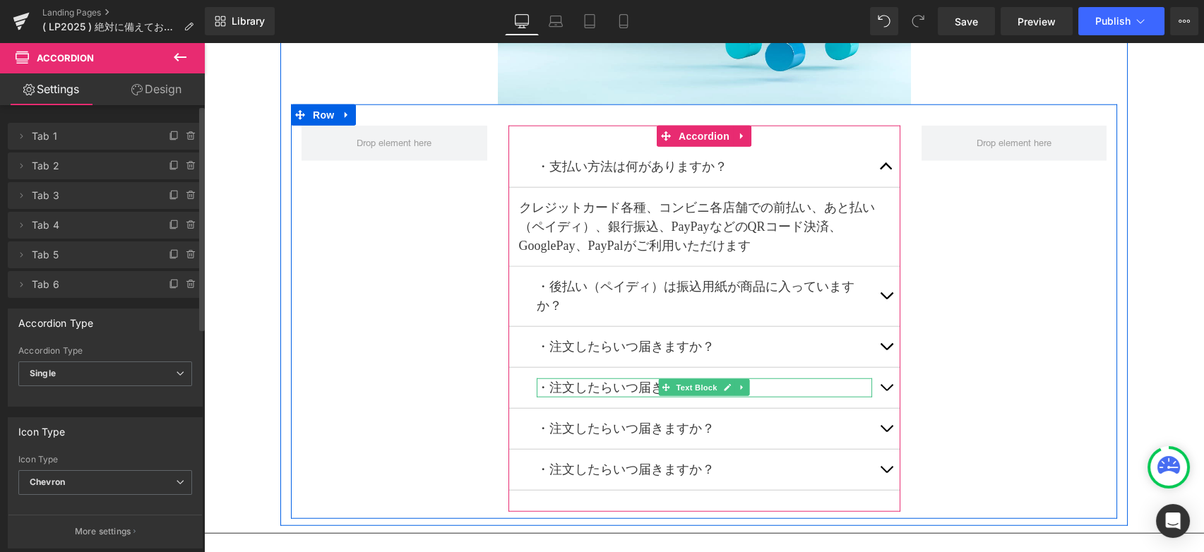
click at [668, 379] on span at bounding box center [666, 387] width 15 height 17
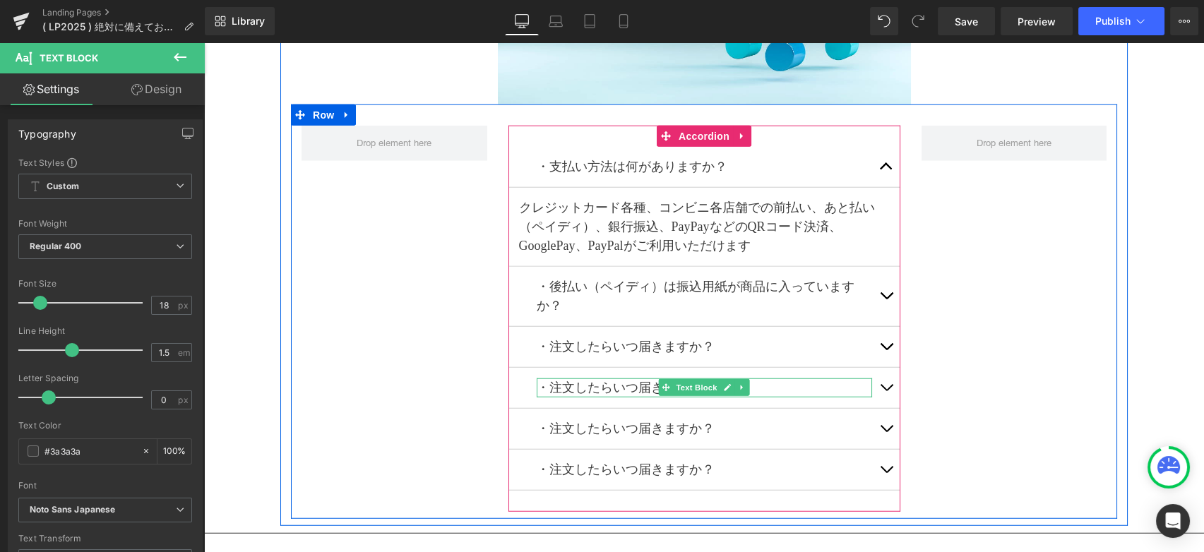
click at [792, 378] on p "・注文したらいつ届きますか？" at bounding box center [704, 387] width 335 height 19
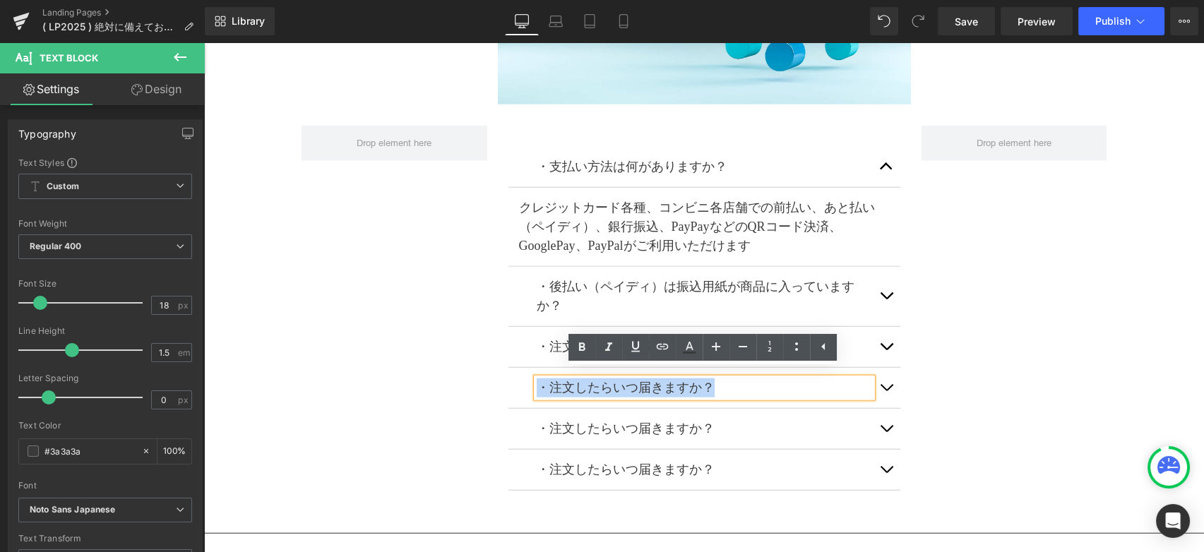
drag, startPoint x: 773, startPoint y: 375, endPoint x: 522, endPoint y: 380, distance: 250.7
click at [522, 380] on div "・注文したらいつ届きますか？ Text Block" at bounding box center [704, 388] width 392 height 41
paste div
drag, startPoint x: 522, startPoint y: 380, endPoint x: 587, endPoint y: 387, distance: 65.3
click at [528, 382] on div "・配達の日時指定はできますか？ Text Block" at bounding box center [704, 388] width 392 height 41
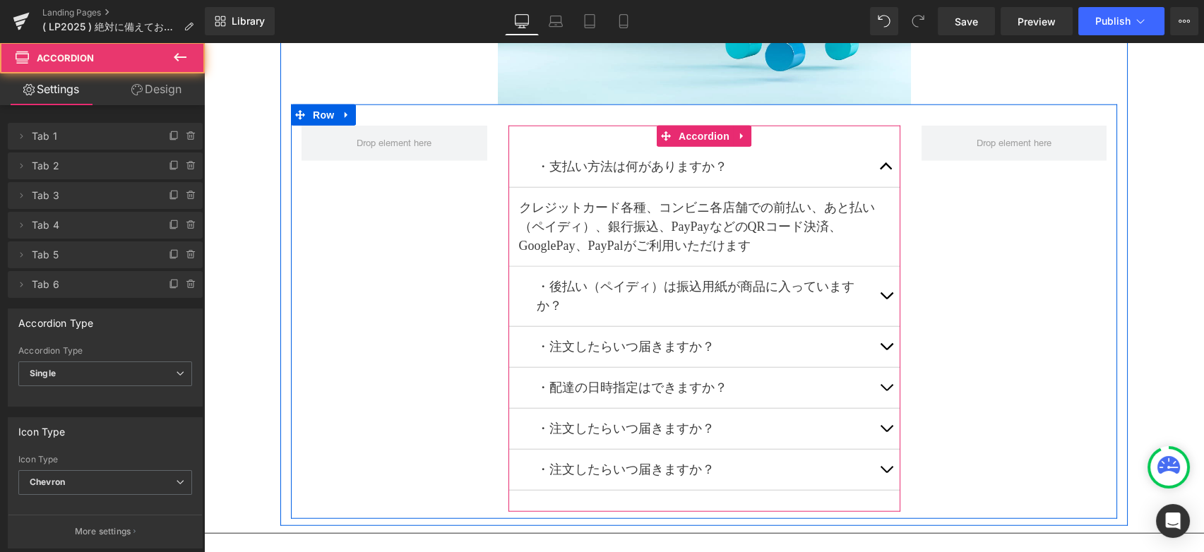
click at [886, 391] on span "button" at bounding box center [886, 391] width 0 height 0
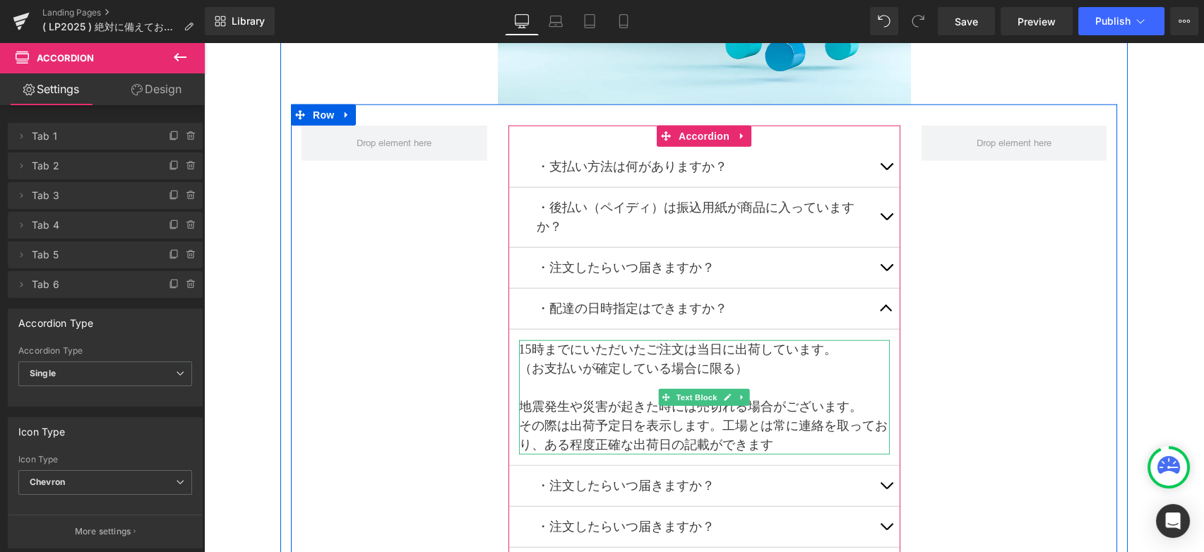
click at [800, 435] on p "その際は出荷予定日を表示します。 工場とは常に連絡を取っており、 ある程度正確な出荷日の記載ができます" at bounding box center [704, 436] width 371 height 38
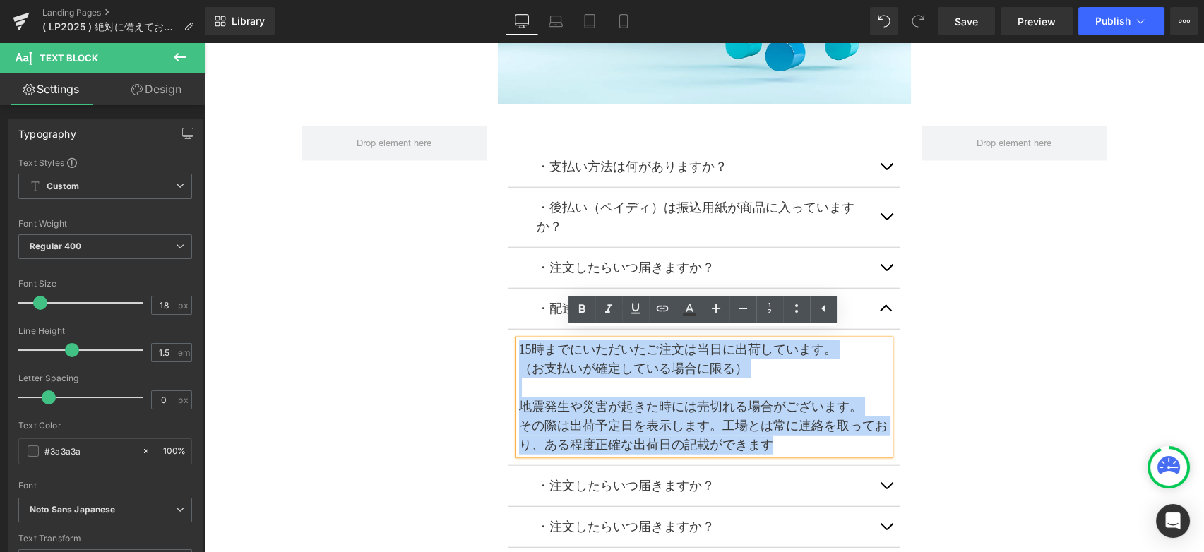
drag, startPoint x: 784, startPoint y: 436, endPoint x: 509, endPoint y: 336, distance: 293.0
click at [509, 336] on article "15時までにいただいたご注文は当日に出荷しています。 （お支払いが確定している場合に限る） 地震発生や災害が起きた時には売切れる場合がございます。 その際は出…" at bounding box center [704, 398] width 392 height 136
paste div
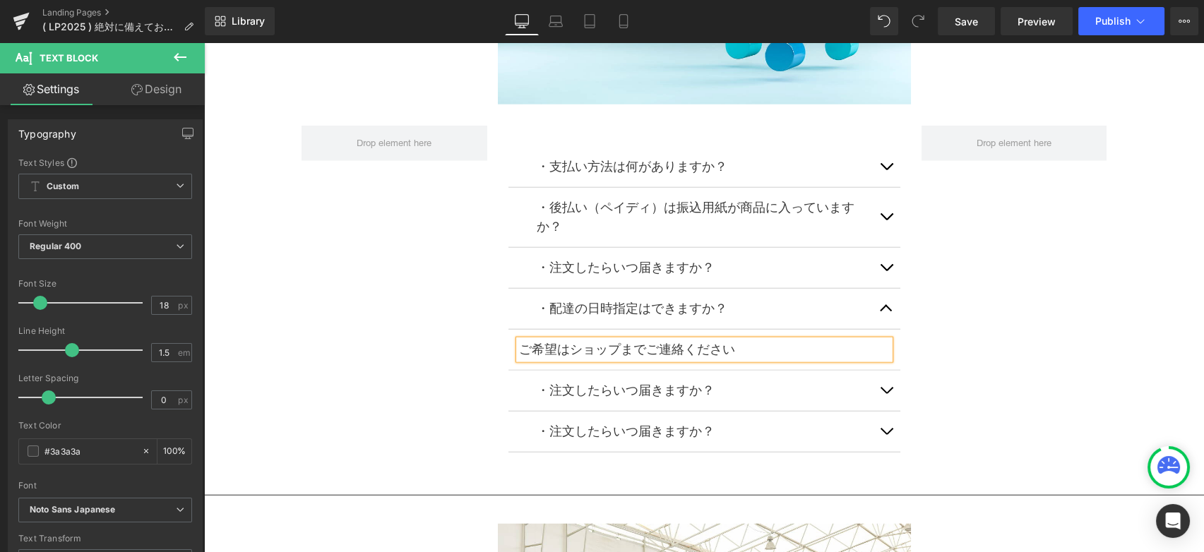
click at [886, 381] on button "button" at bounding box center [886, 391] width 28 height 40
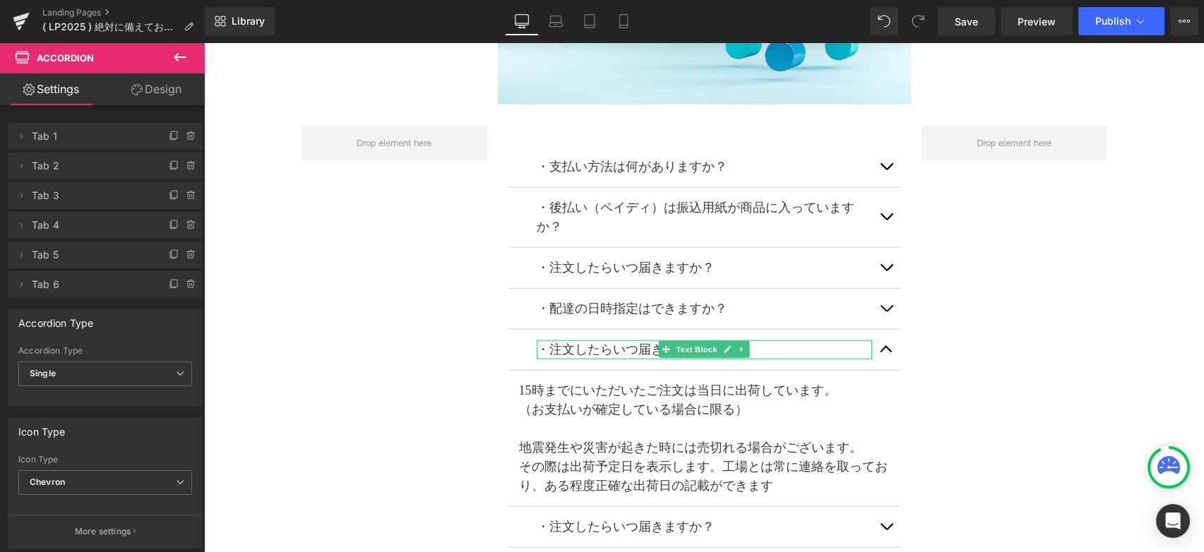
click at [790, 342] on p "・注文したらいつ届きますか？" at bounding box center [704, 349] width 335 height 19
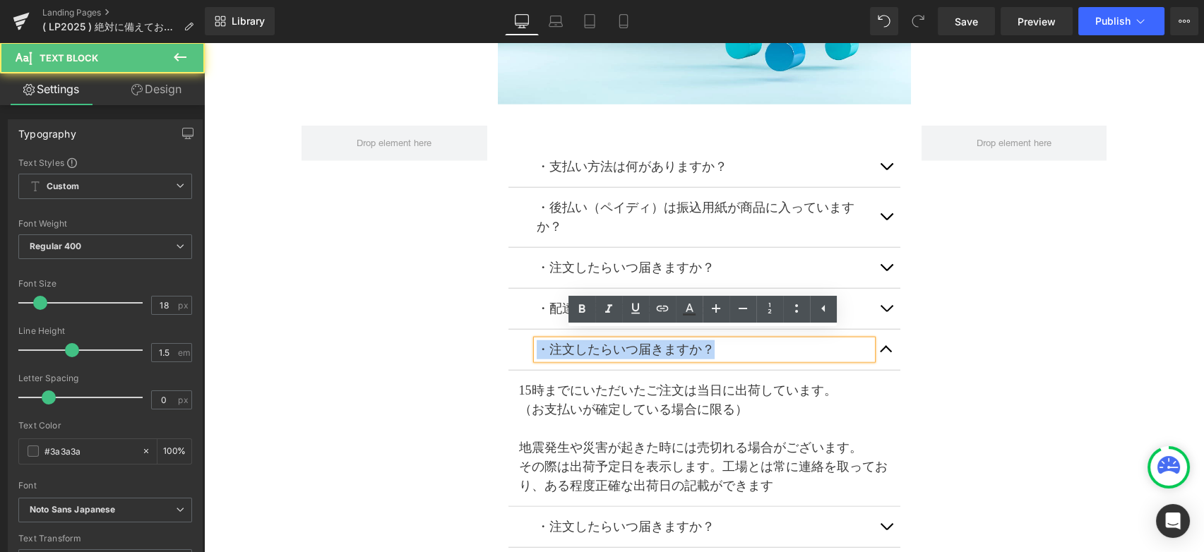
drag, startPoint x: 535, startPoint y: 340, endPoint x: 750, endPoint y: 342, distance: 214.6
click at [750, 342] on p "・注文したらいつ届きますか？" at bounding box center [704, 349] width 335 height 19
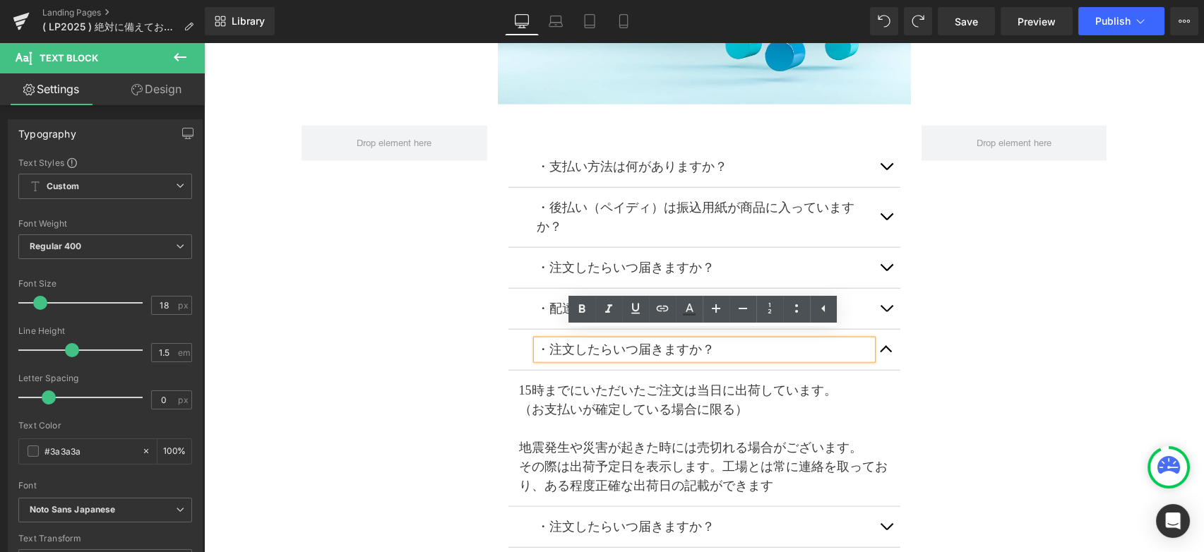
click at [740, 345] on p "・注文したらいつ届きますか？" at bounding box center [704, 349] width 335 height 19
drag, startPoint x: 740, startPoint y: 345, endPoint x: 520, endPoint y: 343, distance: 220.3
click at [520, 343] on div "・注文したらいつ届きますか？ Text Block" at bounding box center [704, 350] width 392 height 41
click at [465, 364] on div "・支払い方法は何がありますか？ Text Block クレジットカード各種、コンビニ各店舗での前払い、あと払い（ペイディ）、銀行振込、PayPayなどのQRコ…" at bounding box center [704, 340] width 826 height 472
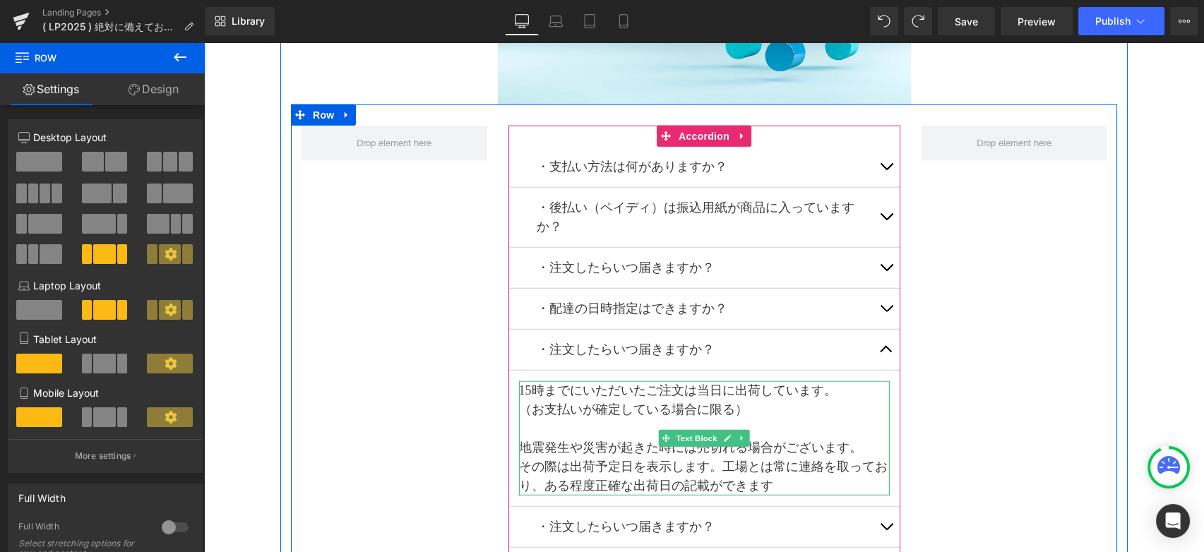
click at [779, 476] on p "その際は出荷予定日を表示します。 工場とは常に連絡を取っており、 ある程度正確な出荷日の記載ができます" at bounding box center [704, 476] width 371 height 38
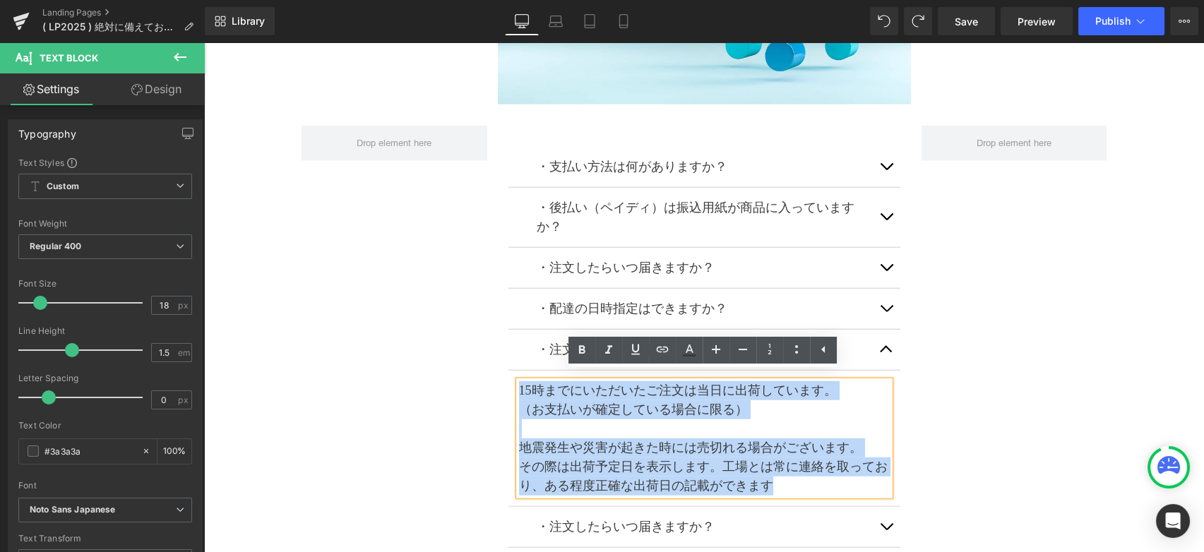
drag, startPoint x: 772, startPoint y: 473, endPoint x: 495, endPoint y: 380, distance: 292.0
click at [495, 380] on div "・支払い方法は何がありますか？ Text Block クレジットカード各種、コンビニ各店舗での前払い、あと払い（ペイディ）、銀行振込、PayPayなどのQRコ…" at bounding box center [704, 340] width 826 height 472
paste div
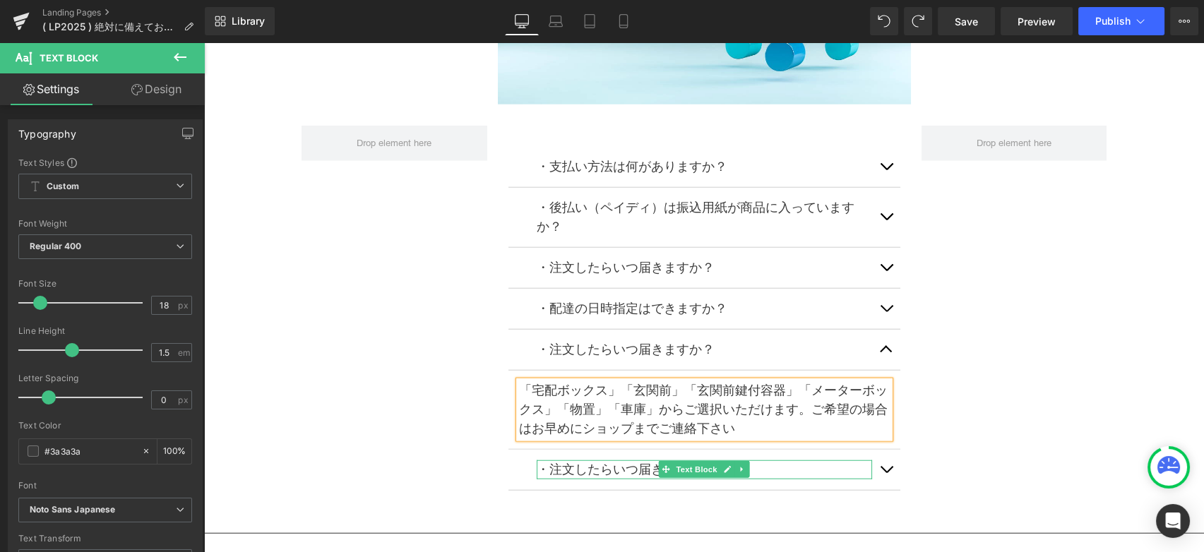
click at [539, 465] on p "・注文したらいつ届きますか？" at bounding box center [704, 469] width 335 height 19
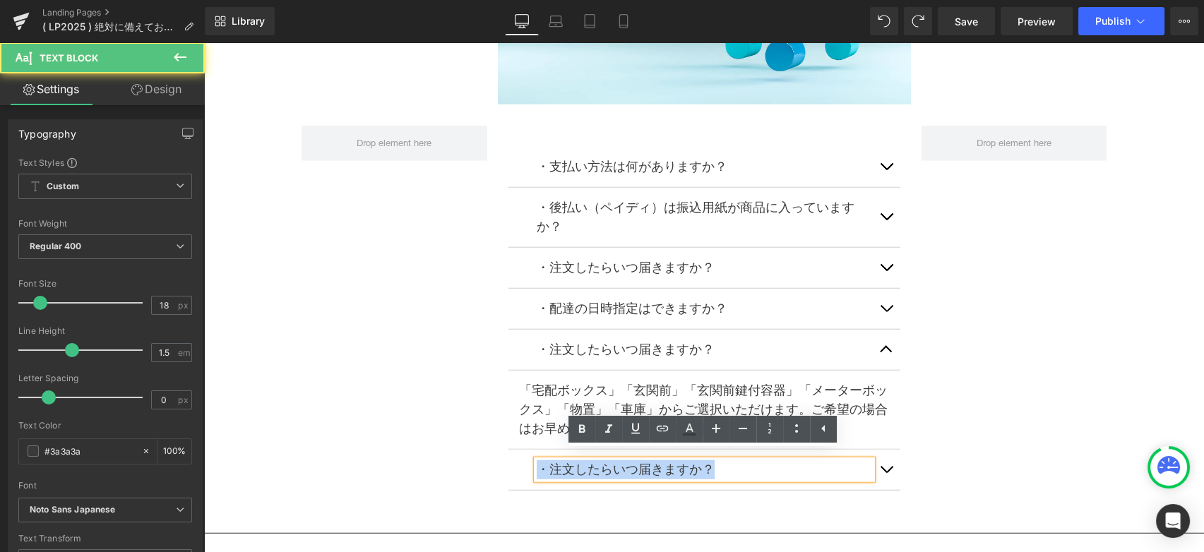
drag, startPoint x: 733, startPoint y: 460, endPoint x: 500, endPoint y: 457, distance: 233.0
click at [500, 457] on div "・支払い方法は何がありますか？ Text Block クレジットカード各種、コンビニ各店舗での前払い、あと払い（ペイディ）、銀行振込、PayPayなどのQRコ…" at bounding box center [704, 319] width 413 height 386
paste div
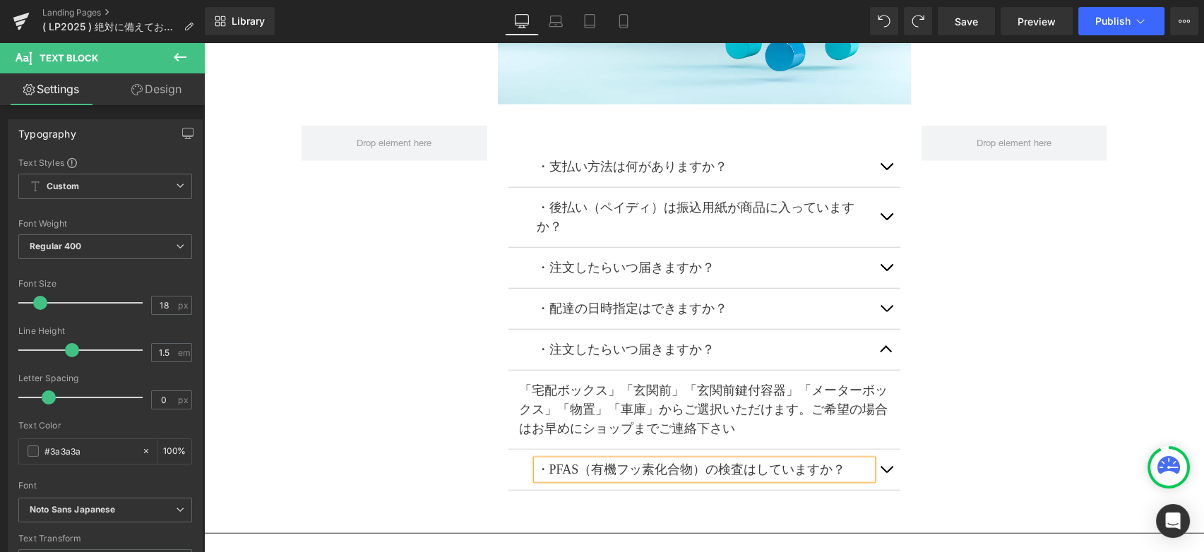
click at [880, 462] on button "button" at bounding box center [886, 470] width 28 height 40
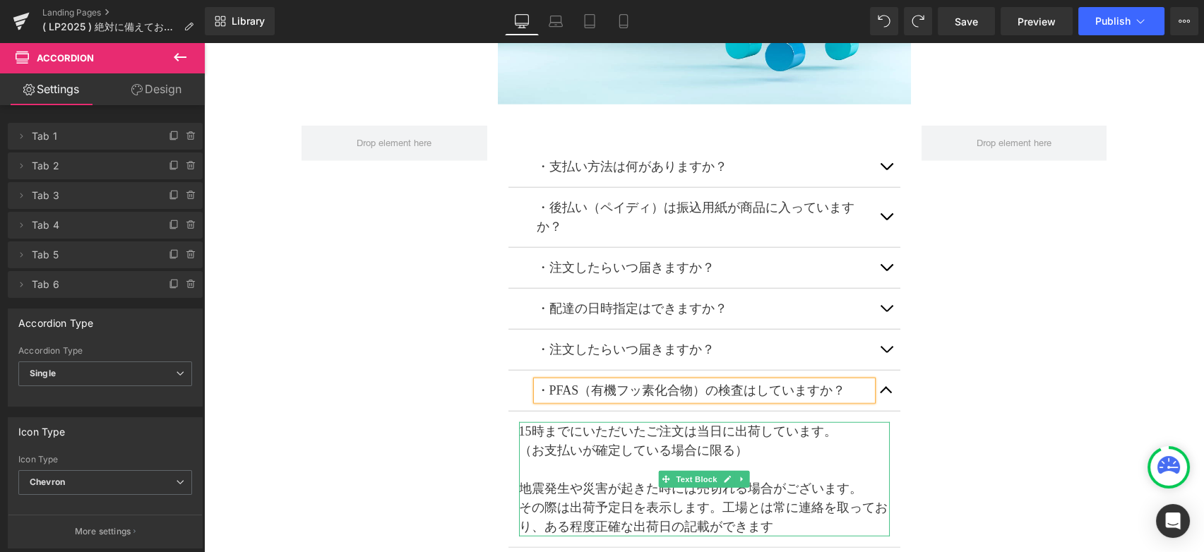
click at [789, 515] on p "その際は出荷予定日を表示します。 工場とは常に連絡を取っており、 ある程度正確な出荷日の記載ができます" at bounding box center [704, 517] width 371 height 38
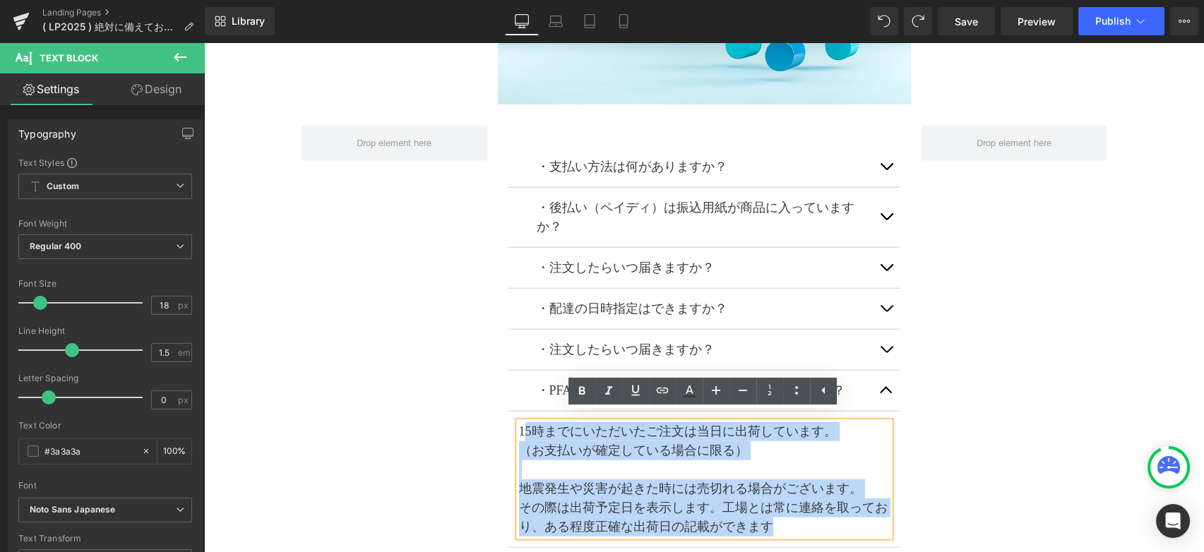
drag, startPoint x: 779, startPoint y: 516, endPoint x: 525, endPoint y: 421, distance: 271.4
click at [525, 422] on div "15時までにいただいたご注文は当日に出荷しています。 （お支払いが確定している場合に限る） 地震発生や災害が起きた時には売切れる場合がございます。 その際は出…" at bounding box center [704, 479] width 371 height 114
click at [528, 424] on p "15時までにいただいたご注文は当日に出荷しています。" at bounding box center [704, 431] width 371 height 19
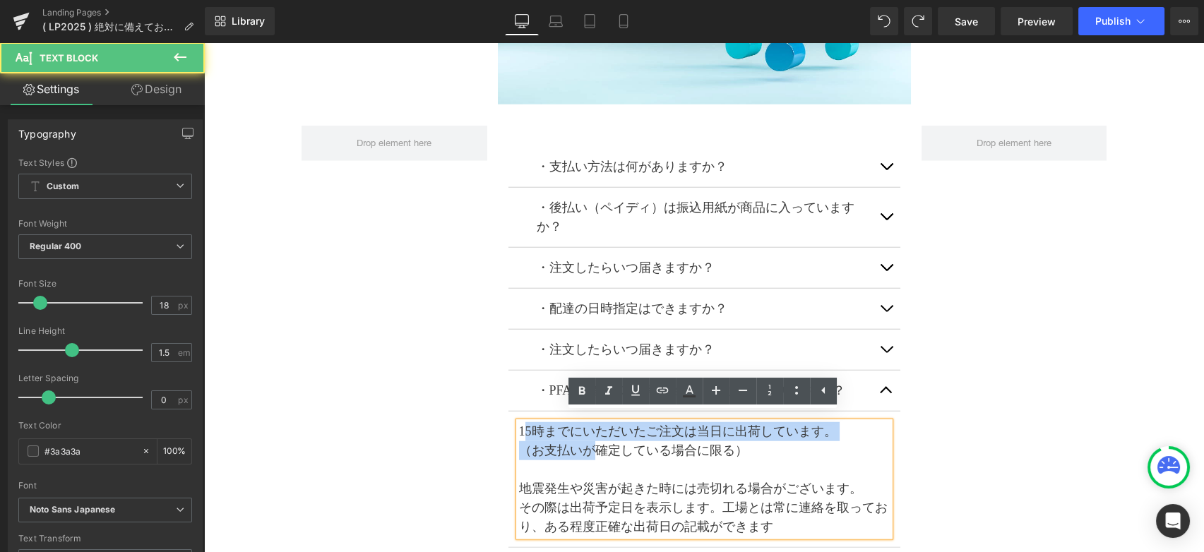
drag, startPoint x: 521, startPoint y: 424, endPoint x: 596, endPoint y: 439, distance: 76.4
click at [596, 439] on div "15時までにいただいたご注文は当日に出荷しています。 （お支払いが確定している場合に限る） 地震発生や災害が起きた時には売切れる場合がございます。 その際は出…" at bounding box center [704, 479] width 371 height 114
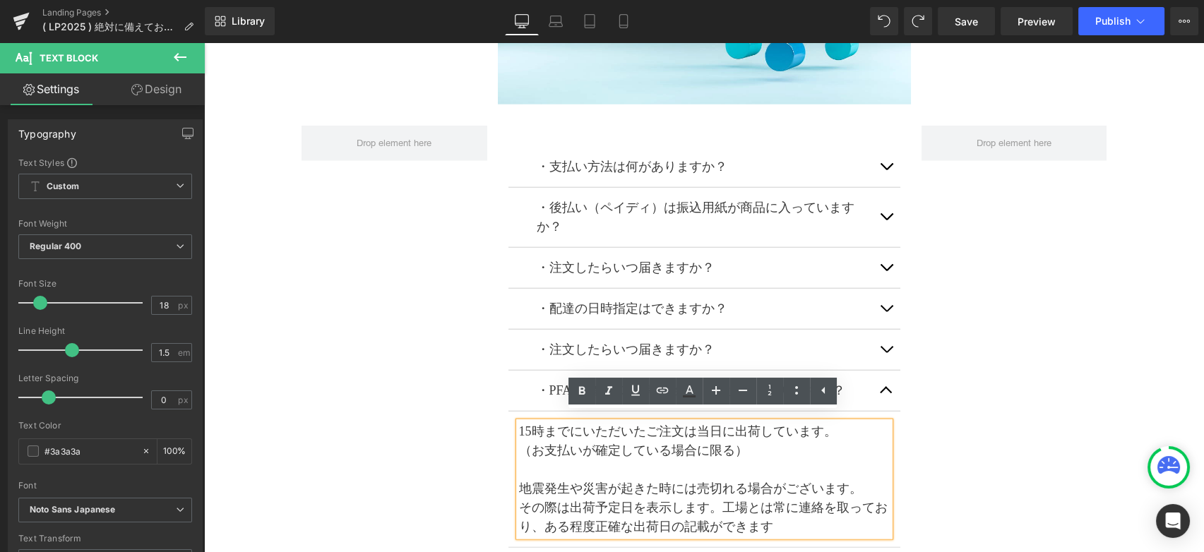
click at [672, 467] on p at bounding box center [704, 469] width 371 height 19
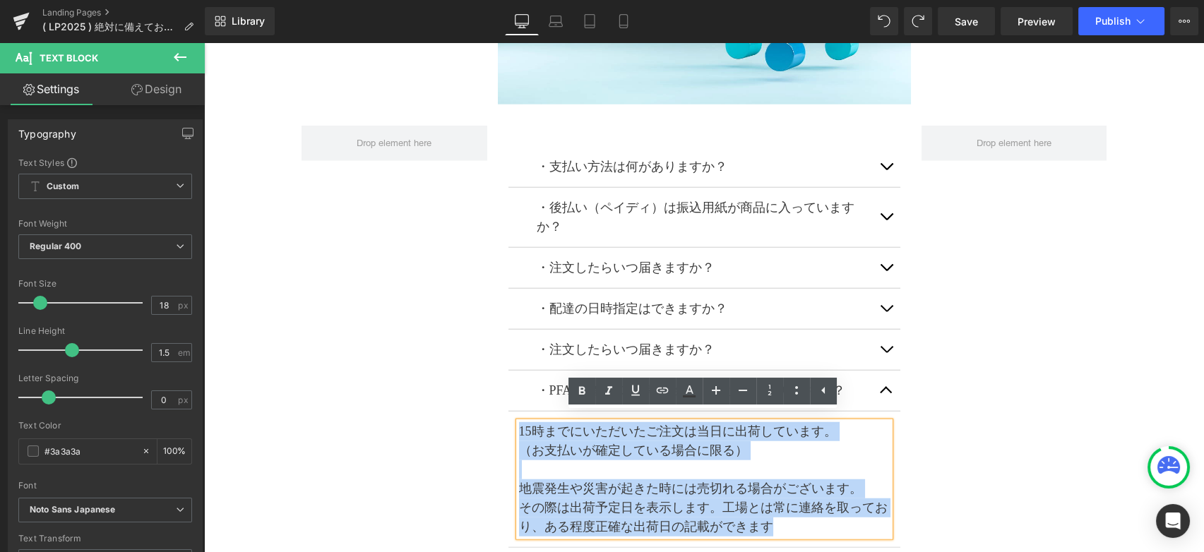
drag, startPoint x: 774, startPoint y: 516, endPoint x: 498, endPoint y: 428, distance: 289.8
click at [498, 428] on div "・支払い方法は何がありますか？ Text Block クレジットカード各種、コンビニ各店舗での前払い、あと払い（ペイディ）、銀行振込、PayPayなどのQRコ…" at bounding box center [704, 347] width 413 height 443
paste div
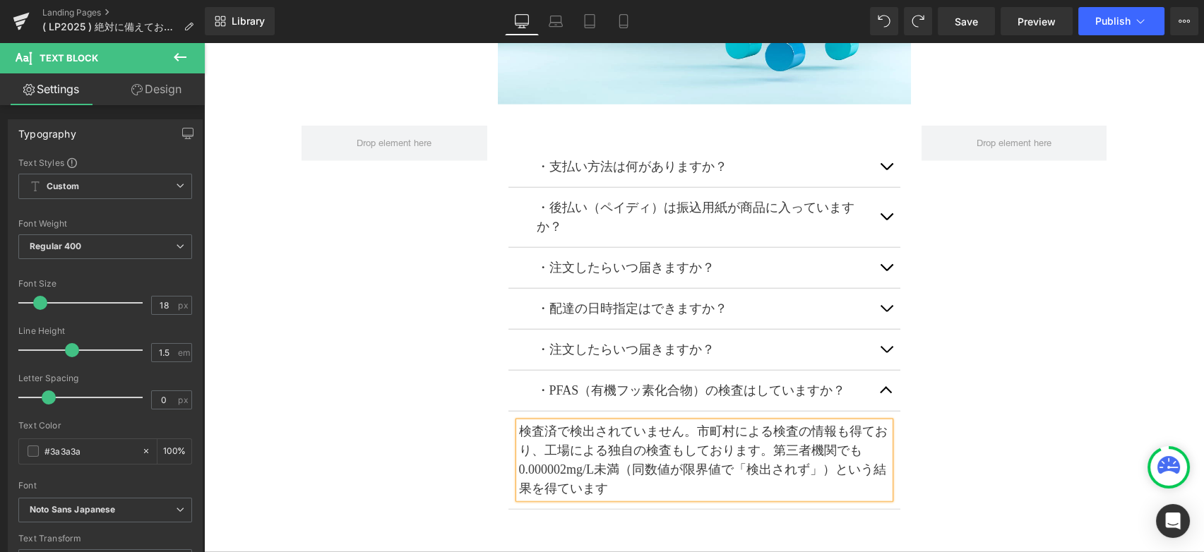
click at [986, 388] on div "・支払い方法は何がありますか？ Text Block クレジットカード各種、コンビニ各店舗での前払い、あと払い（ペイディ）、銀行振込、PayPayなどのQRコ…" at bounding box center [704, 320] width 826 height 433
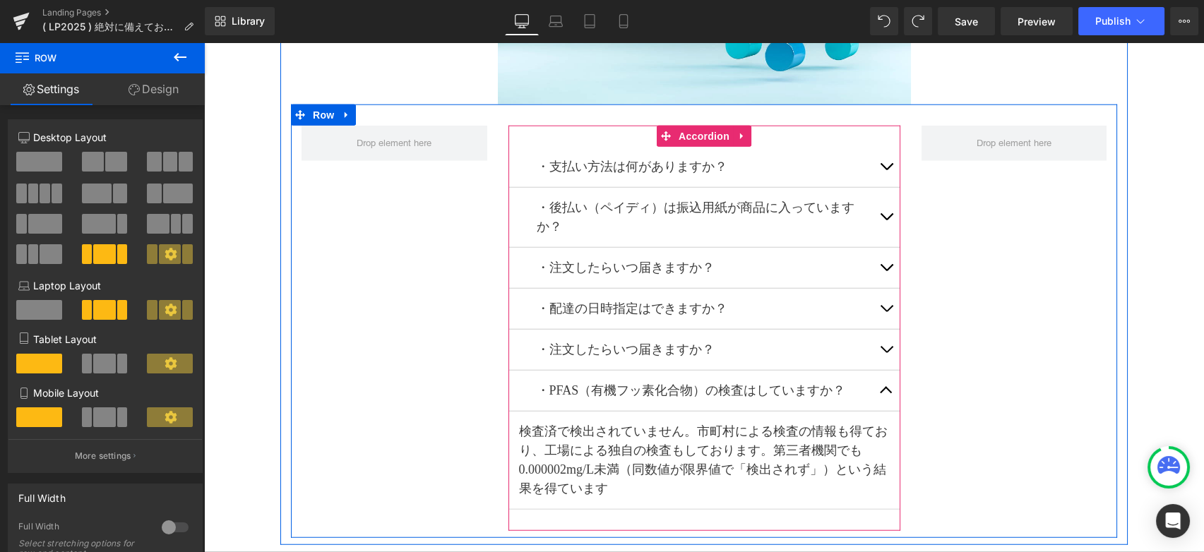
click at [884, 389] on button "button" at bounding box center [886, 391] width 28 height 40
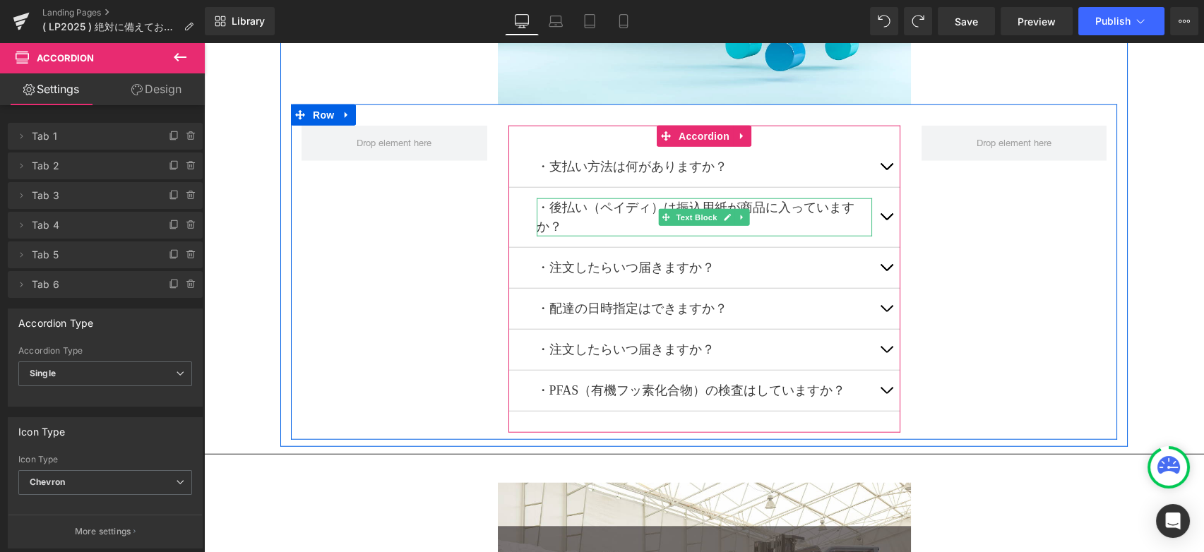
click at [630, 205] on p "・後払い（ペイディ）は振込用紙が商品に入っていますか？" at bounding box center [704, 217] width 335 height 38
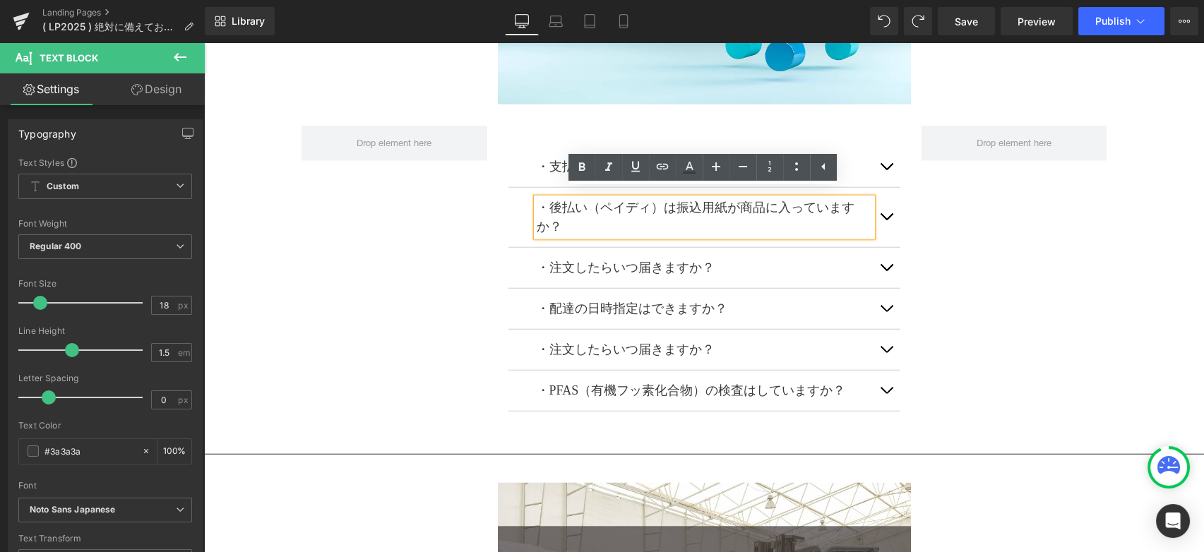
click at [886, 220] on span "button" at bounding box center [886, 220] width 0 height 0
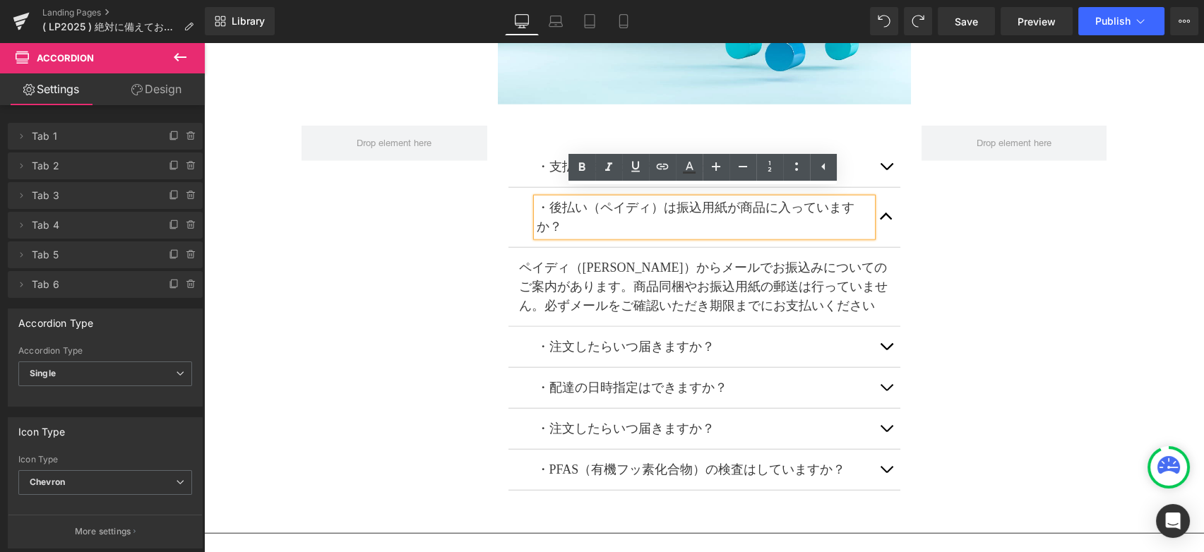
click at [390, 395] on div "・支払い方法は何がありますか？ Text Block クレジットカード各種、コンビニ各店舗での前払い、あと払い（ペイディ）、銀行振込、PayPayなどのQRコ…" at bounding box center [704, 311] width 826 height 414
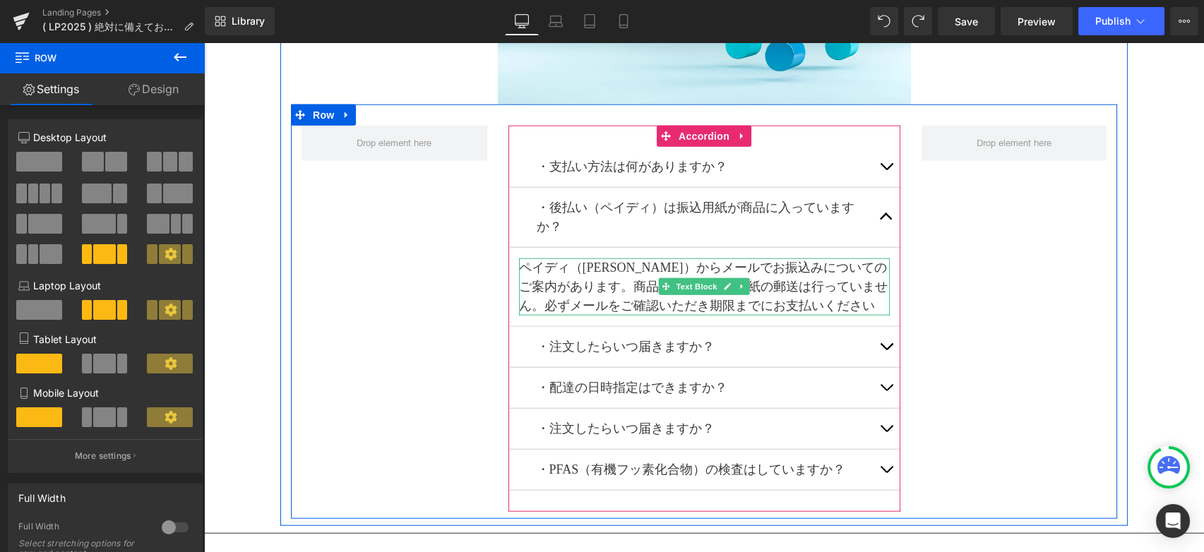
click at [842, 279] on p "ペイディ（[PERSON_NAME]）からメールでお振込みについてのご案内があります。商品同梱やお振込用紙の郵送は行っていません。必ずメールをご確認いただき期…" at bounding box center [704, 286] width 371 height 57
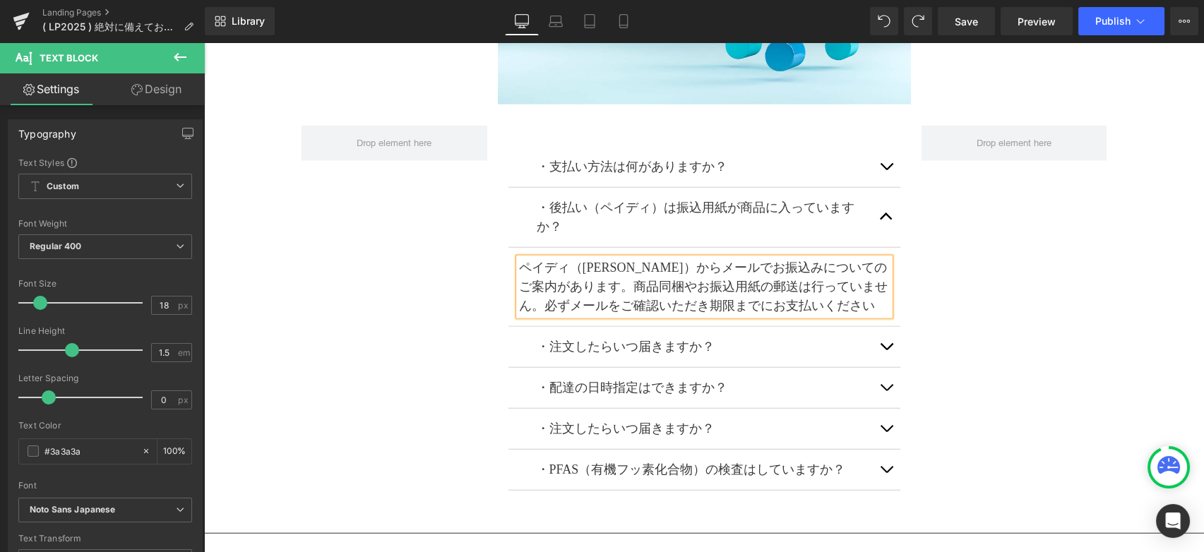
click at [842, 279] on p "ペイディ（[PERSON_NAME]）からメールでお振込みについてのご案内があります。商品同梱やお振込用紙の郵送は行っていません。必ずメールをご確認いただき期…" at bounding box center [704, 286] width 371 height 57
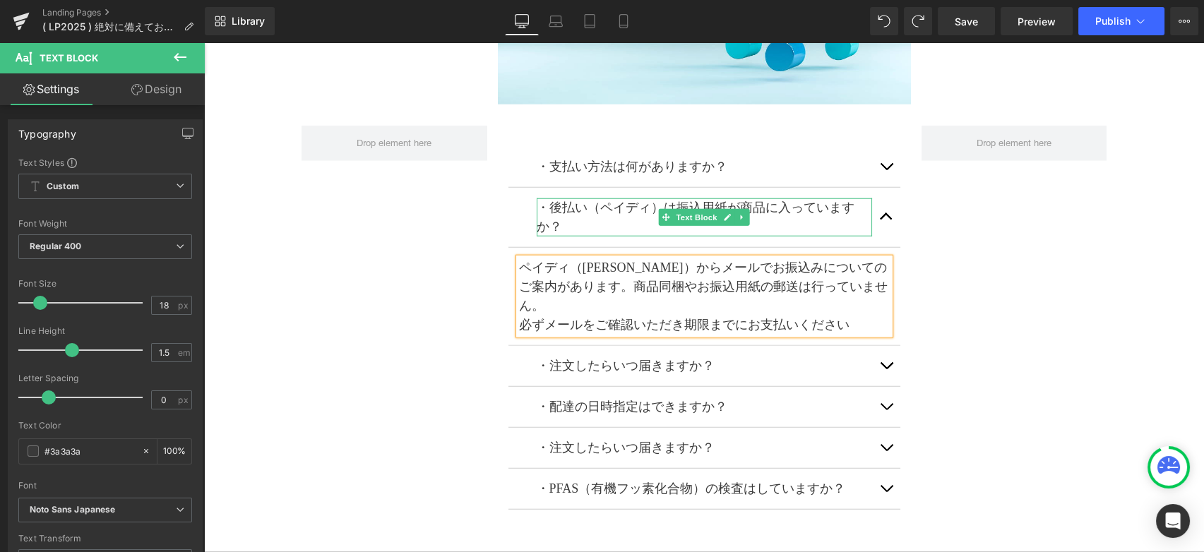
click at [818, 213] on p "・後払い（ペイディ）は振込用紙が商品に入っていますか？" at bounding box center [704, 217] width 335 height 38
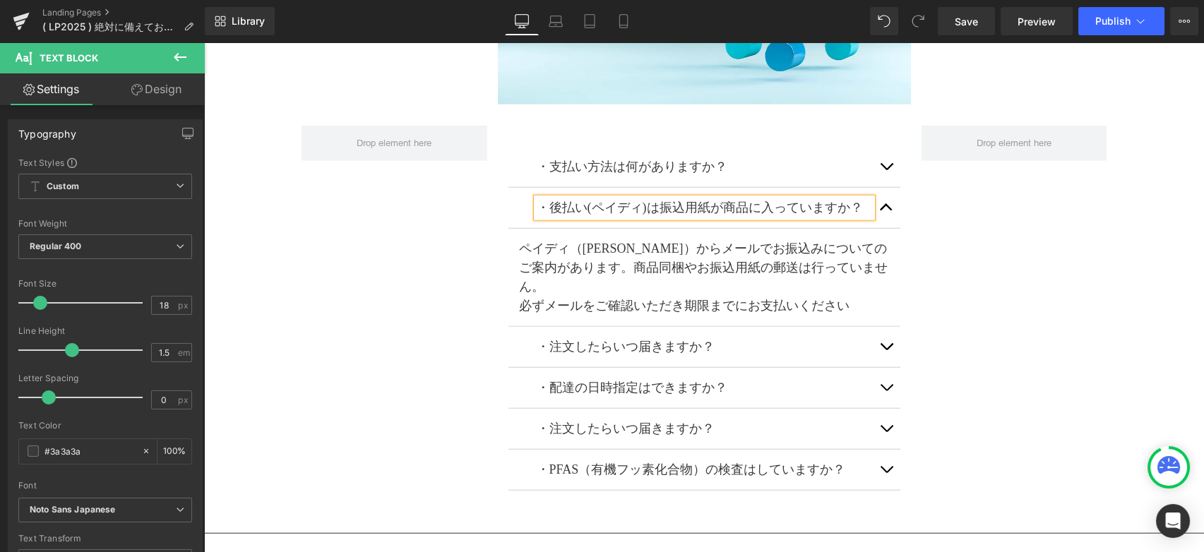
drag, startPoint x: 1113, startPoint y: 273, endPoint x: 1078, endPoint y: 180, distance: 99.0
click at [1112, 268] on div "・支払い方法は何がありますか？ Text Block クレジットカード各種、コンビニ各店舗での前払い、あと払い（ペイディ）、銀行振込、PayPayなどのQRコ…" at bounding box center [704, 311] width 826 height 414
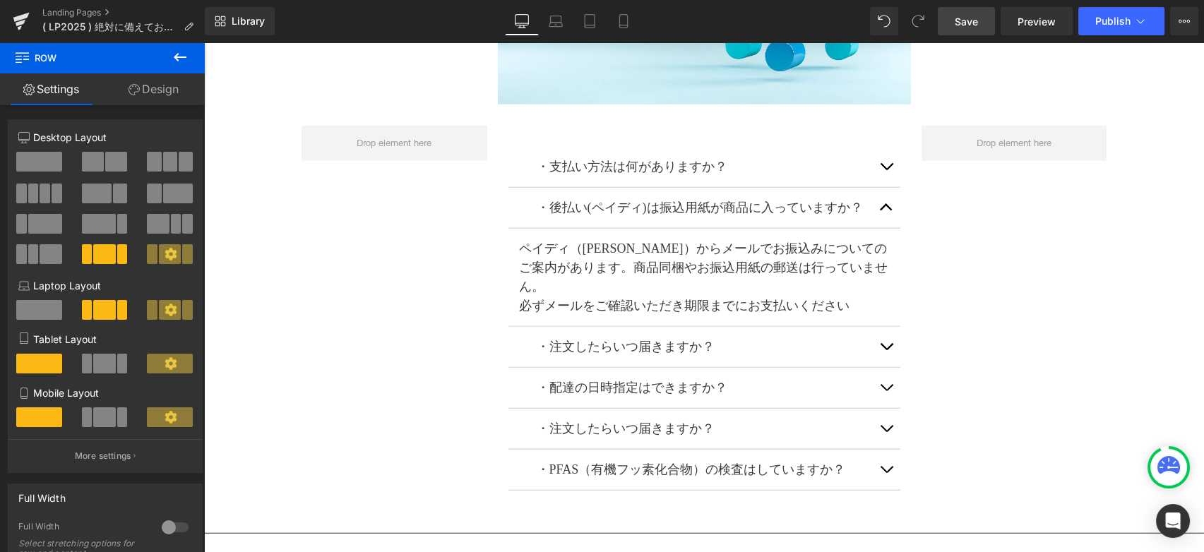
click at [957, 22] on span "Save" at bounding box center [966, 21] width 23 height 15
